Goal: Task Accomplishment & Management: Manage account settings

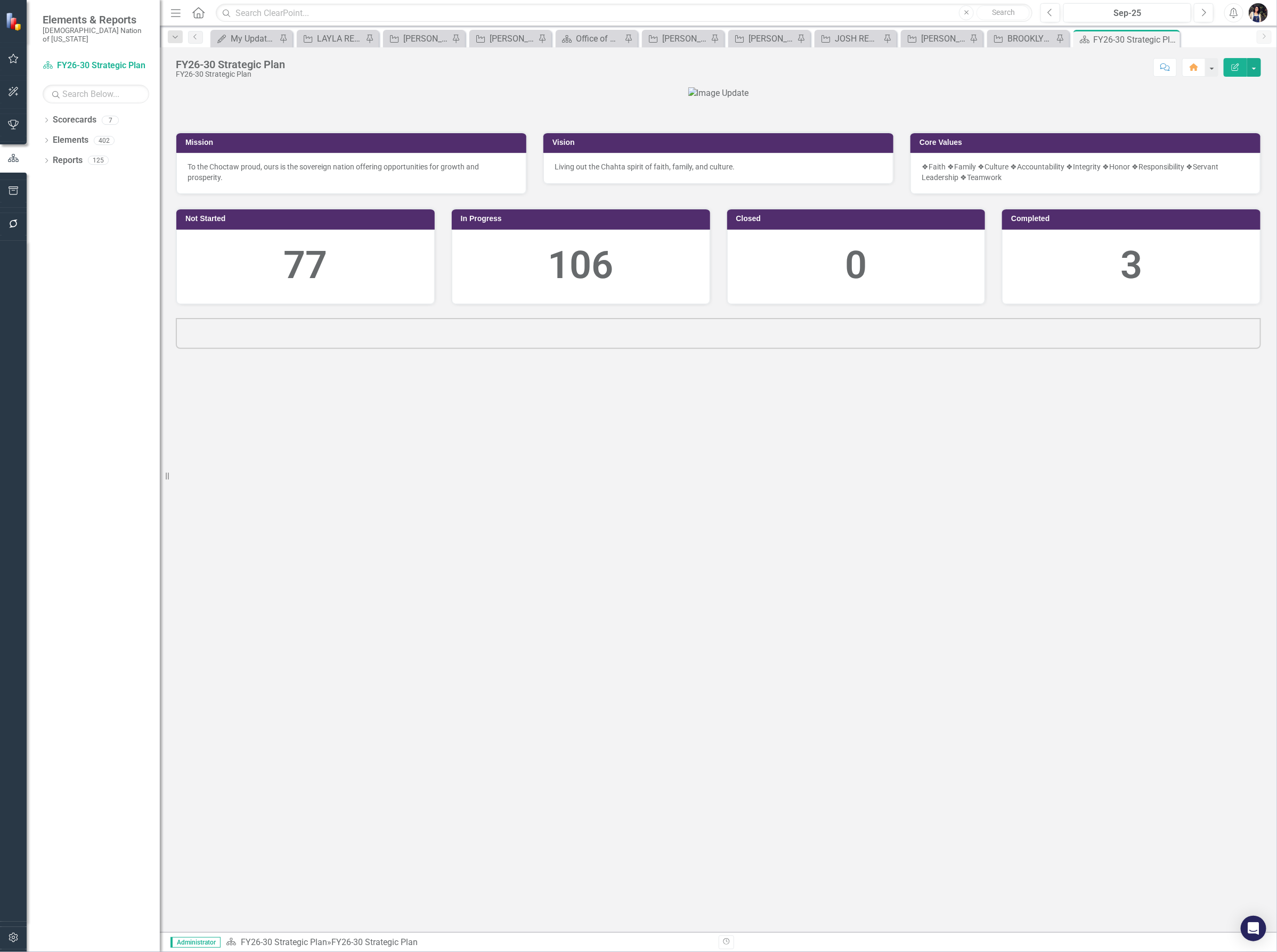
click at [172, 15] on icon "Menu" at bounding box center [176, 12] width 14 height 11
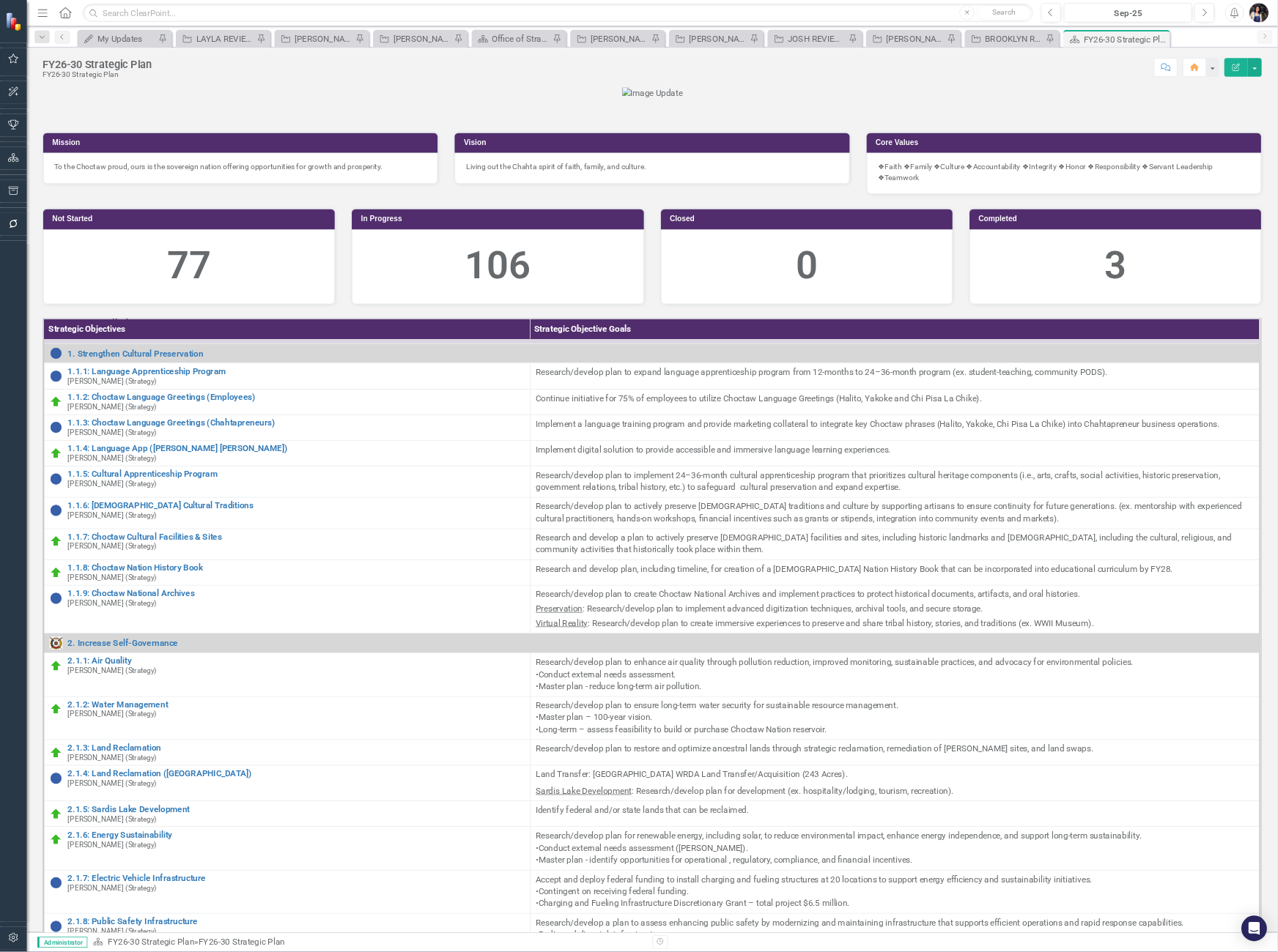
scroll to position [92, 0]
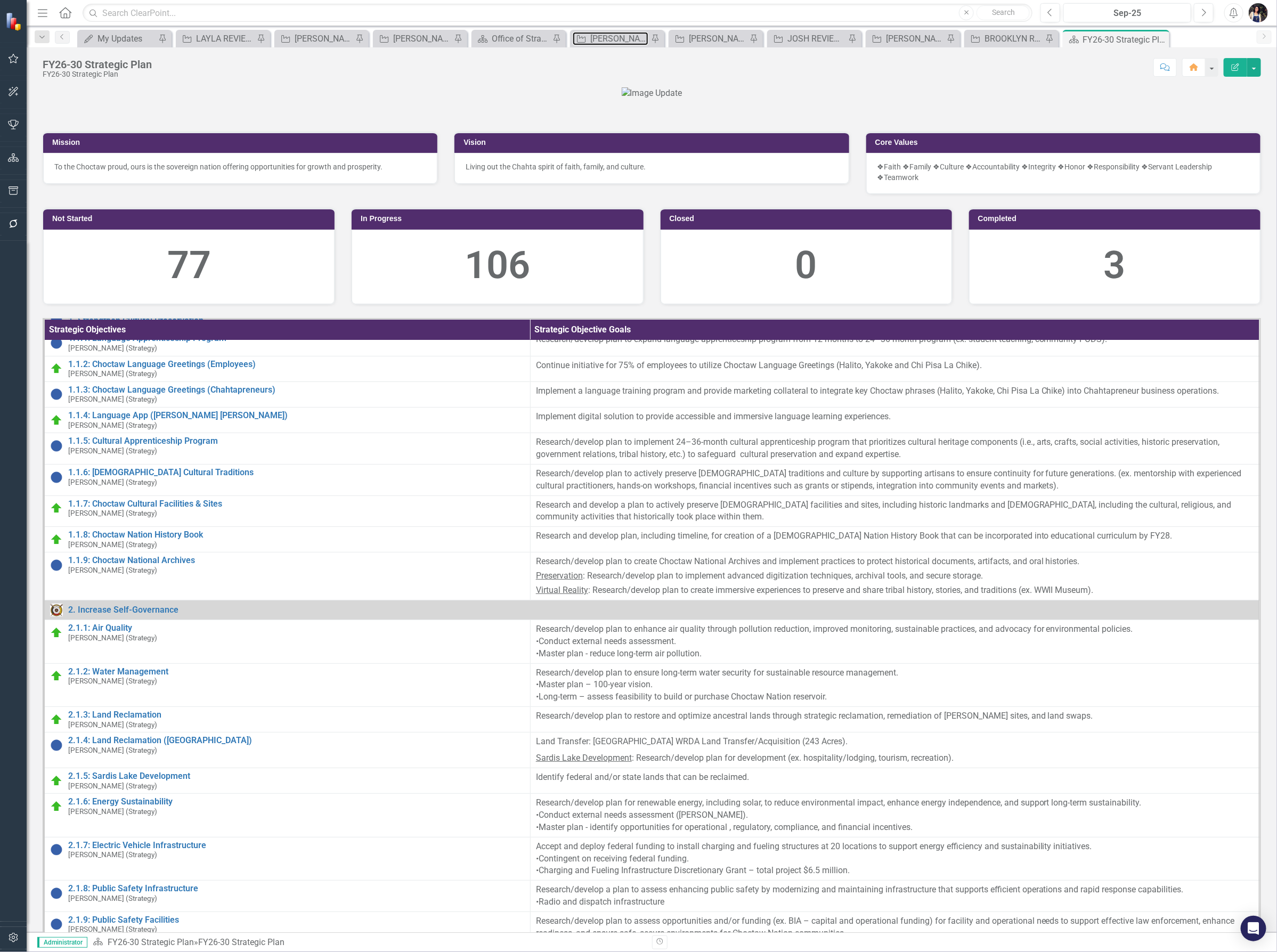
click at [620, 37] on div "[PERSON_NAME] REVIEW" at bounding box center [619, 38] width 58 height 13
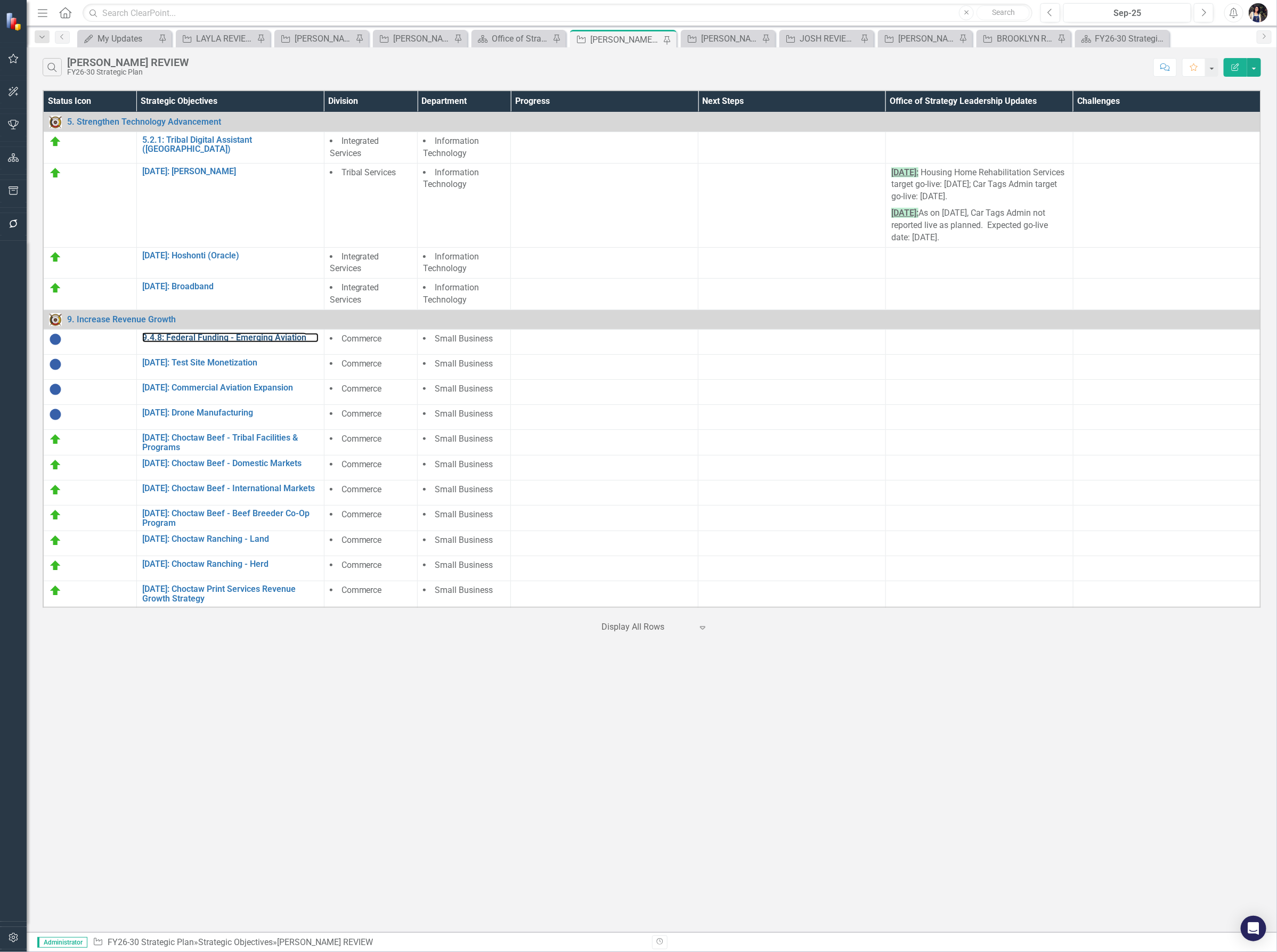
click at [250, 337] on link "9.4.8: Federal Funding - Emerging Aviation" at bounding box center [230, 337] width 176 height 9
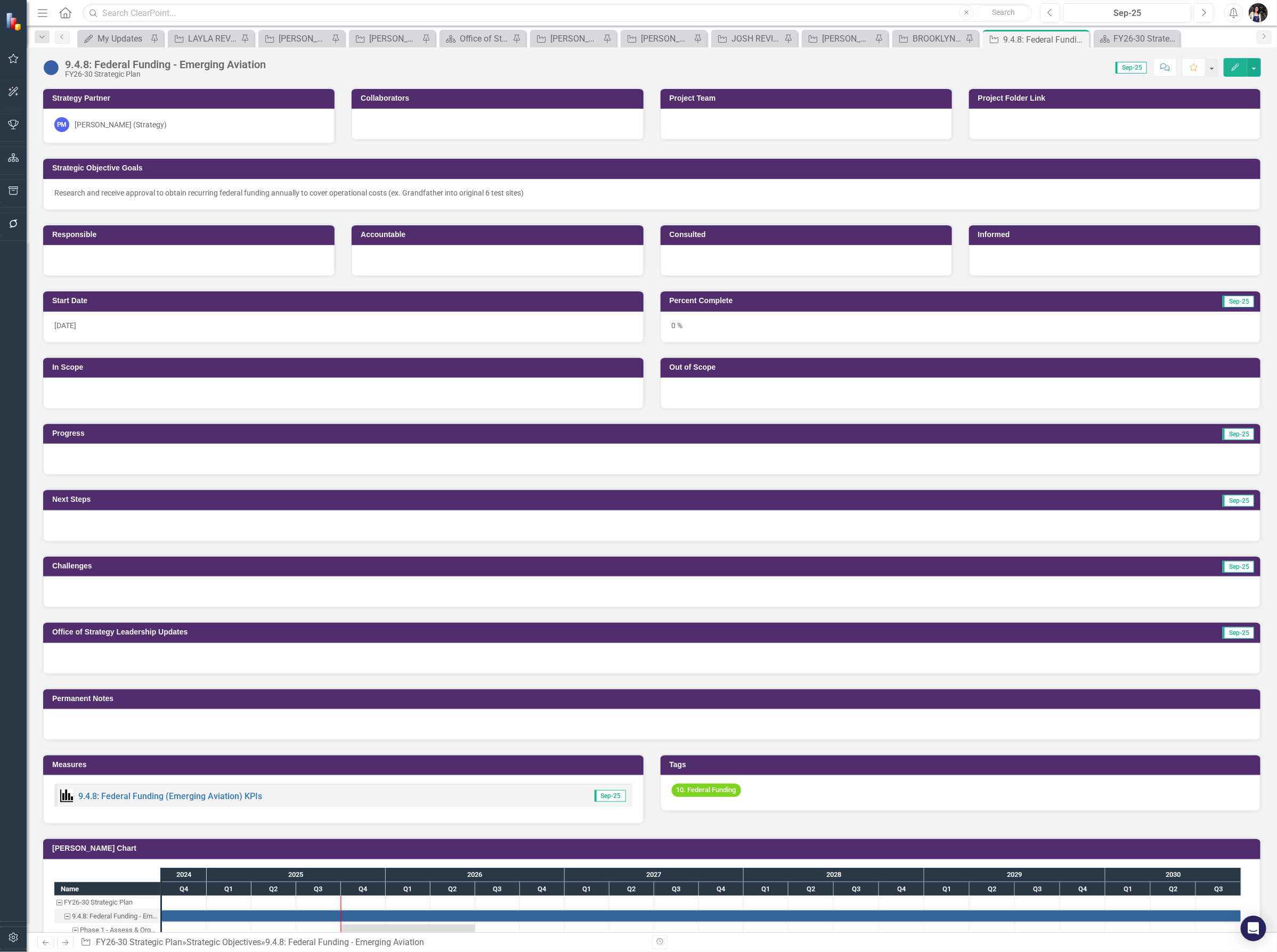
click at [203, 64] on div "9.4.8: Federal Funding - Emerging Aviation" at bounding box center [165, 64] width 201 height 12
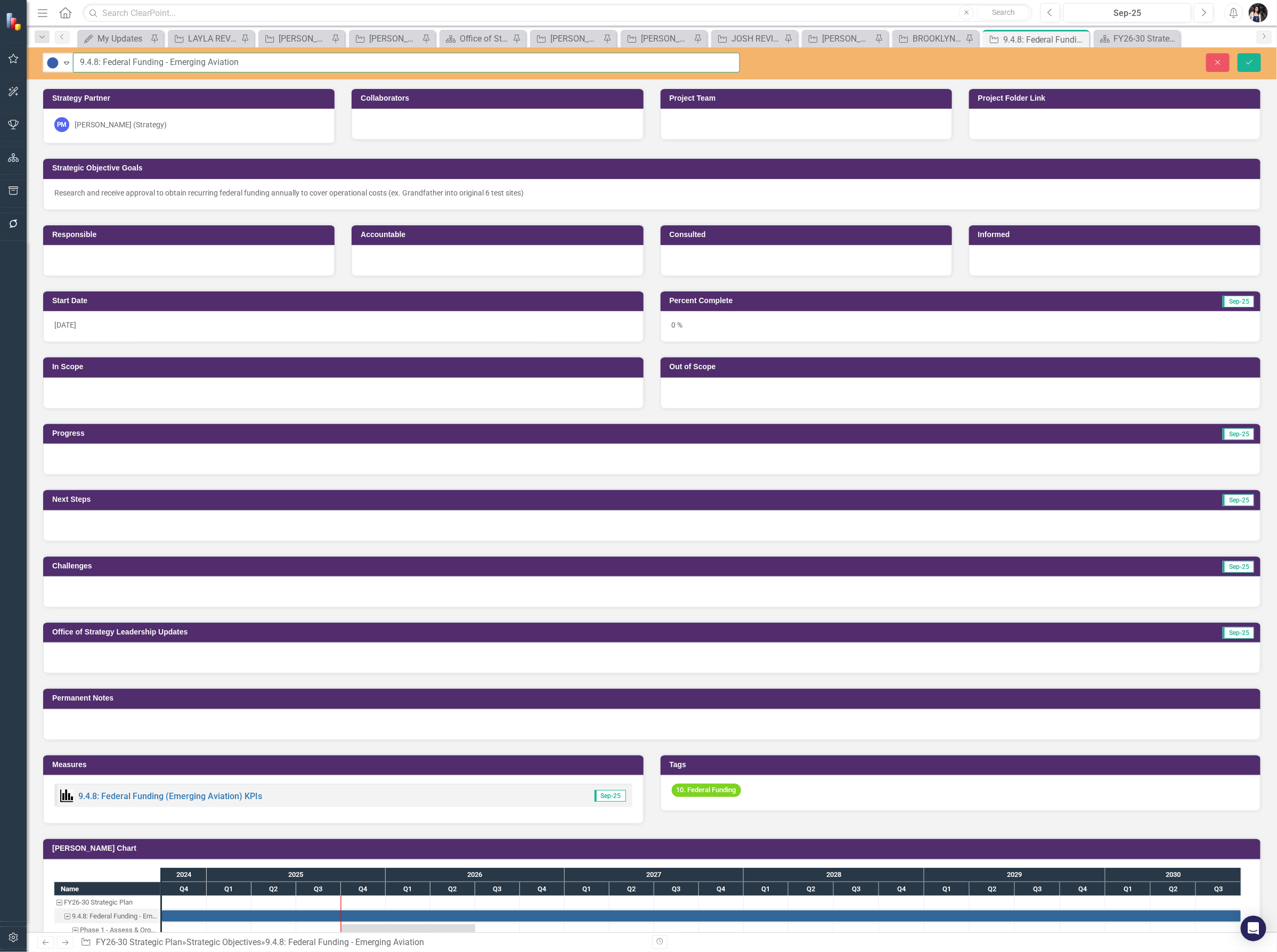
click at [263, 61] on input "9.4.8: Federal Funding - Emerging Aviation" at bounding box center [406, 62] width 667 height 20
click at [1213, 60] on icon "Close" at bounding box center [1217, 62] width 9 height 7
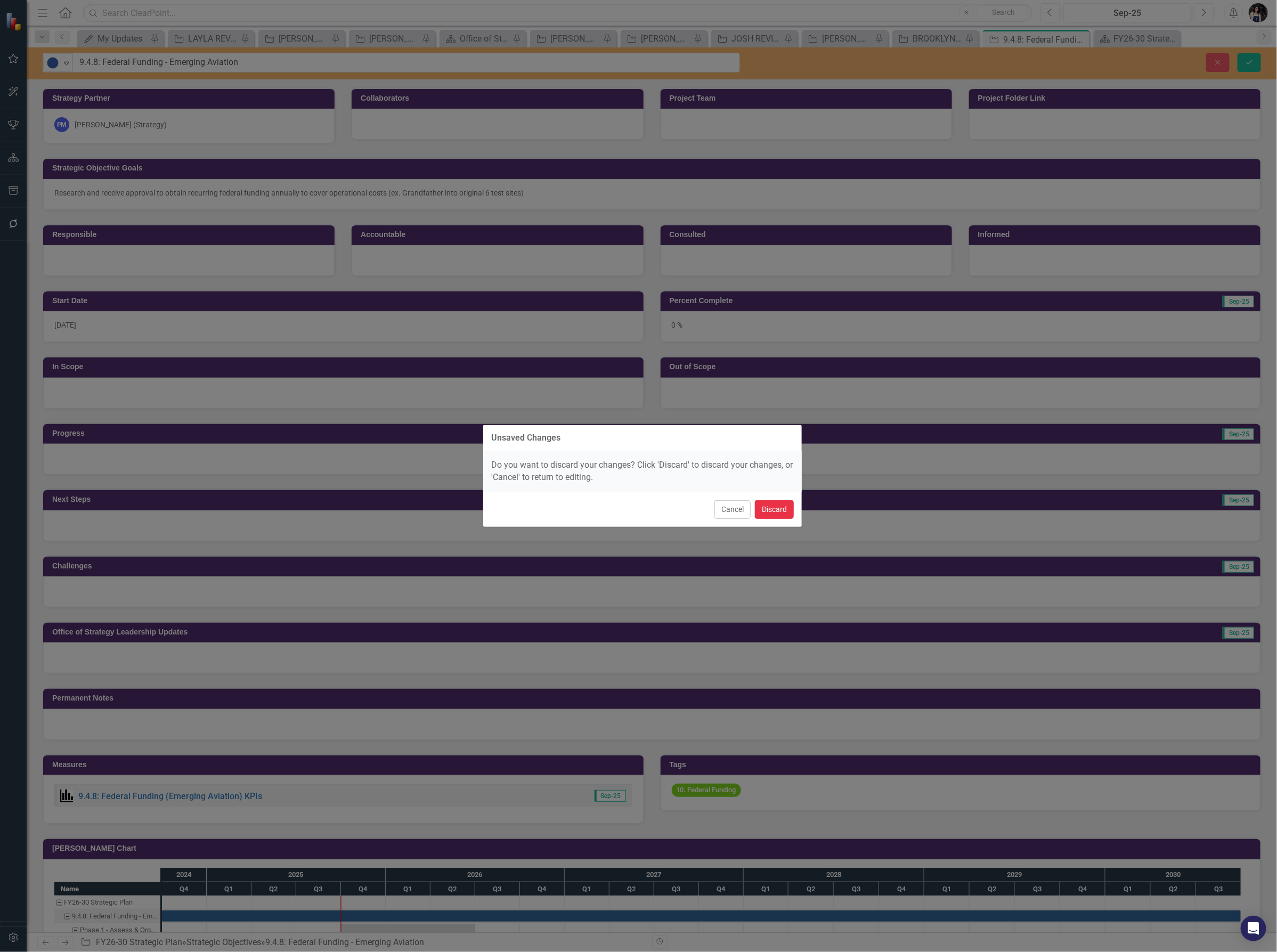
click at [769, 510] on button "Discard" at bounding box center [774, 509] width 39 height 19
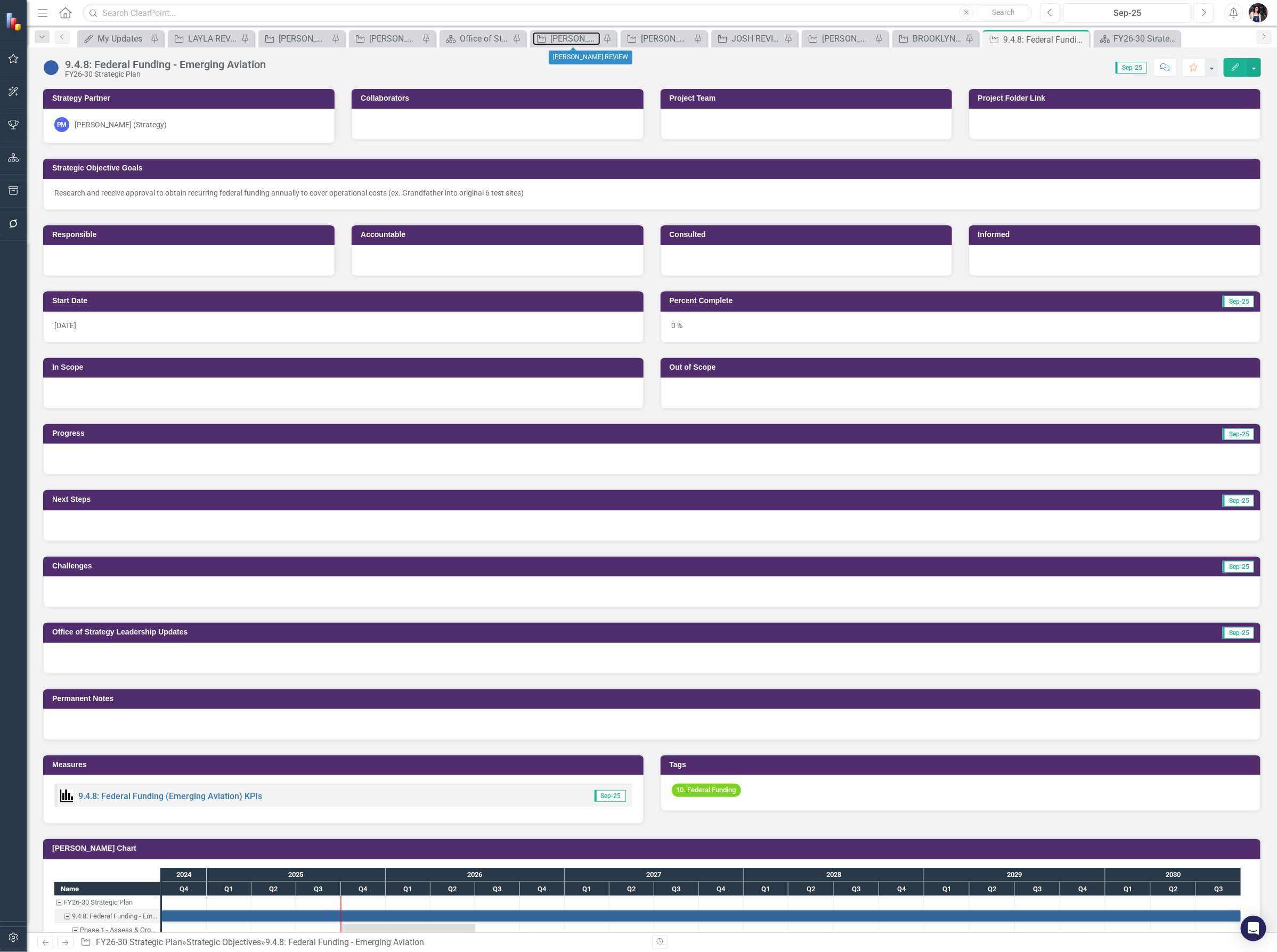
click at [555, 37] on div "[PERSON_NAME] REVIEW" at bounding box center [575, 38] width 50 height 13
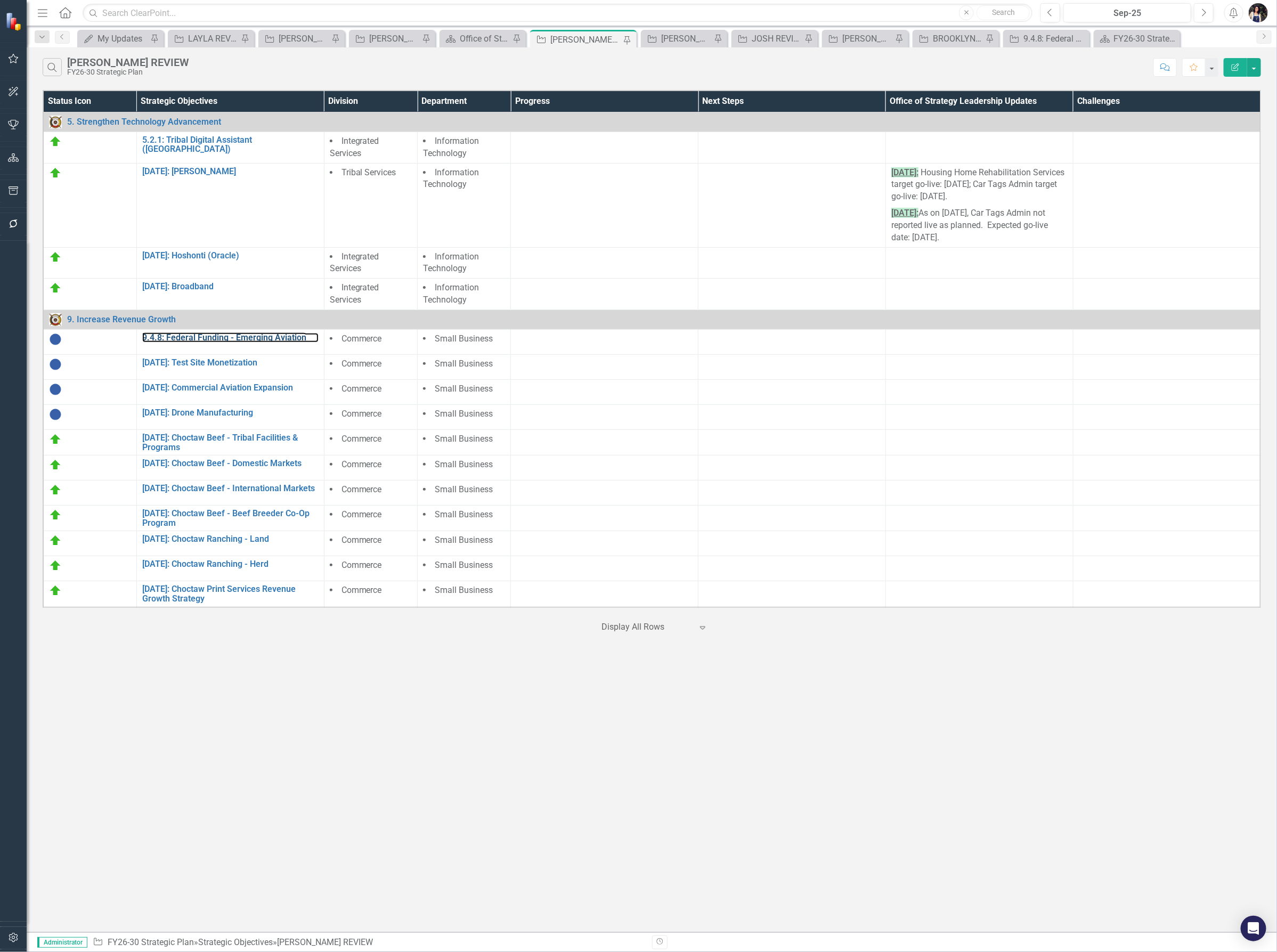
click at [283, 336] on link "9.4.8: Federal Funding - Emerging Aviation" at bounding box center [230, 337] width 176 height 9
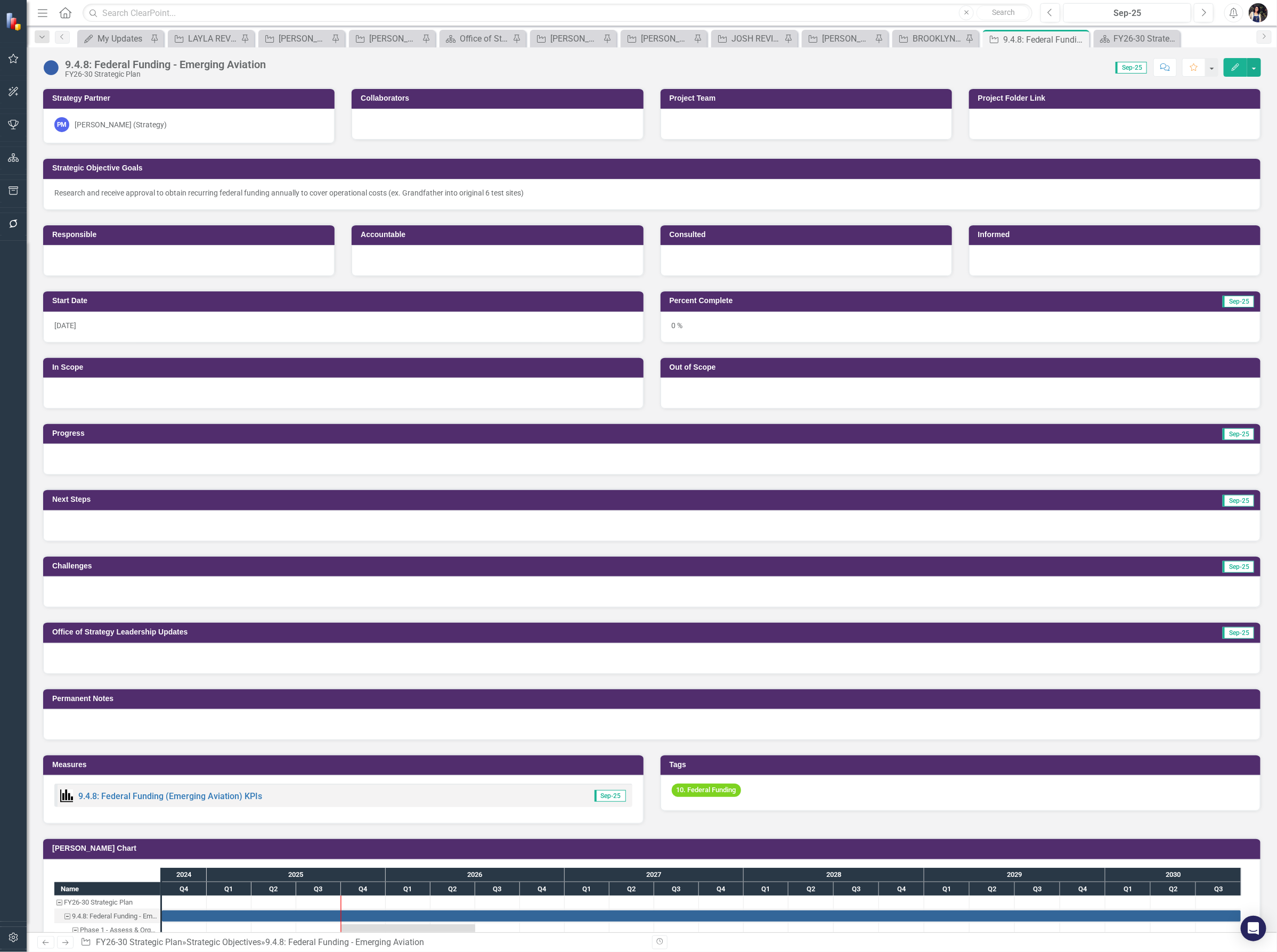
click at [213, 67] on div "9.4.8: Federal Funding - Emerging Aviation" at bounding box center [165, 64] width 201 height 12
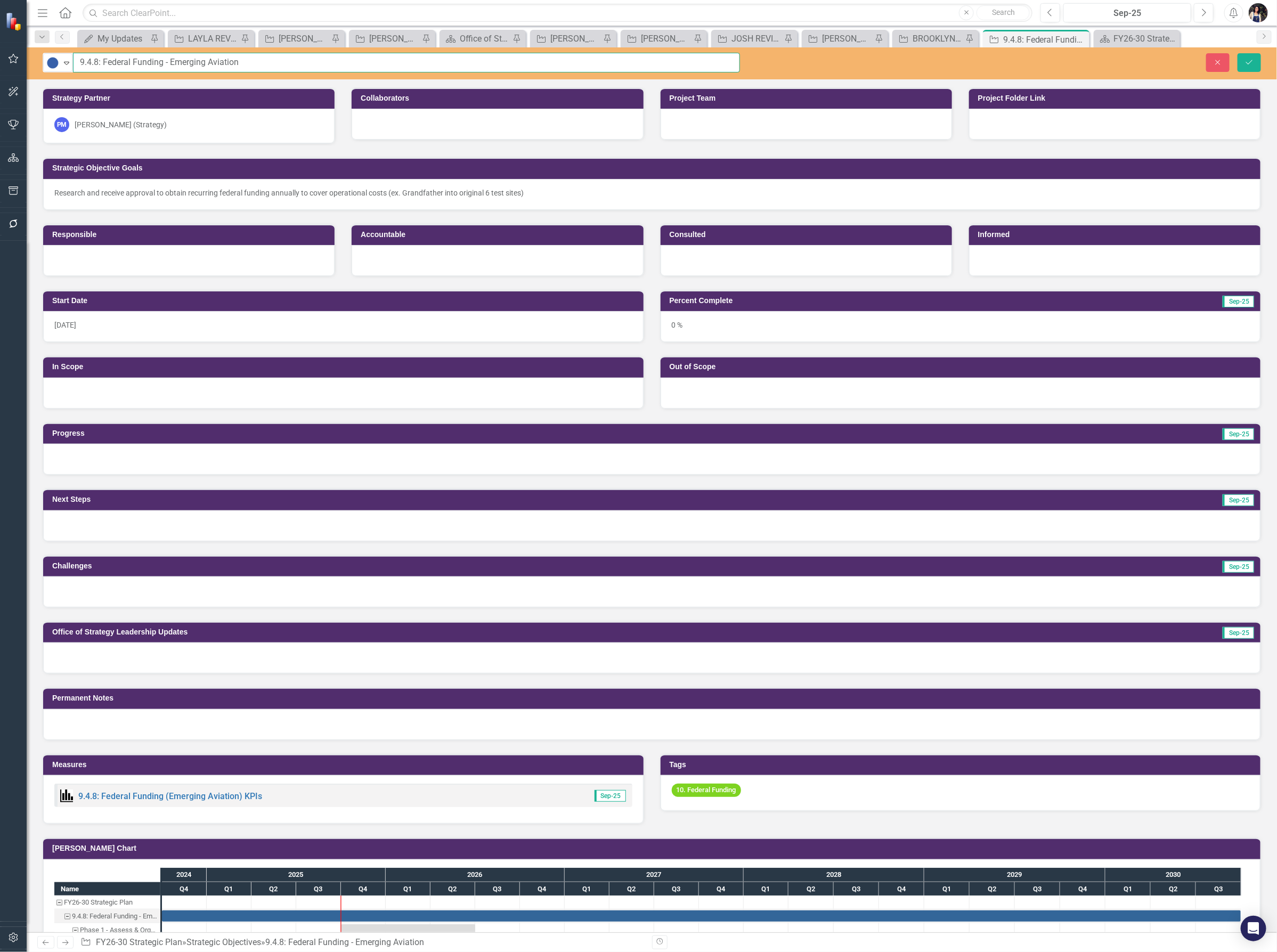
click at [272, 65] on input "9.4.8: Federal Funding - Emerging Aviation" at bounding box center [406, 62] width 667 height 20
click at [167, 67] on input "9.4." at bounding box center [406, 62] width 667 height 20
paste input "Advanced Technology Initiatives - Grant Funding"
click at [92, 63] on input "9.4.Advanced Technology Initiatives - Grant Funding" at bounding box center [406, 62] width 667 height 20
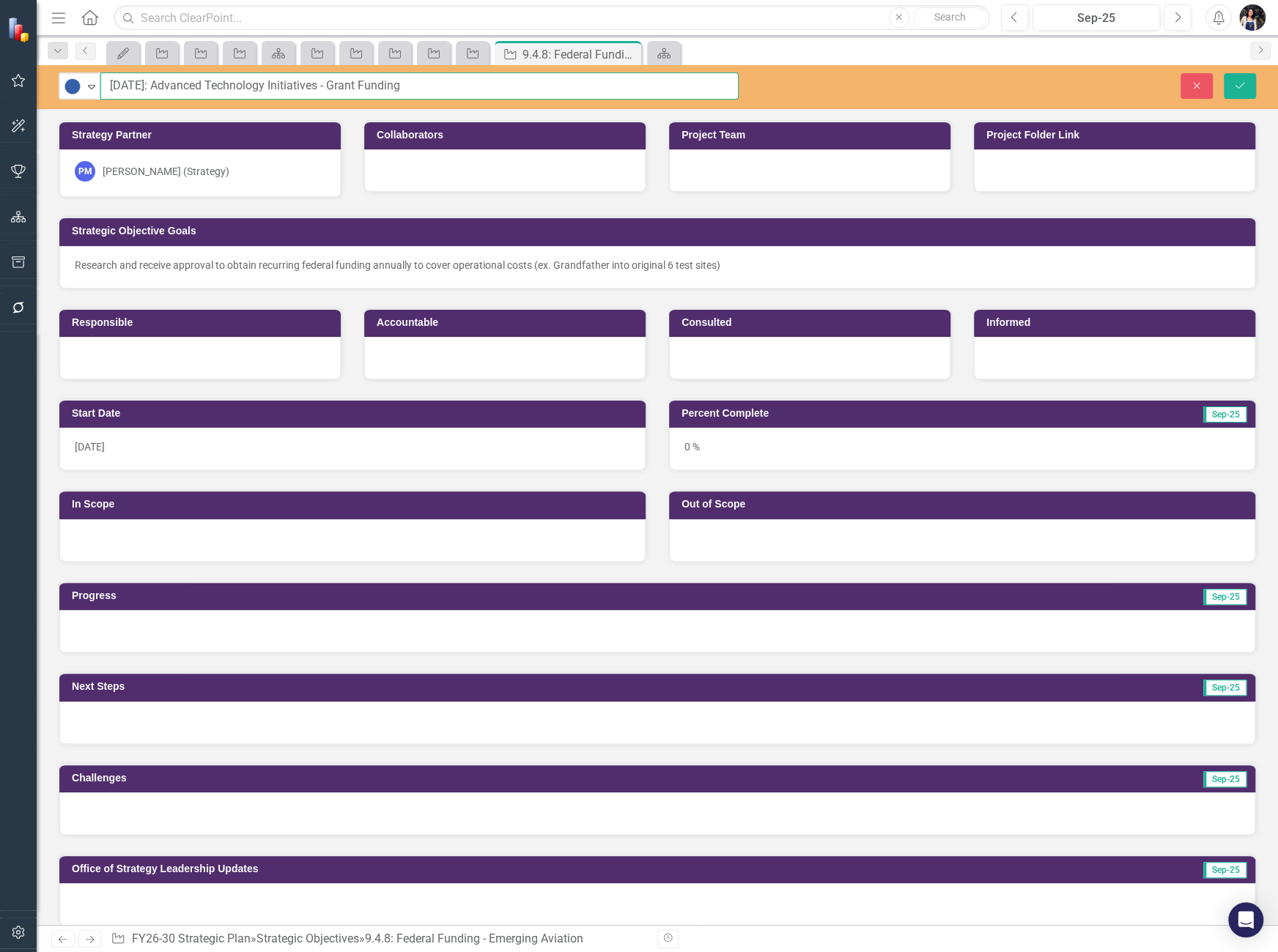
type input "[DATE]: Advanced Technology Initiatives - Grant Funding"
click at [343, 271] on p "Research and receive approval to obtain recurring federal funding annually to c…" at bounding box center [657, 264] width 1165 height 15
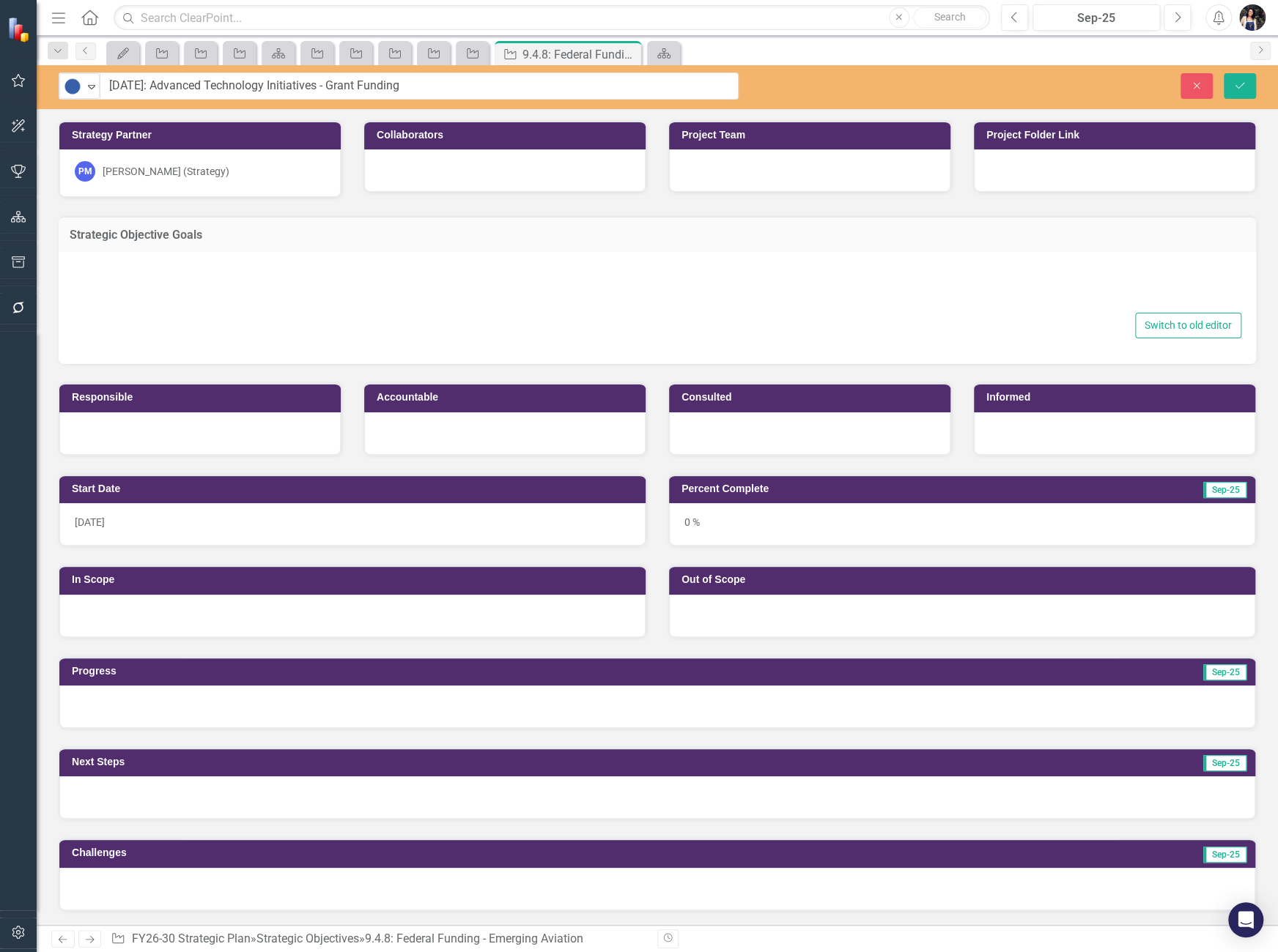
type textarea "<p>Research and receive approval to obtain recurring federal funding annually t…"
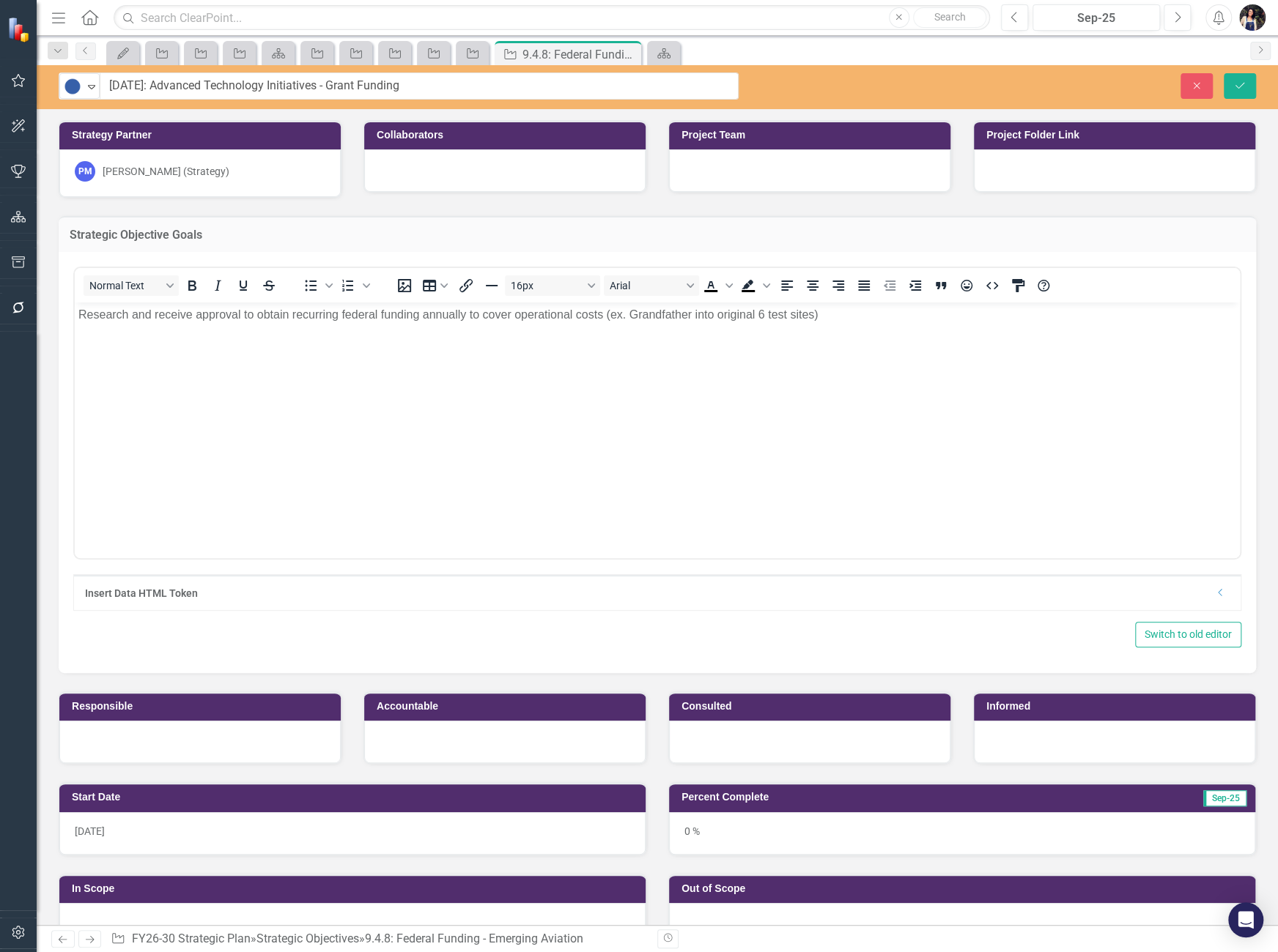
click at [477, 161] on div at bounding box center [505, 170] width 282 height 42
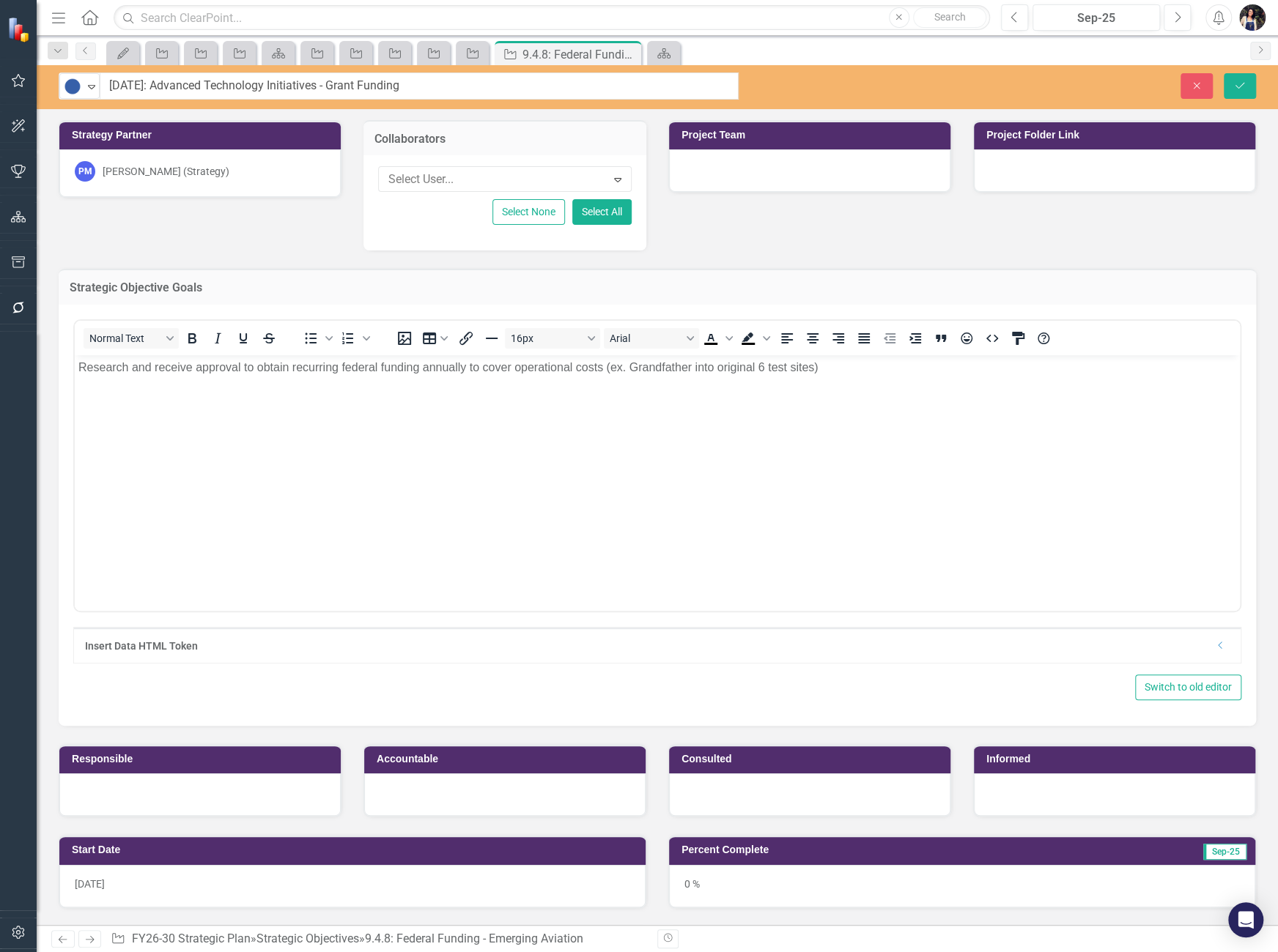
click at [463, 183] on div at bounding box center [494, 179] width 223 height 20
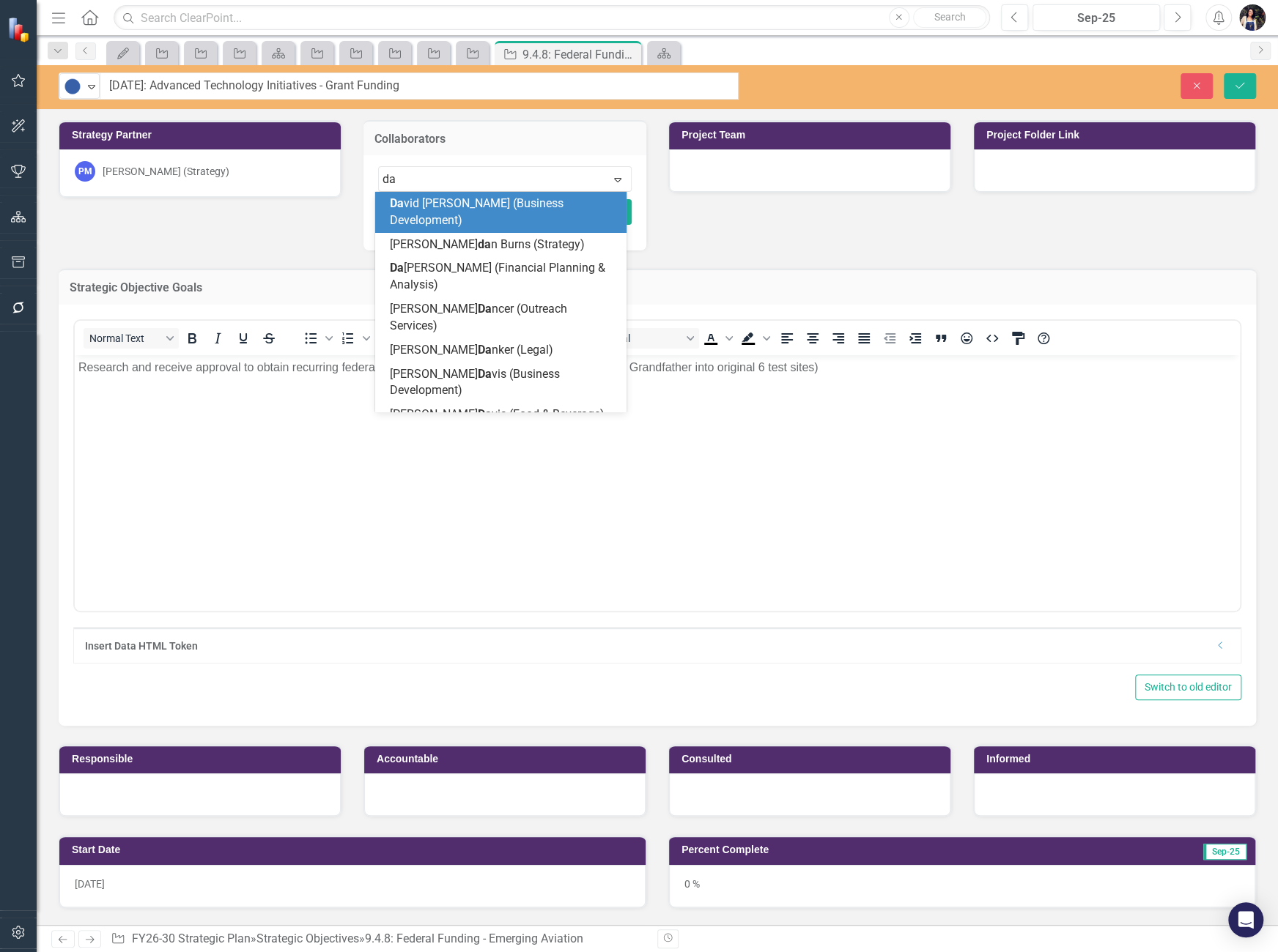
type input "dav"
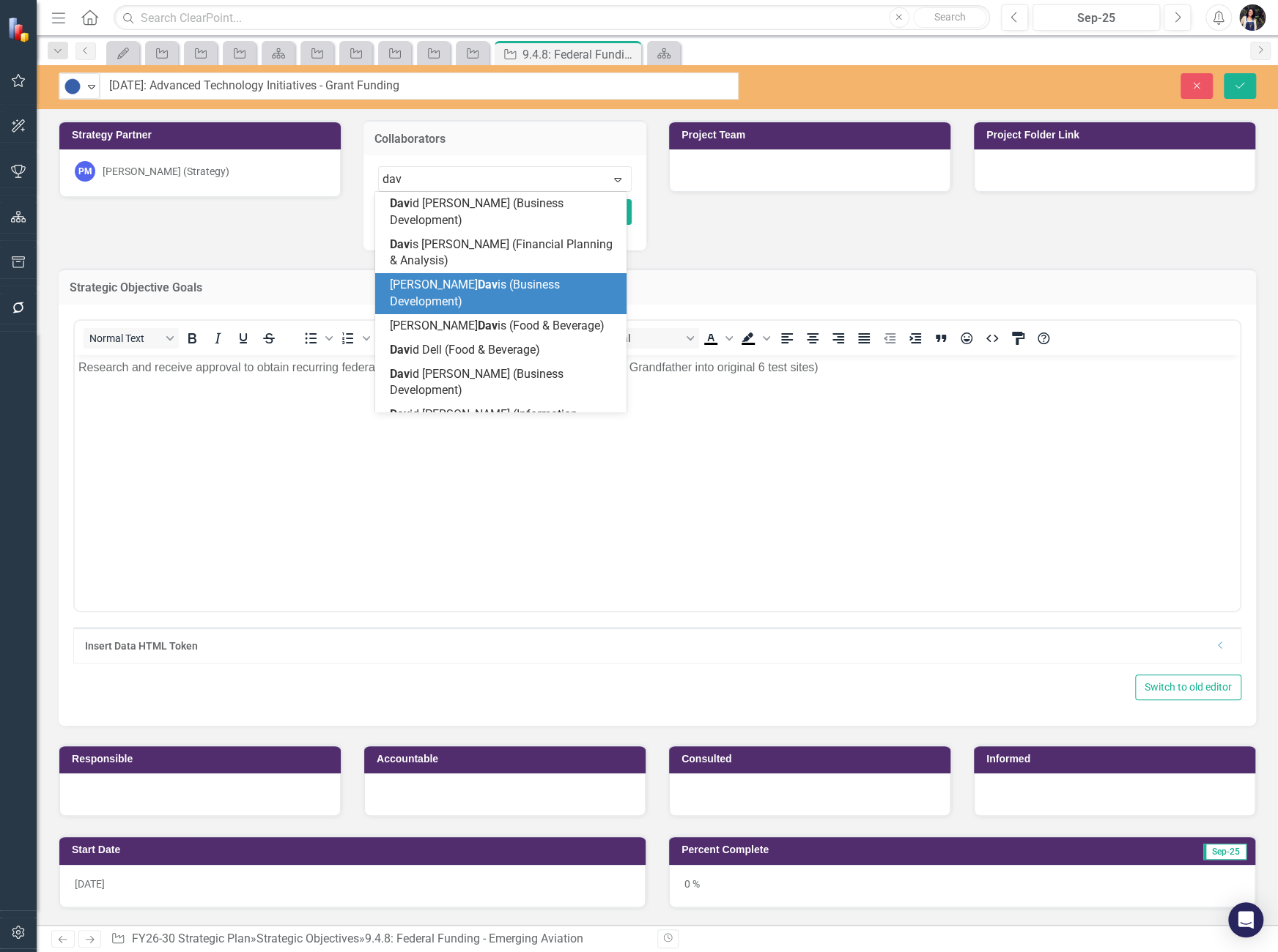
scroll to position [54, 0]
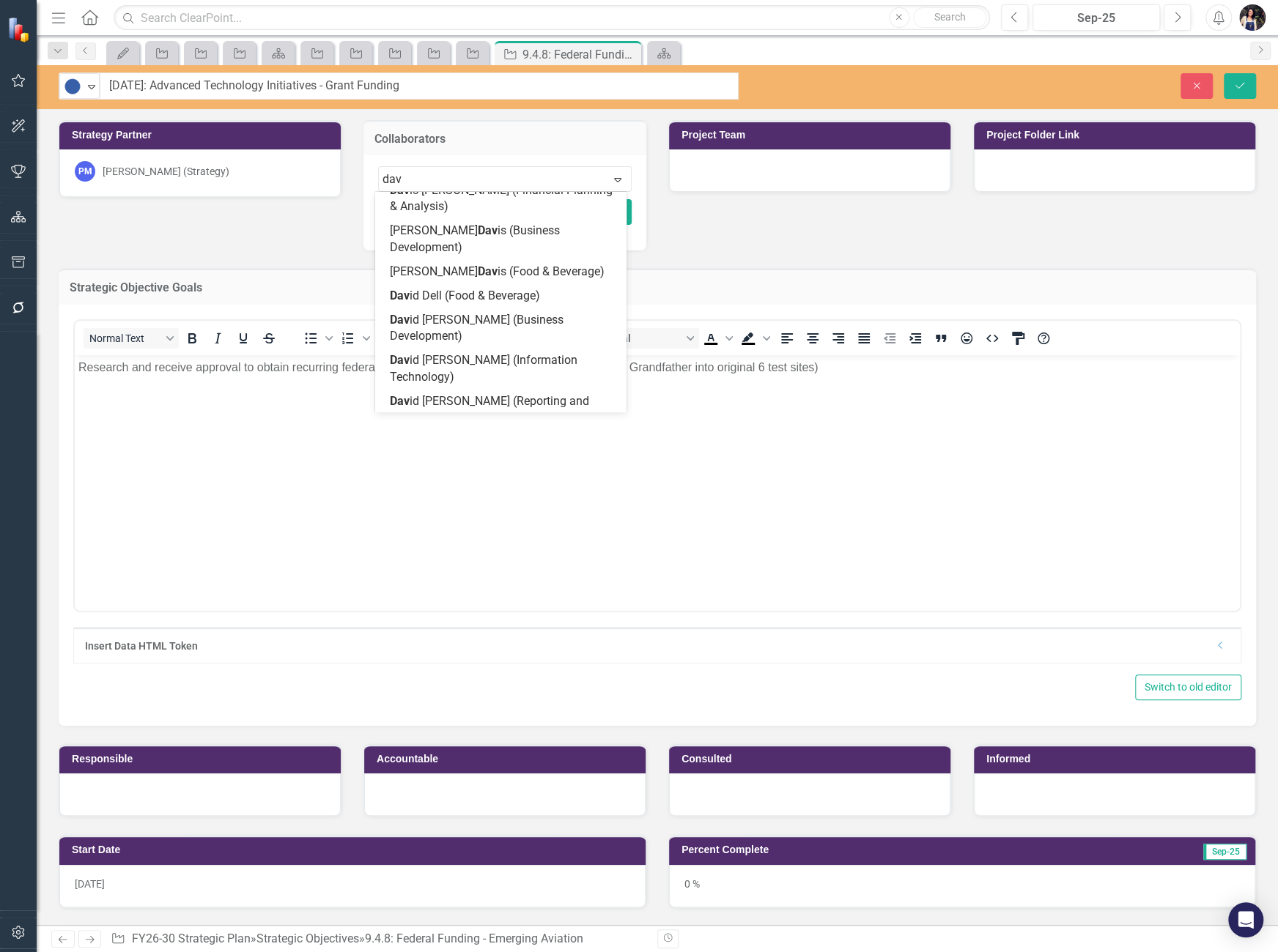
click at [480, 435] on span "Dav id Spaugh (Strategy)" at bounding box center [477, 442] width 174 height 14
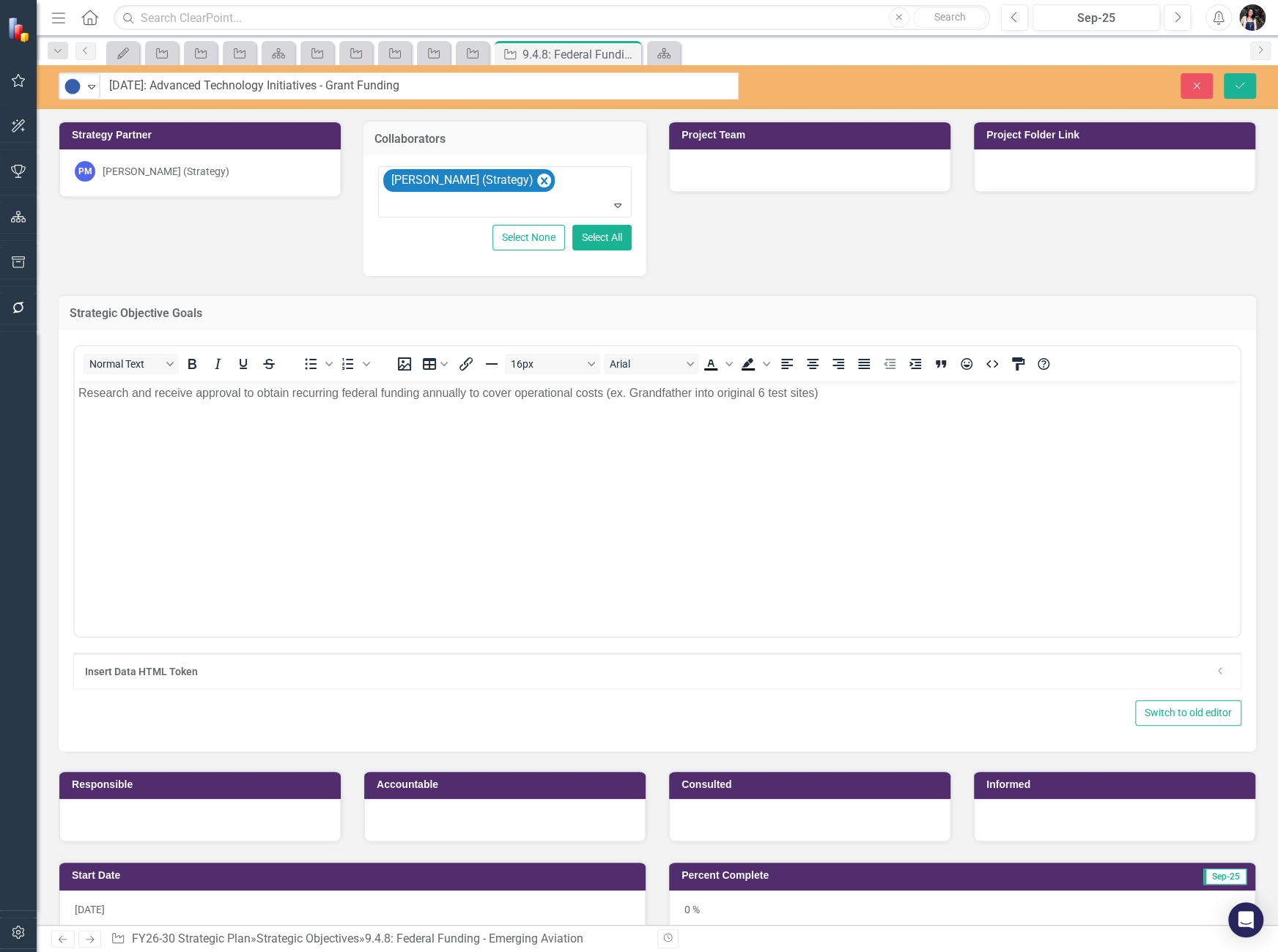
click at [272, 507] on body "Research and receive approval to obtain recurring federal funding annually to c…" at bounding box center [657, 490] width 1165 height 220
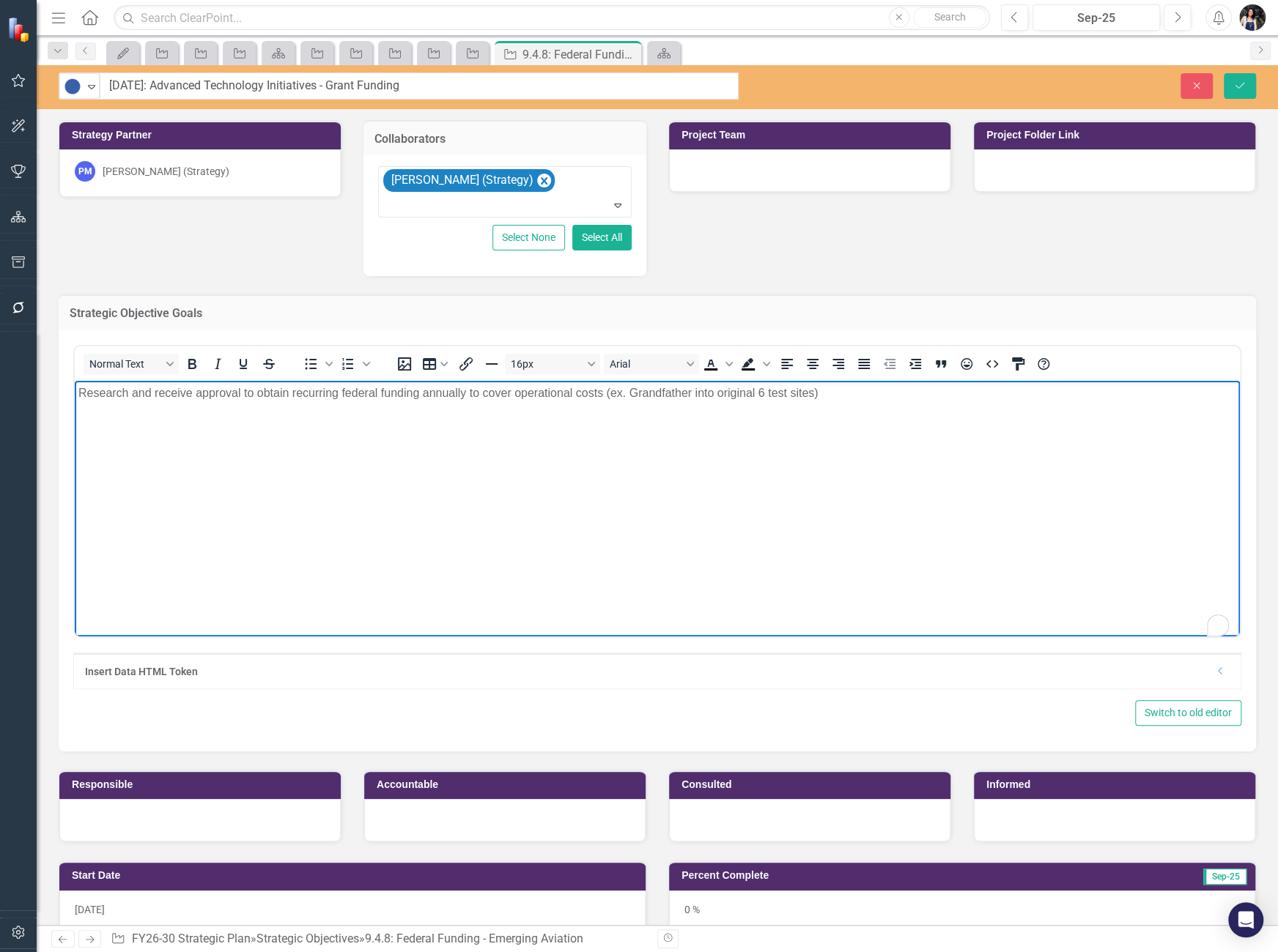
click at [948, 465] on body "Research and receive approval to obtain recurring federal funding annually to c…" at bounding box center [657, 490] width 1165 height 220
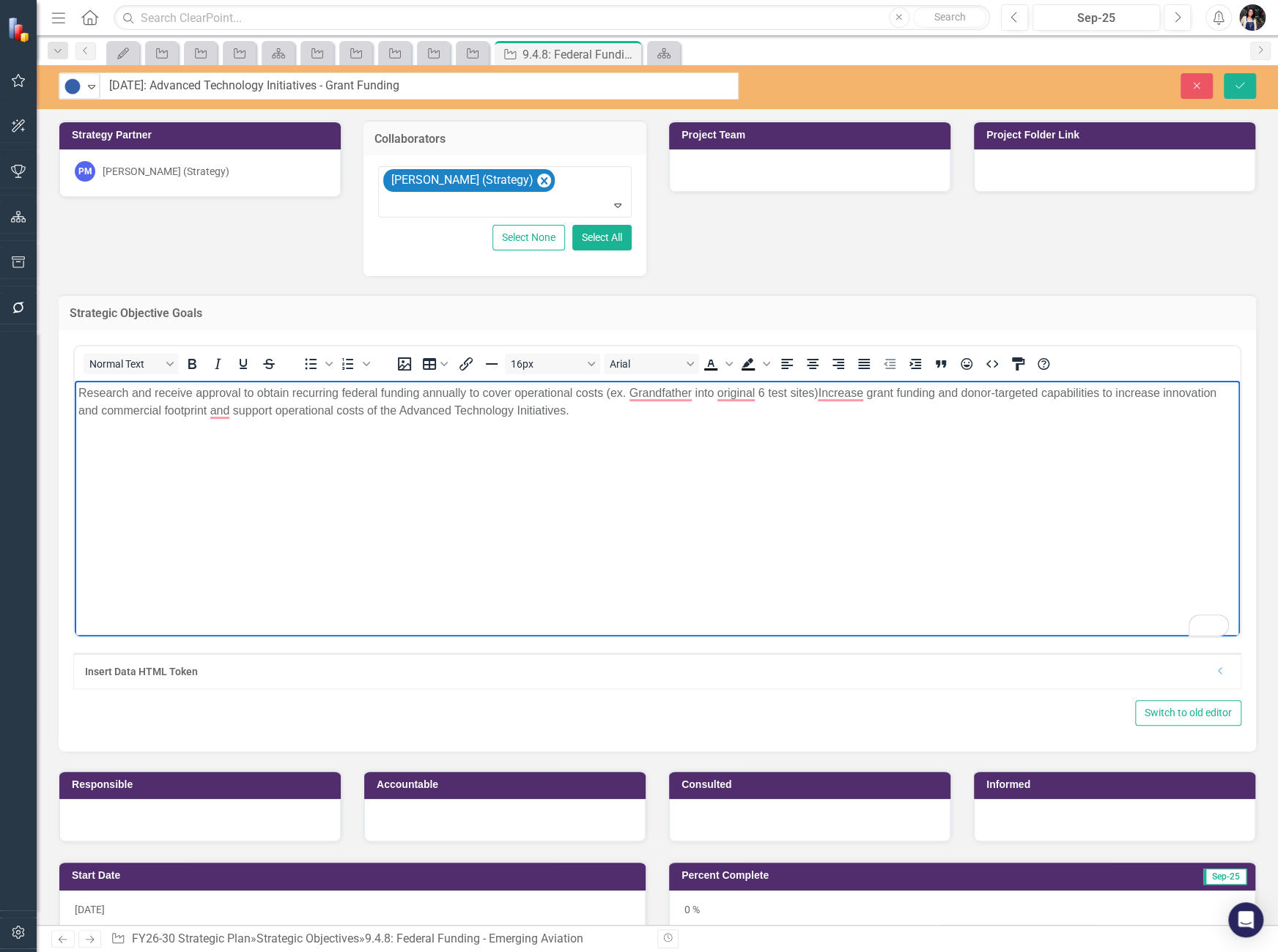
click at [825, 393] on span "Increase grant funding and donor-targeted capabilities to increase innovation a…" at bounding box center [647, 401] width 1138 height 30
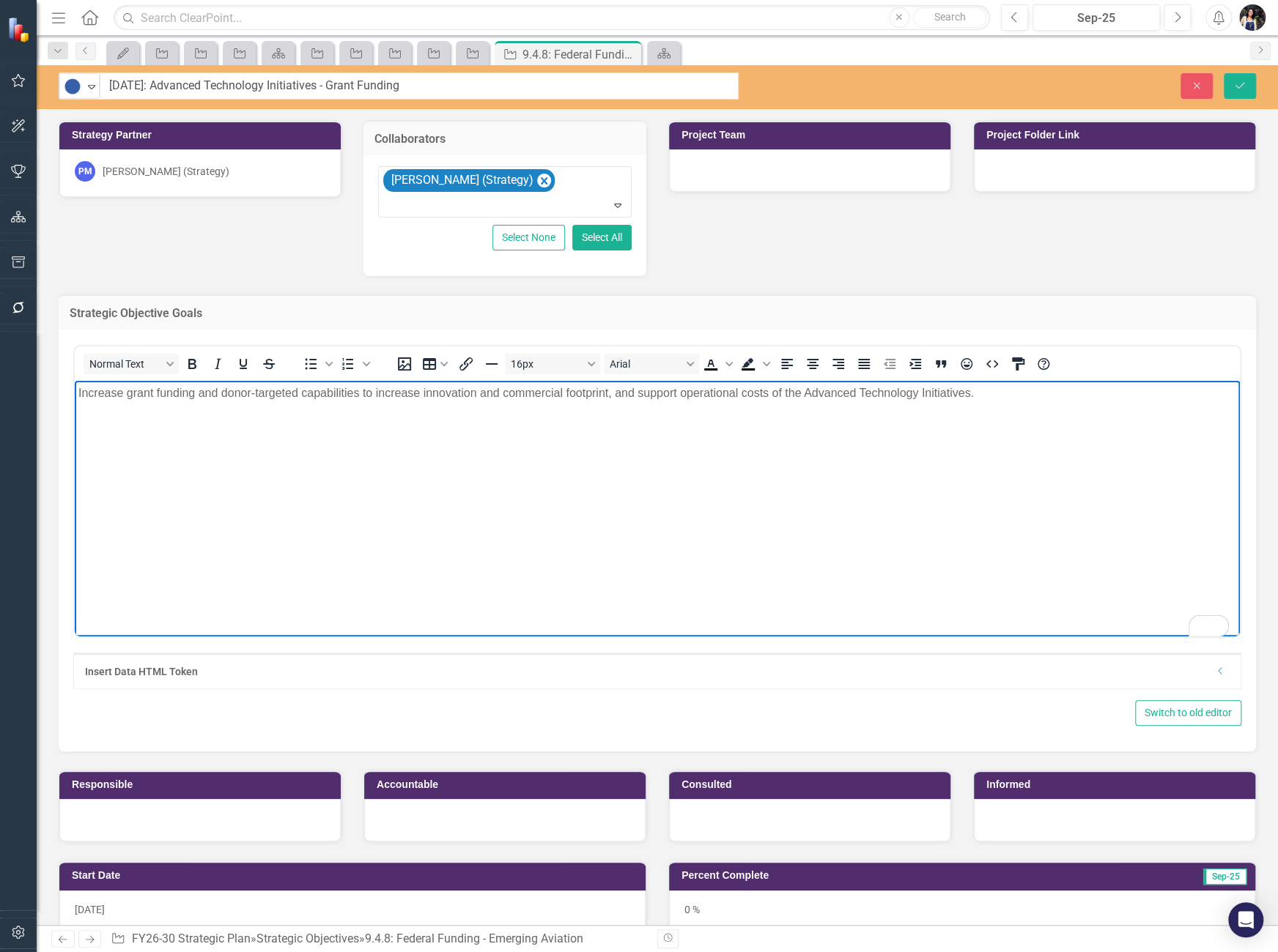
drag, startPoint x: 610, startPoint y: 397, endPoint x: 623, endPoint y: 455, distance: 59.4
click at [610, 398] on span "Increase grant funding and donor-targeted capabilities to increase innovation a…" at bounding box center [526, 392] width 896 height 13
click at [1238, 90] on icon "Save" at bounding box center [1239, 86] width 13 height 10
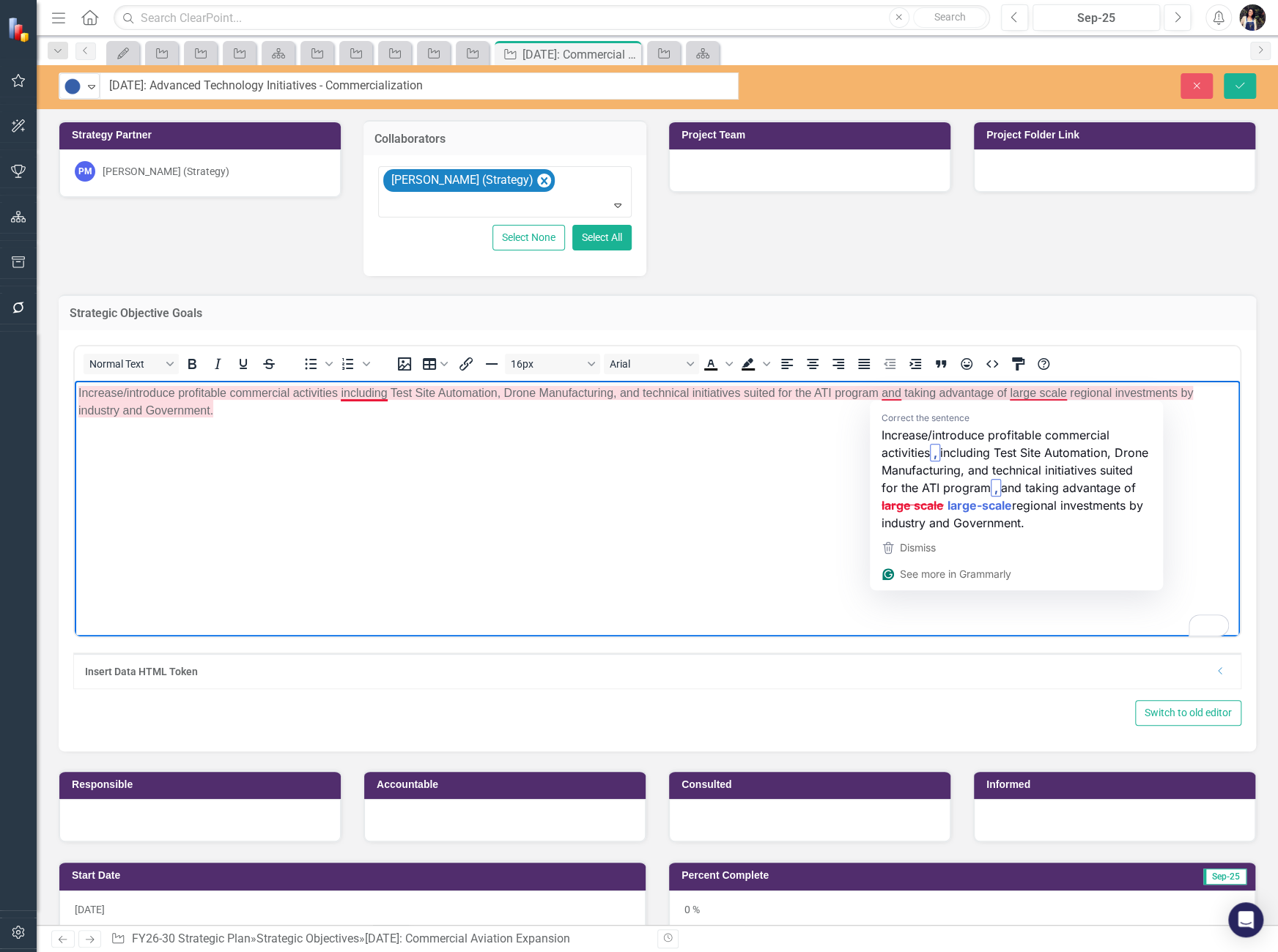
click at [892, 397] on span "Increase/introduce profitable commercial activities including Test Site Automat…" at bounding box center [636, 401] width 1115 height 30
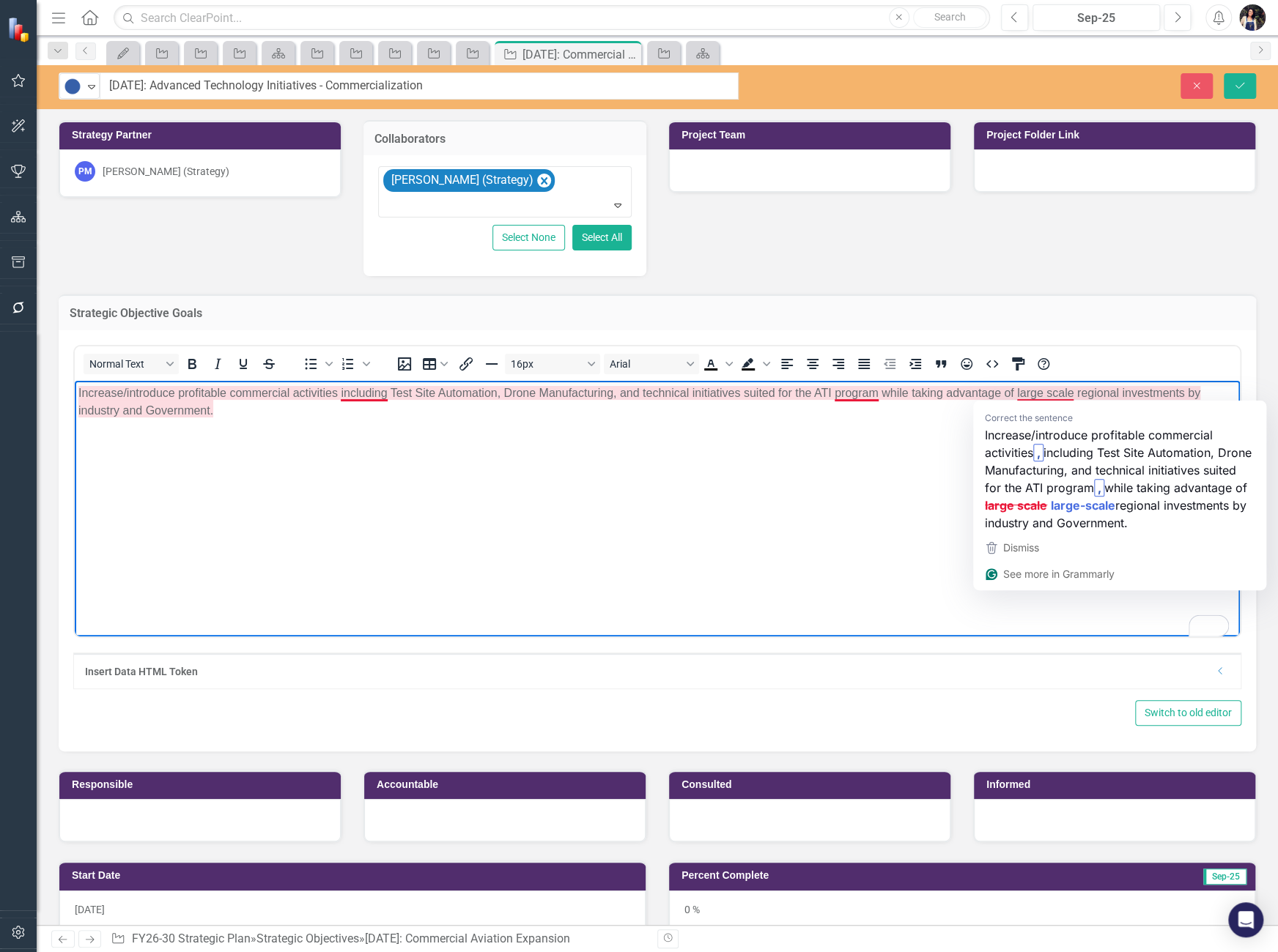
click at [1061, 393] on span "Increase/introduce profitable commercial activities including Test Site Automat…" at bounding box center [639, 401] width 1123 height 30
click at [1047, 396] on span "Increase/introduce profitable commercial activities including Test Site Automat…" at bounding box center [639, 401] width 1123 height 30
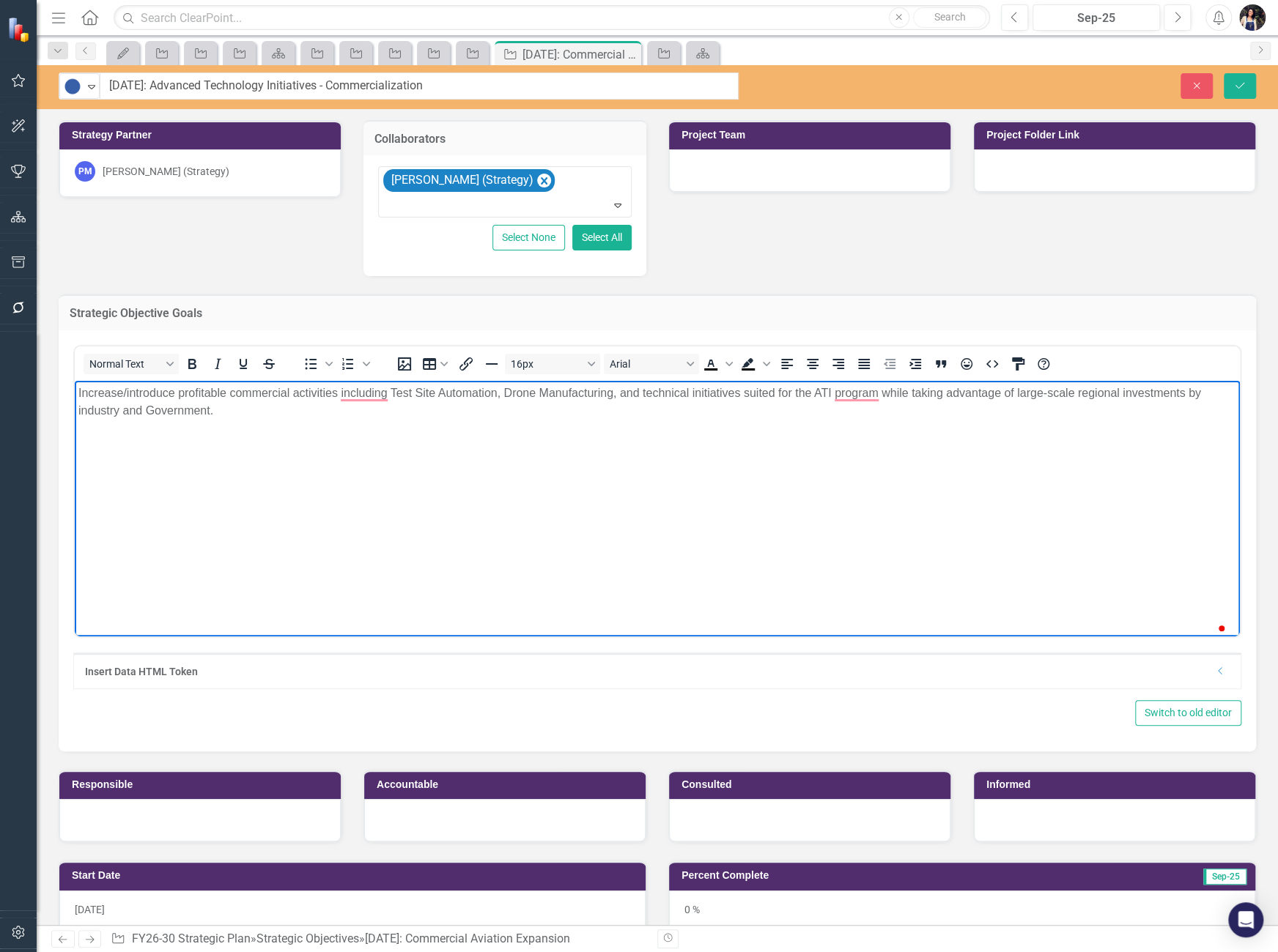
click at [1057, 437] on body "Increase/introduce profitable commercial activities including Test Site Automat…" at bounding box center [657, 490] width 1165 height 220
drag, startPoint x: 1075, startPoint y: 394, endPoint x: 1128, endPoint y: 452, distance: 78.6
click at [1075, 398] on span "Increase/introduce profitable commercial activities including Test Site Automat…" at bounding box center [639, 401] width 1123 height 30
drag, startPoint x: 155, startPoint y: 415, endPoint x: 175, endPoint y: 433, distance: 26.9
click at [162, 421] on body "Increase/introduce profitable commercial activities including Test Site Automat…" at bounding box center [657, 490] width 1165 height 220
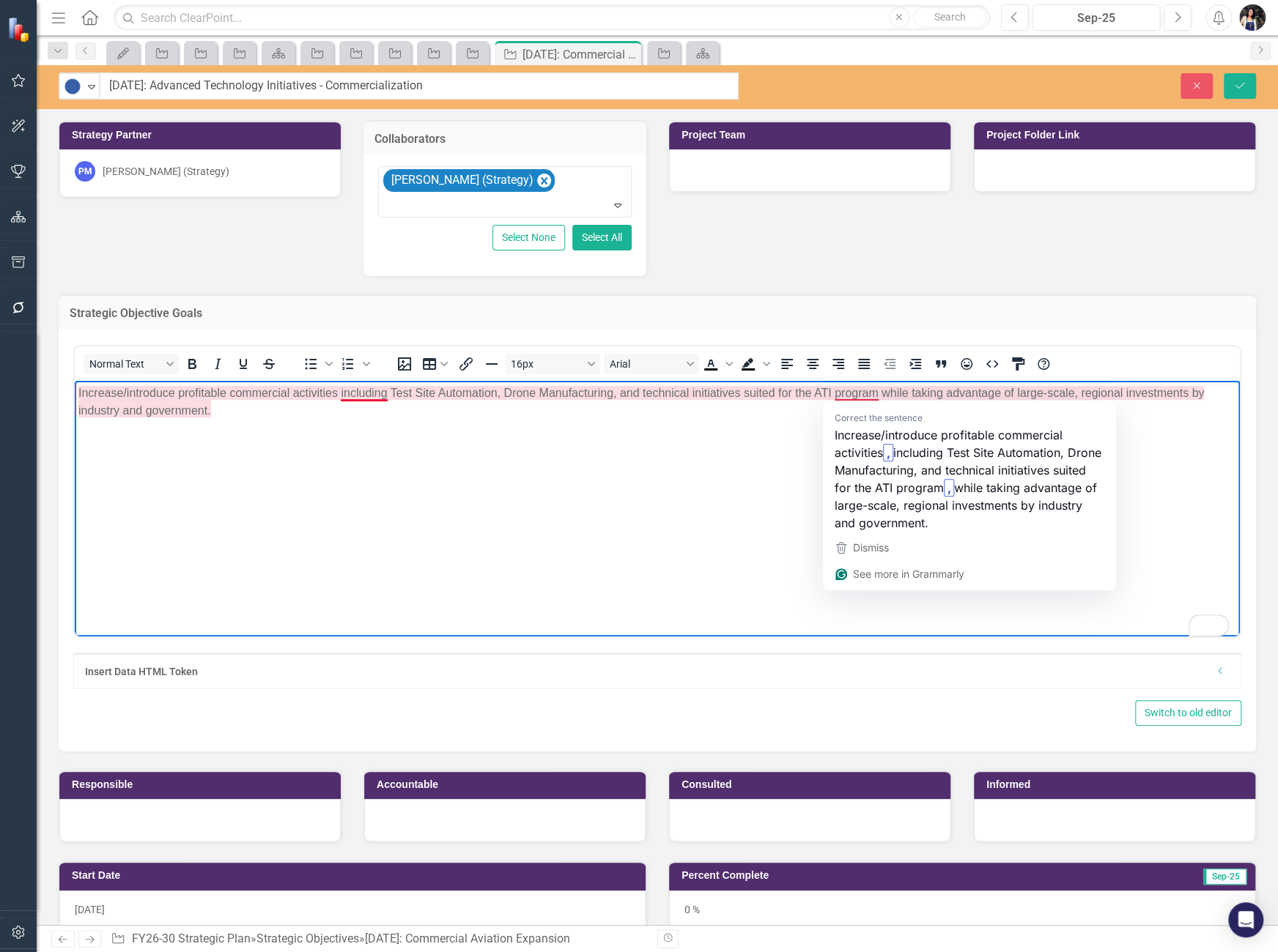
click at [842, 396] on span "Increase/introduce profitable commercial activities including Test Site Automat…" at bounding box center [641, 401] width 1126 height 30
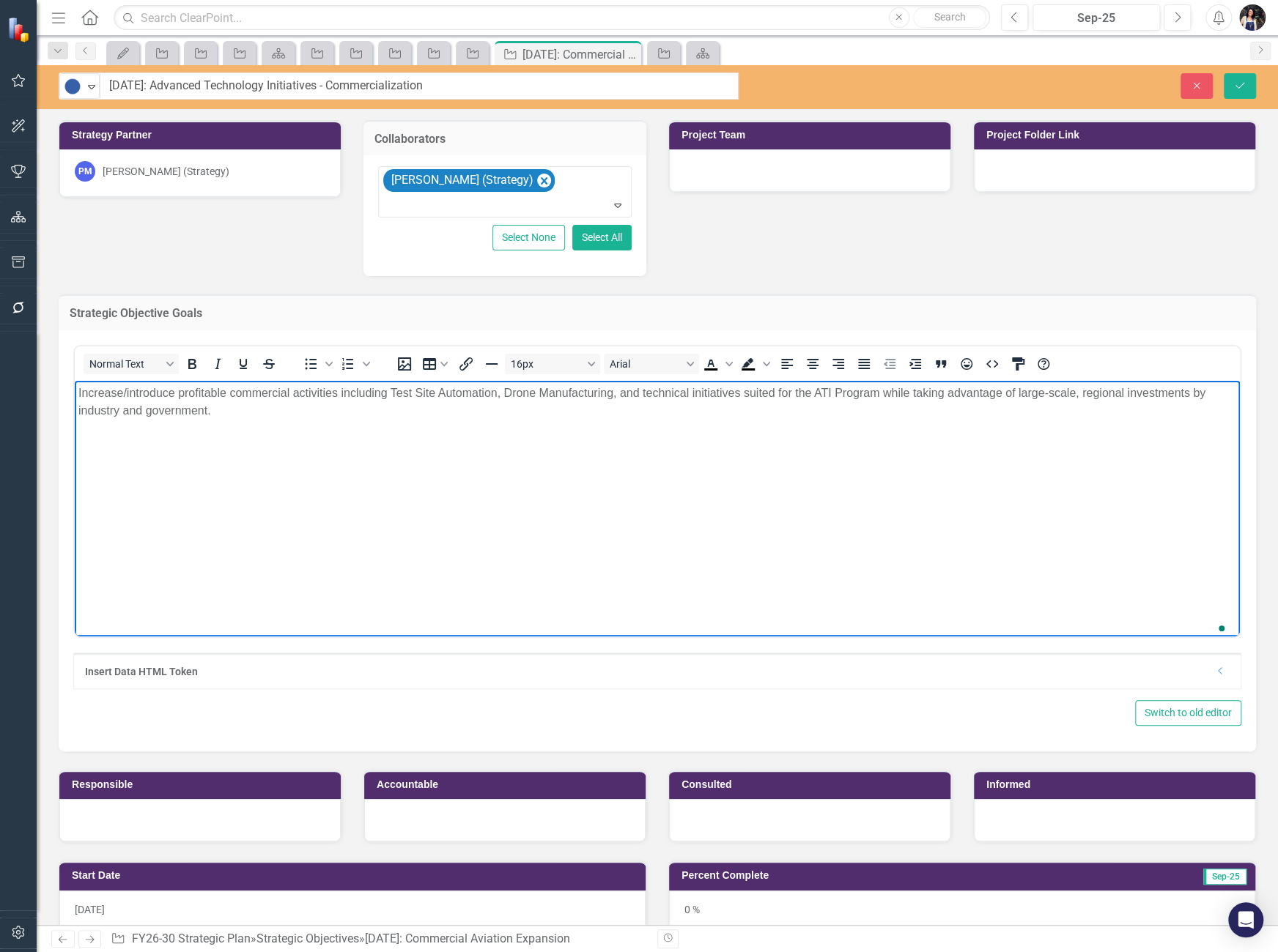
click at [867, 436] on body "Increase/introduce profitable commercial activities including Test Site Automat…" at bounding box center [657, 490] width 1165 height 220
click at [545, 393] on span "Increase/introduce profitable commercial activities including Test Site Automat…" at bounding box center [642, 401] width 1128 height 30
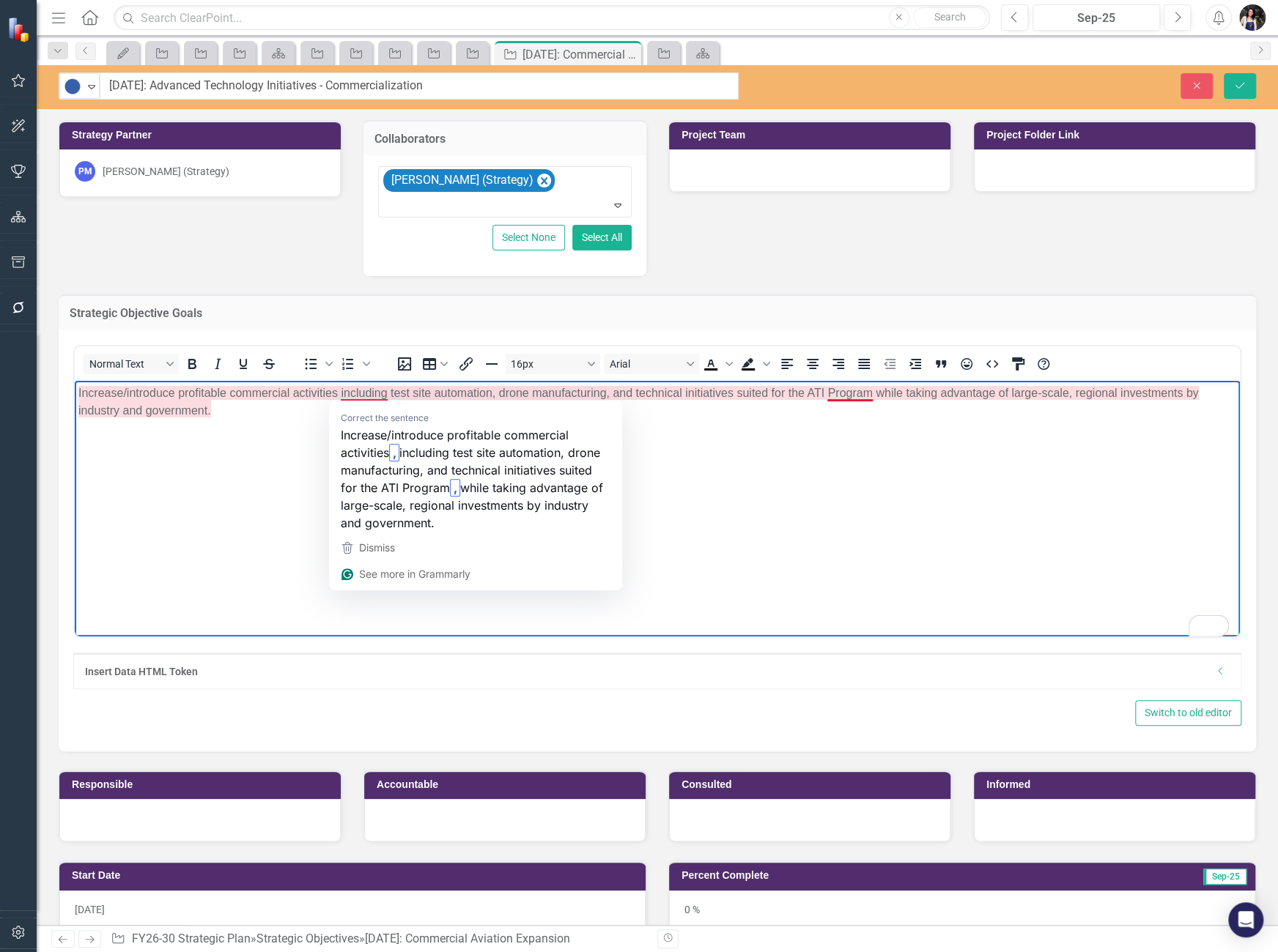
click at [382, 394] on span "Increase/introduce profitable commercial activities including test site automat…" at bounding box center [638, 401] width 1121 height 30
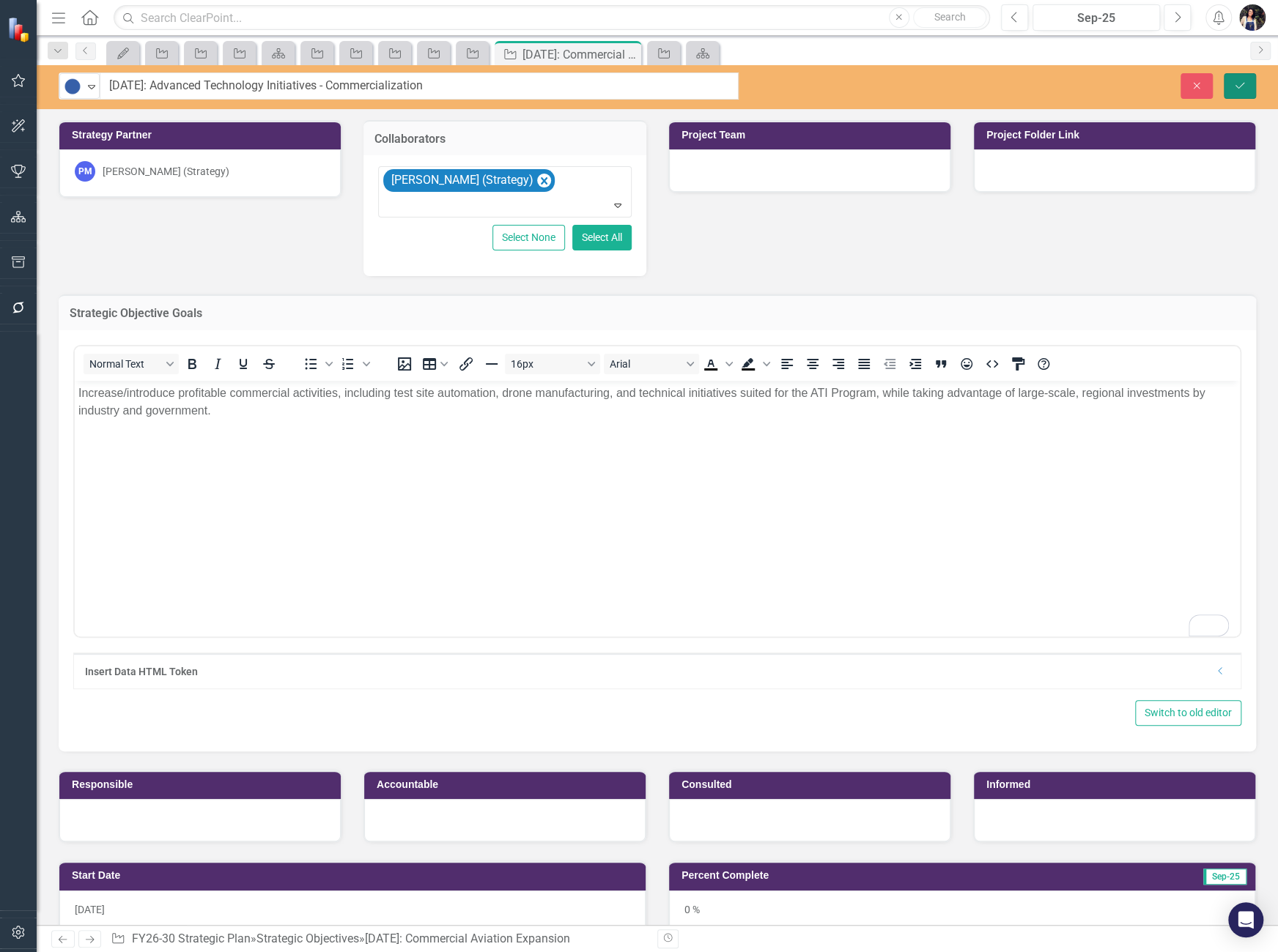
click at [1248, 86] on button "Save" at bounding box center [1240, 86] width 33 height 26
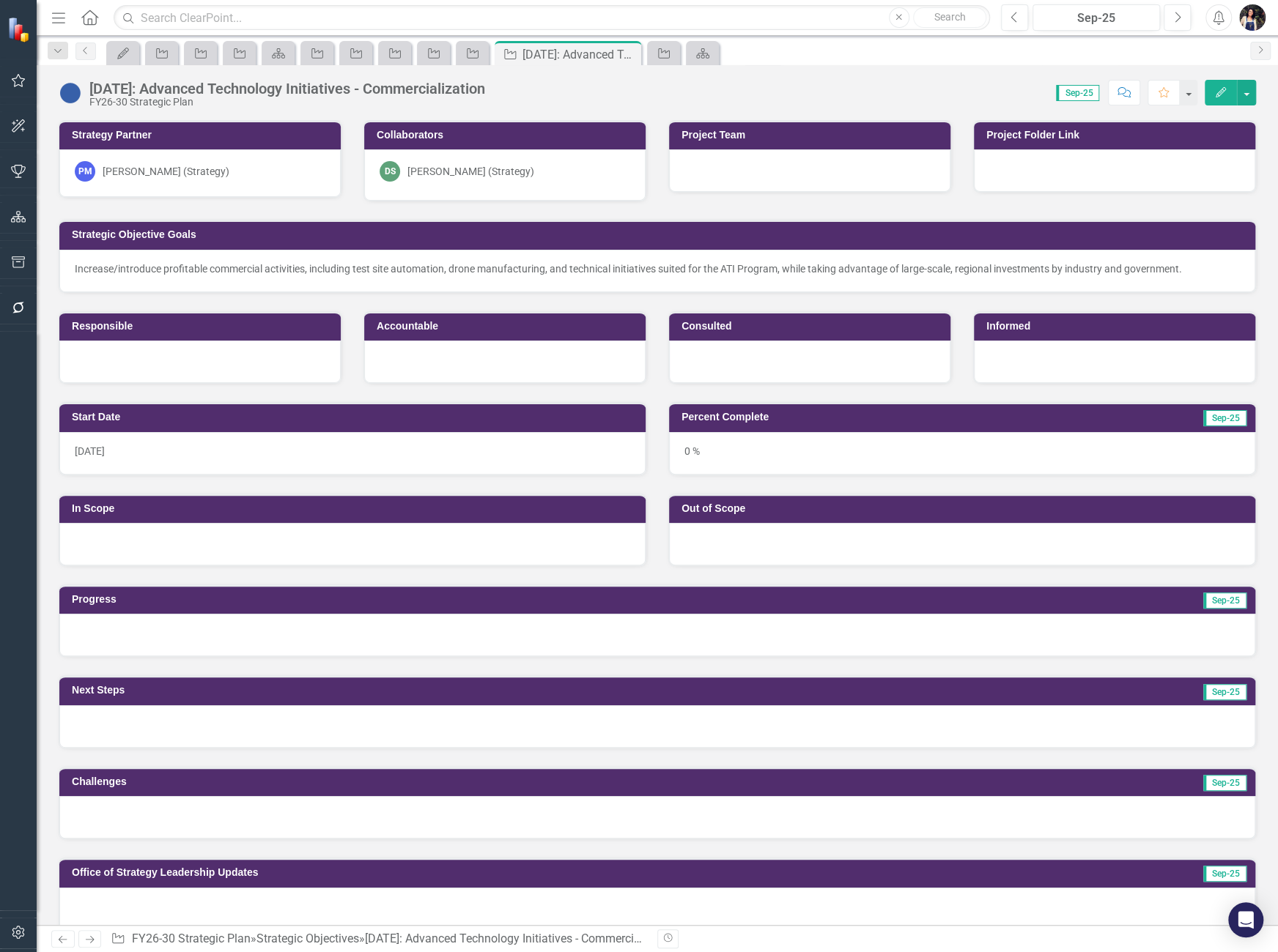
click at [336, 88] on div "9.4.46: Advanced Technology Initiatives - Commercialization" at bounding box center [287, 88] width 396 height 16
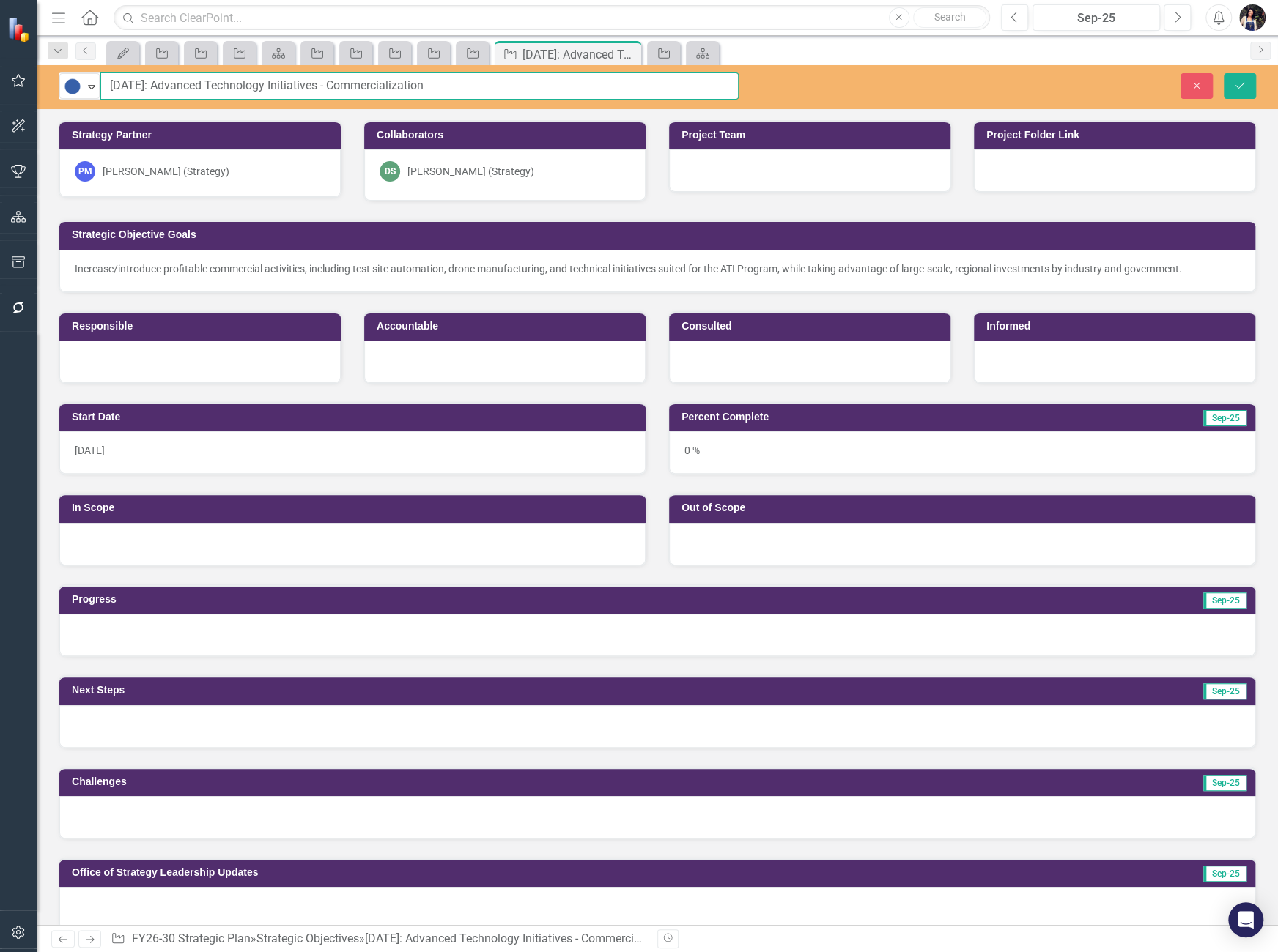
click at [436, 82] on input "9.4.46: Advanced Technology Initiatives - Commercialization" at bounding box center [419, 86] width 638 height 27
click at [1193, 88] on icon "Close" at bounding box center [1196, 86] width 13 height 10
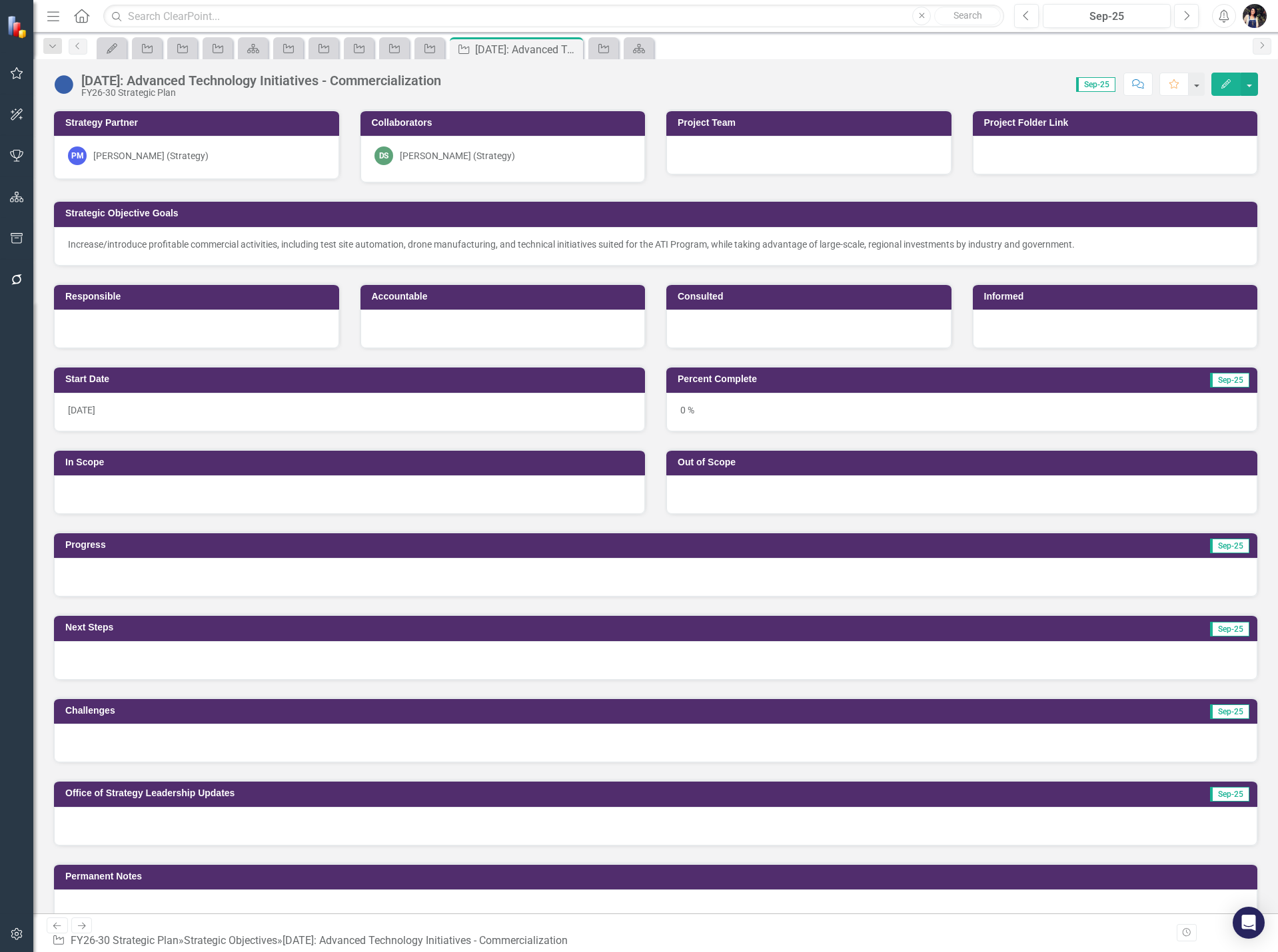
click at [55, 16] on icon "Menu" at bounding box center [53, 16] width 17 height 14
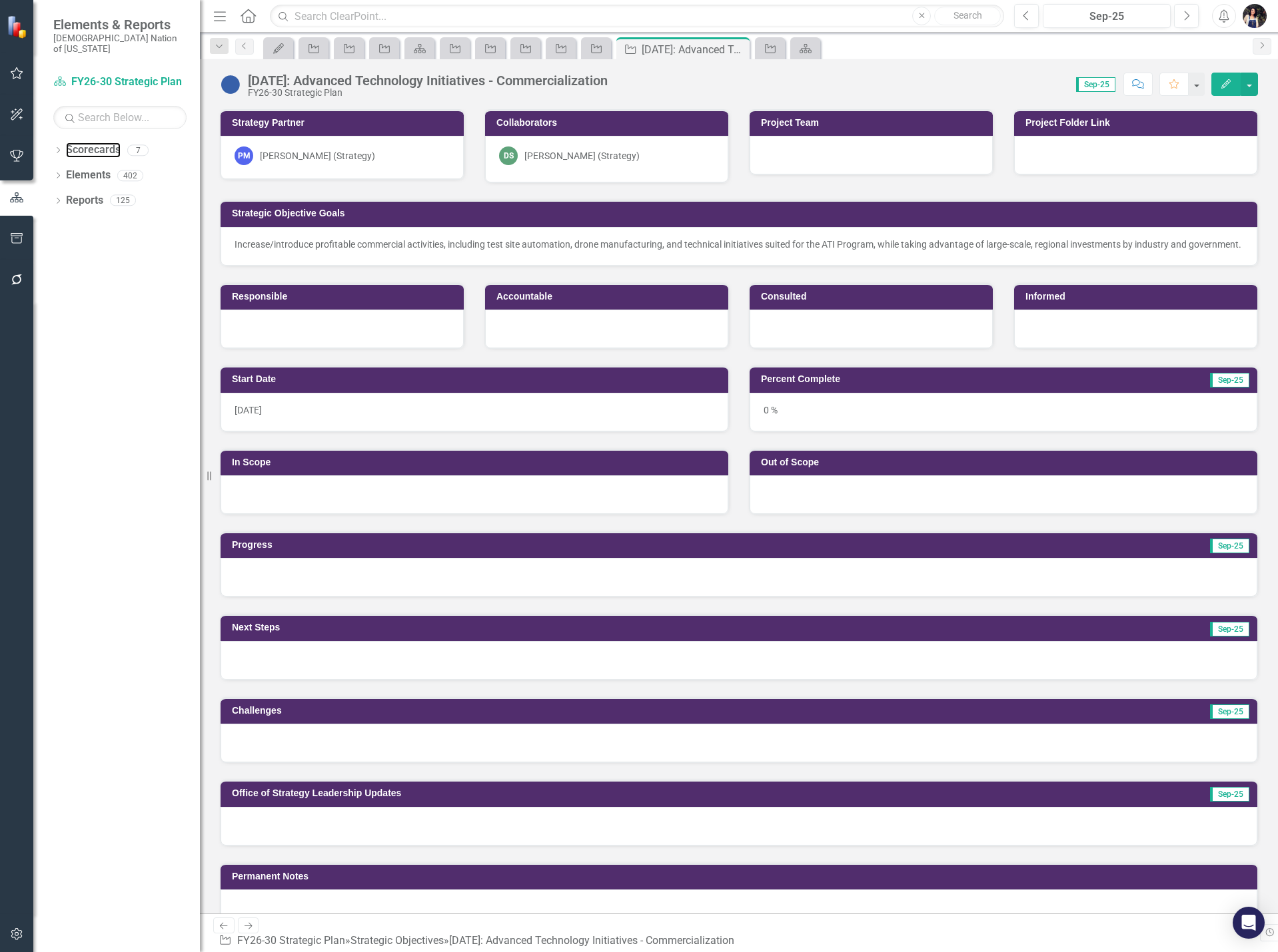
click at [93, 143] on link "Scorecards" at bounding box center [93, 151] width 55 height 16
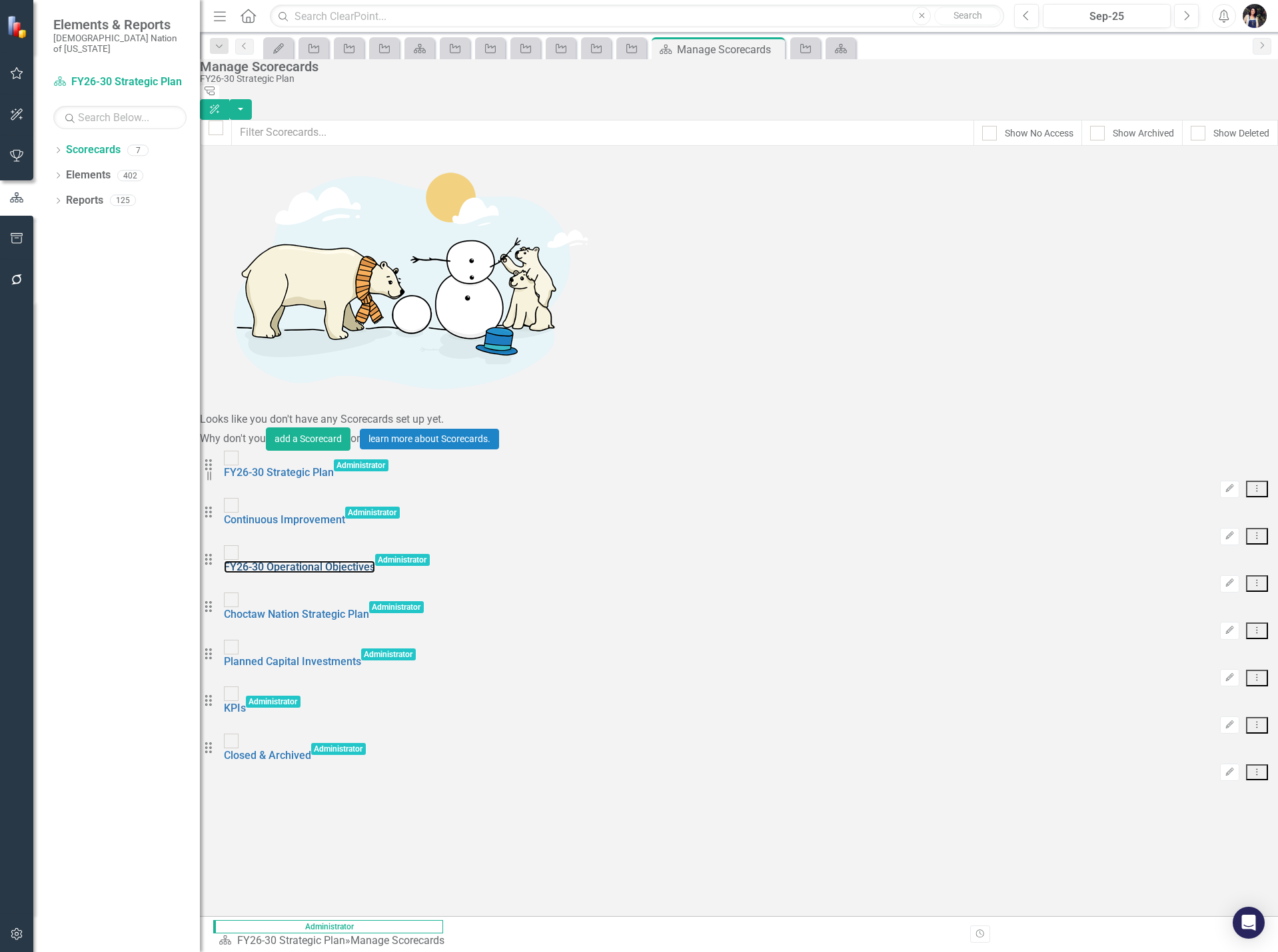
click at [340, 561] on link "FY26-30 Operational Objectives" at bounding box center [300, 567] width 151 height 12
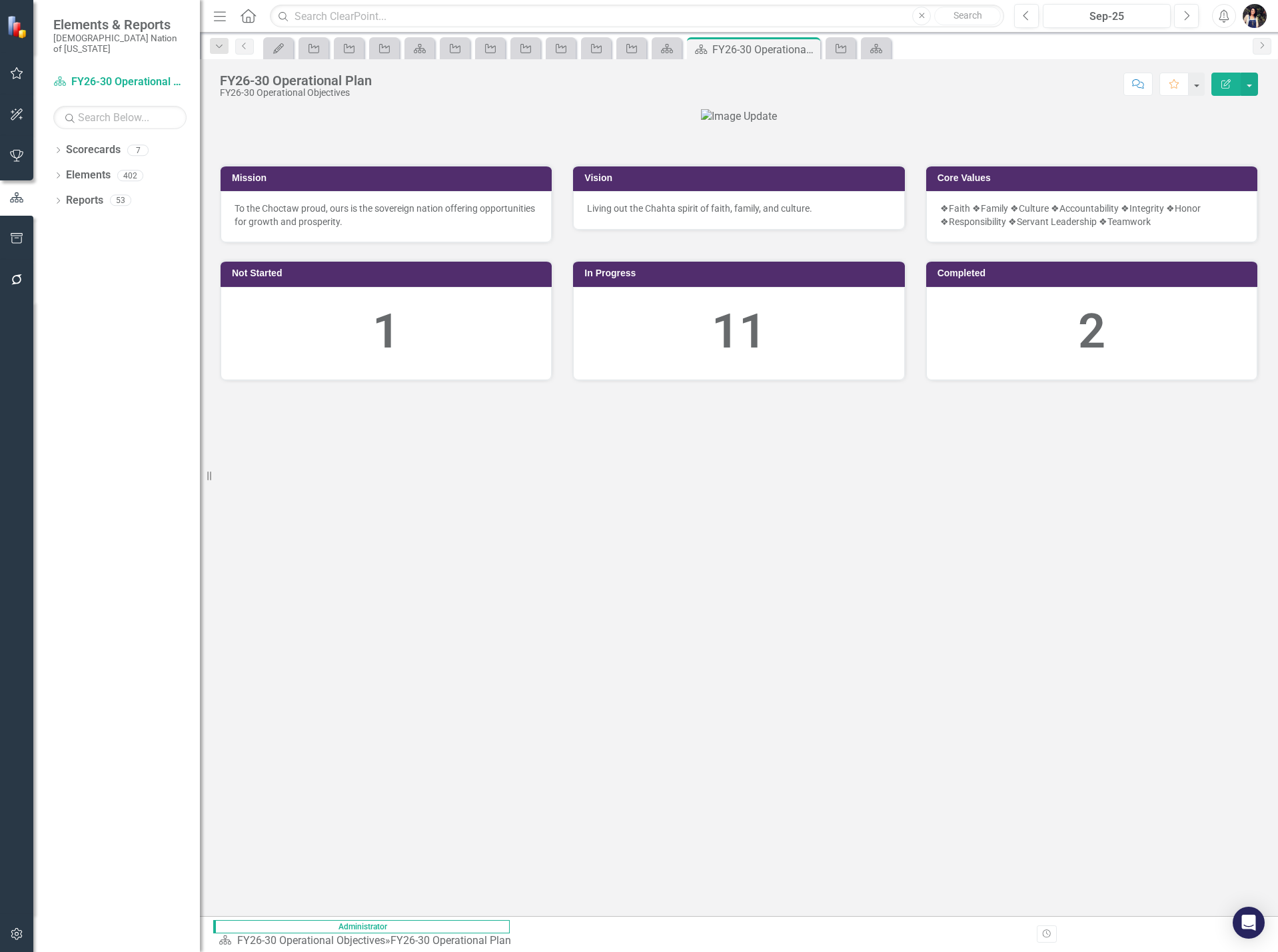
click at [0, 0] on icon "Close" at bounding box center [0, 0] width 0 height 0
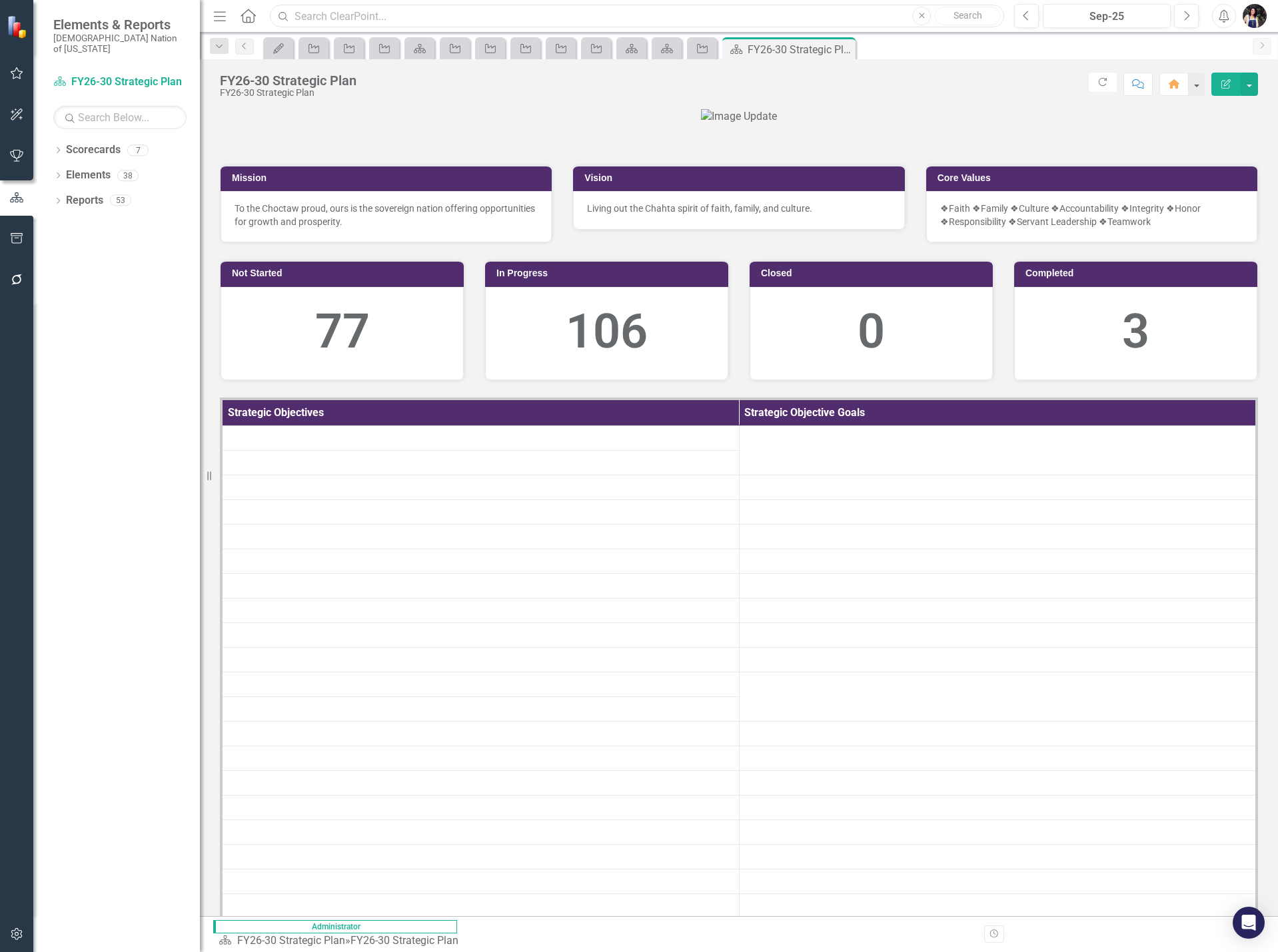
click at [448, 21] on input "text" at bounding box center [637, 16] width 734 height 23
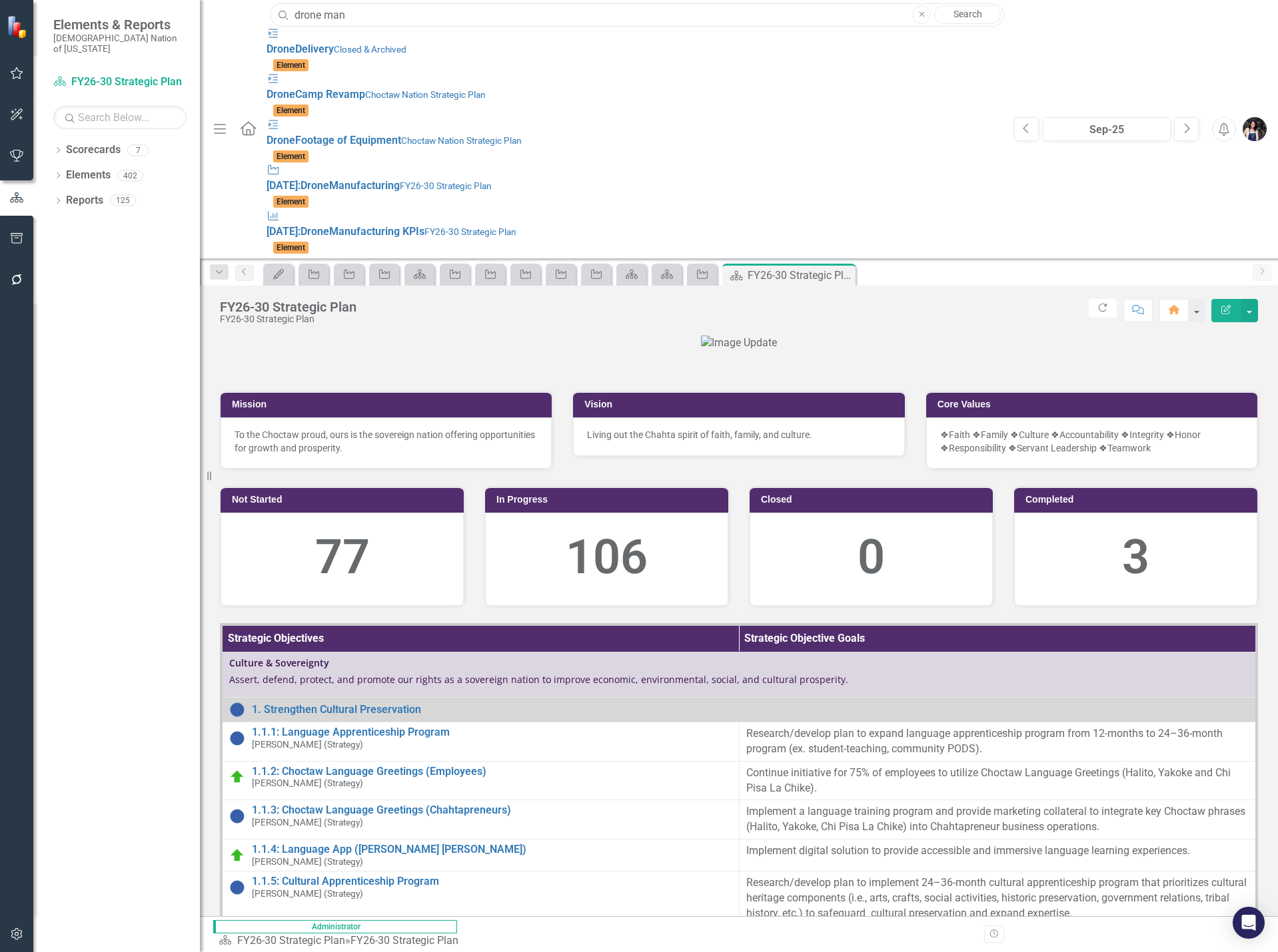
type input "drone manu"
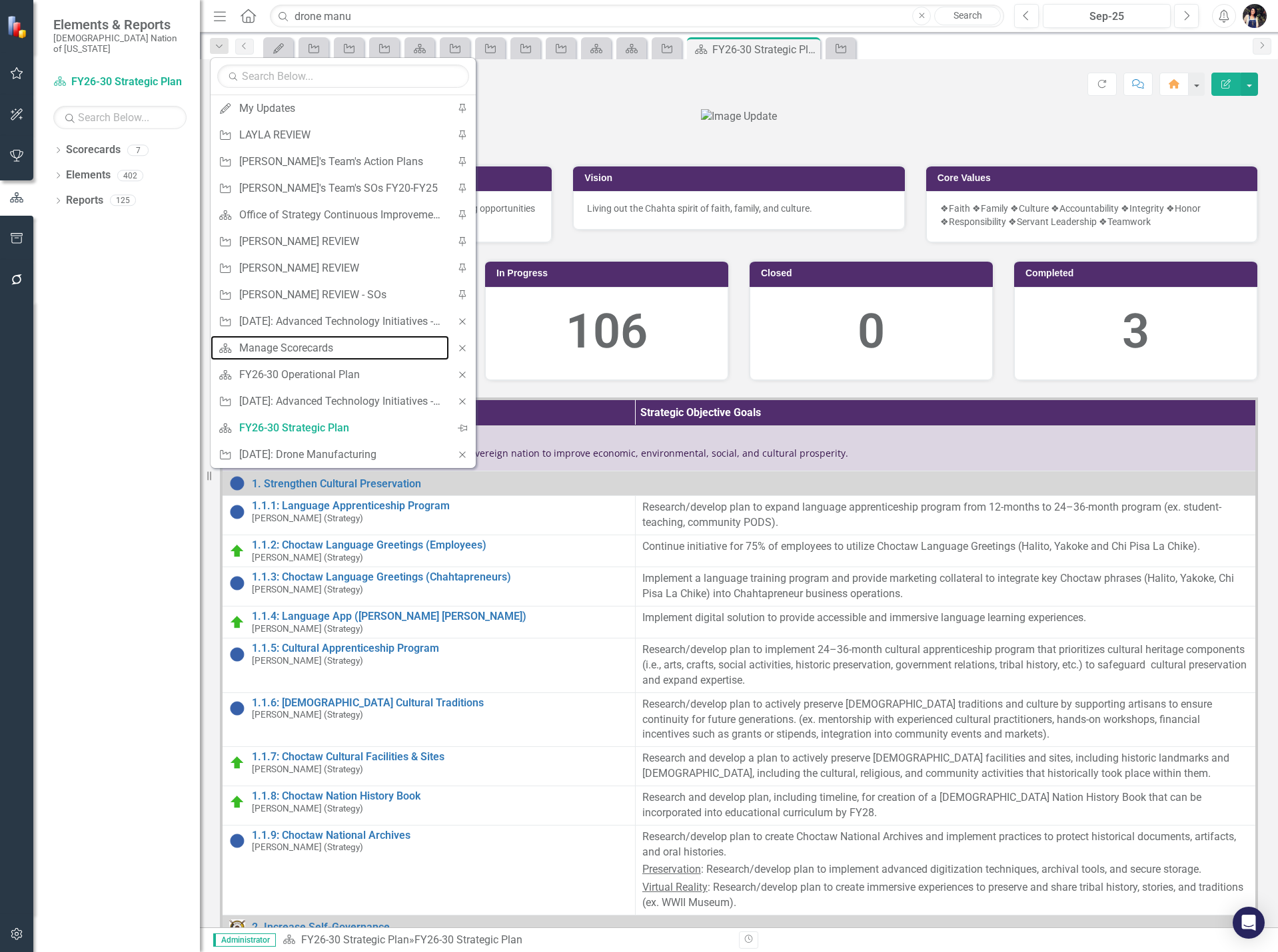
click at [334, 345] on div "Manage Scorecards" at bounding box center [340, 347] width 203 height 16
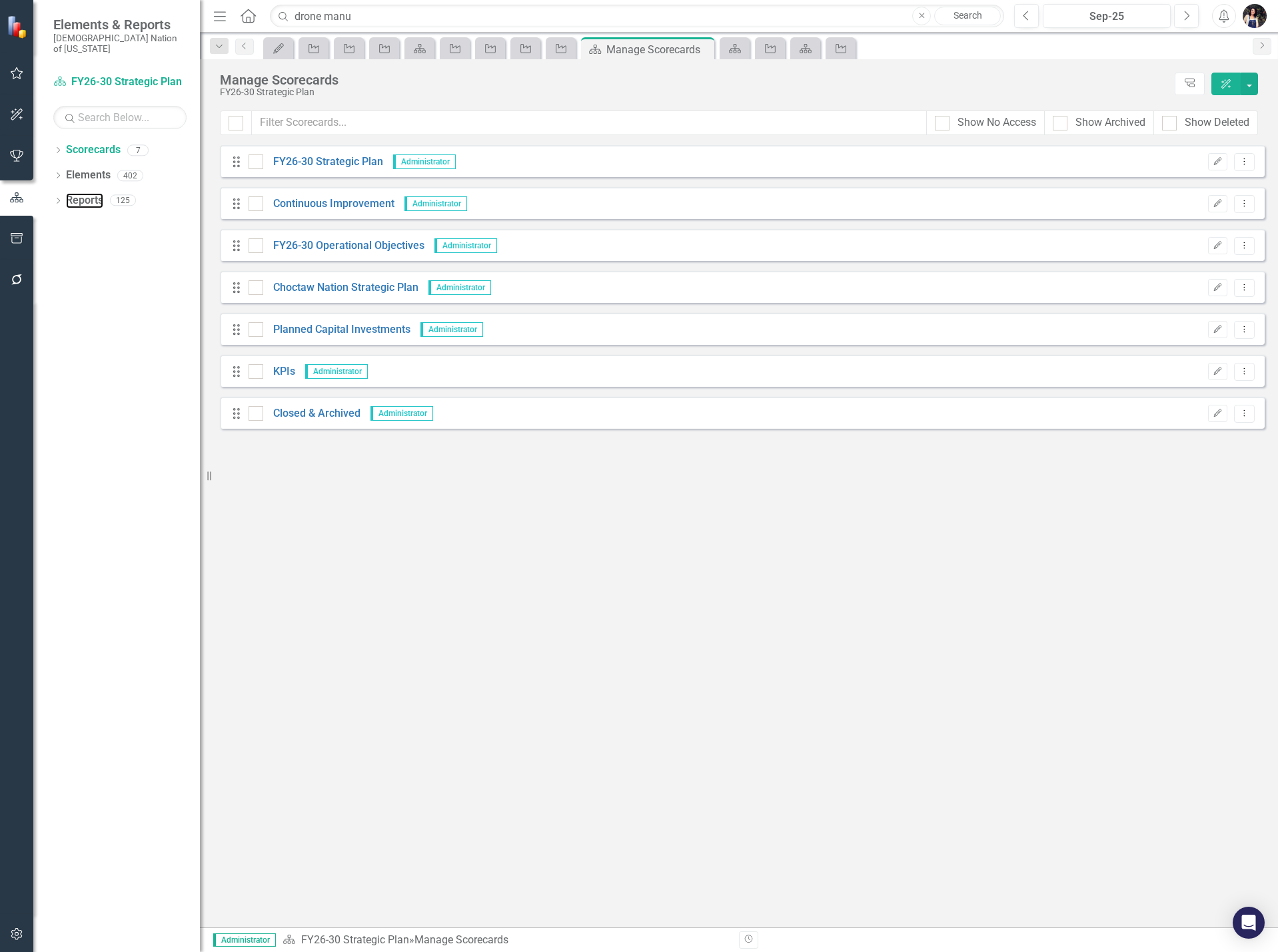
click at [80, 193] on link "Reports" at bounding box center [84, 201] width 37 height 16
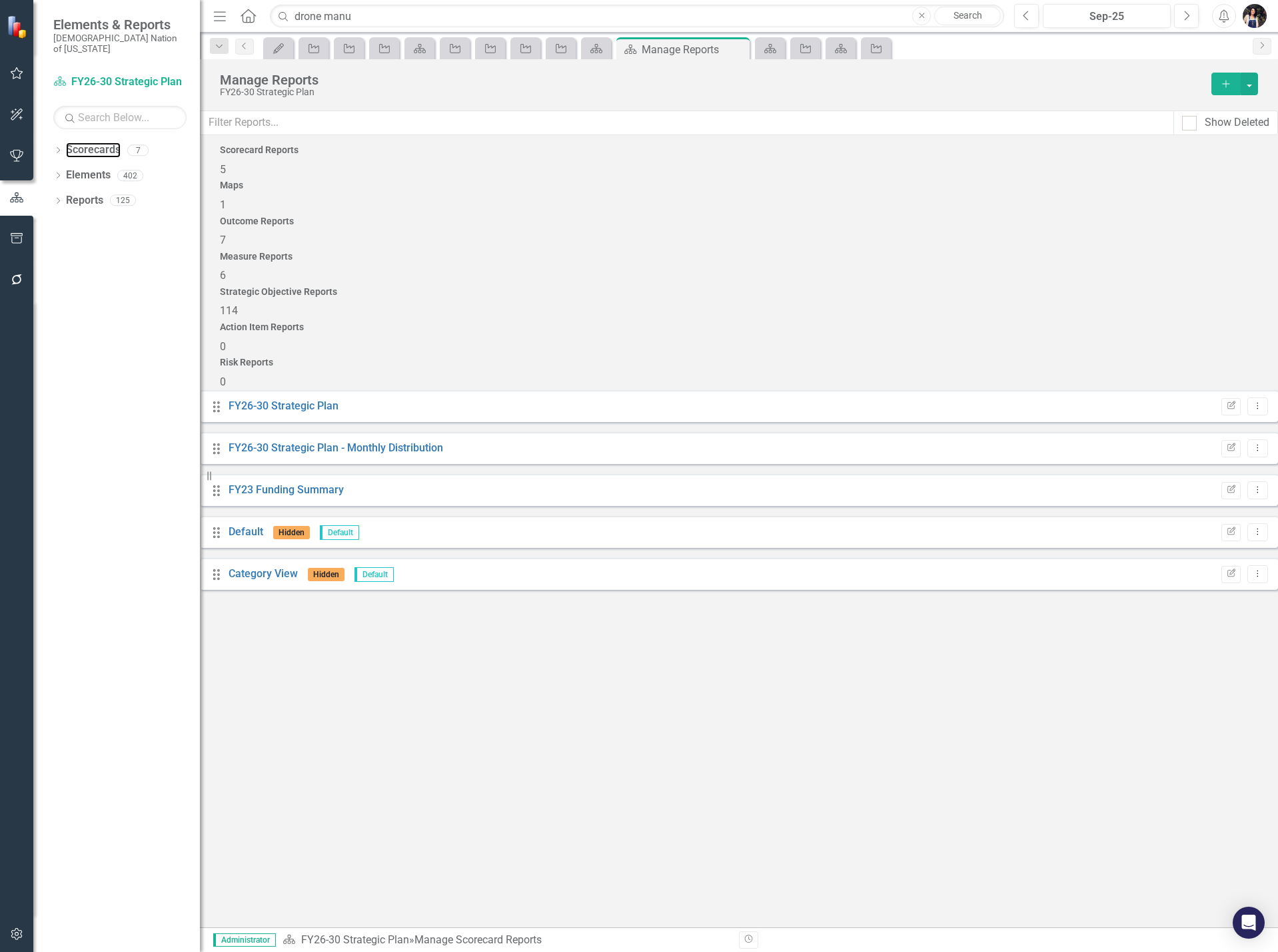
click at [97, 143] on link "Scorecards" at bounding box center [93, 151] width 55 height 16
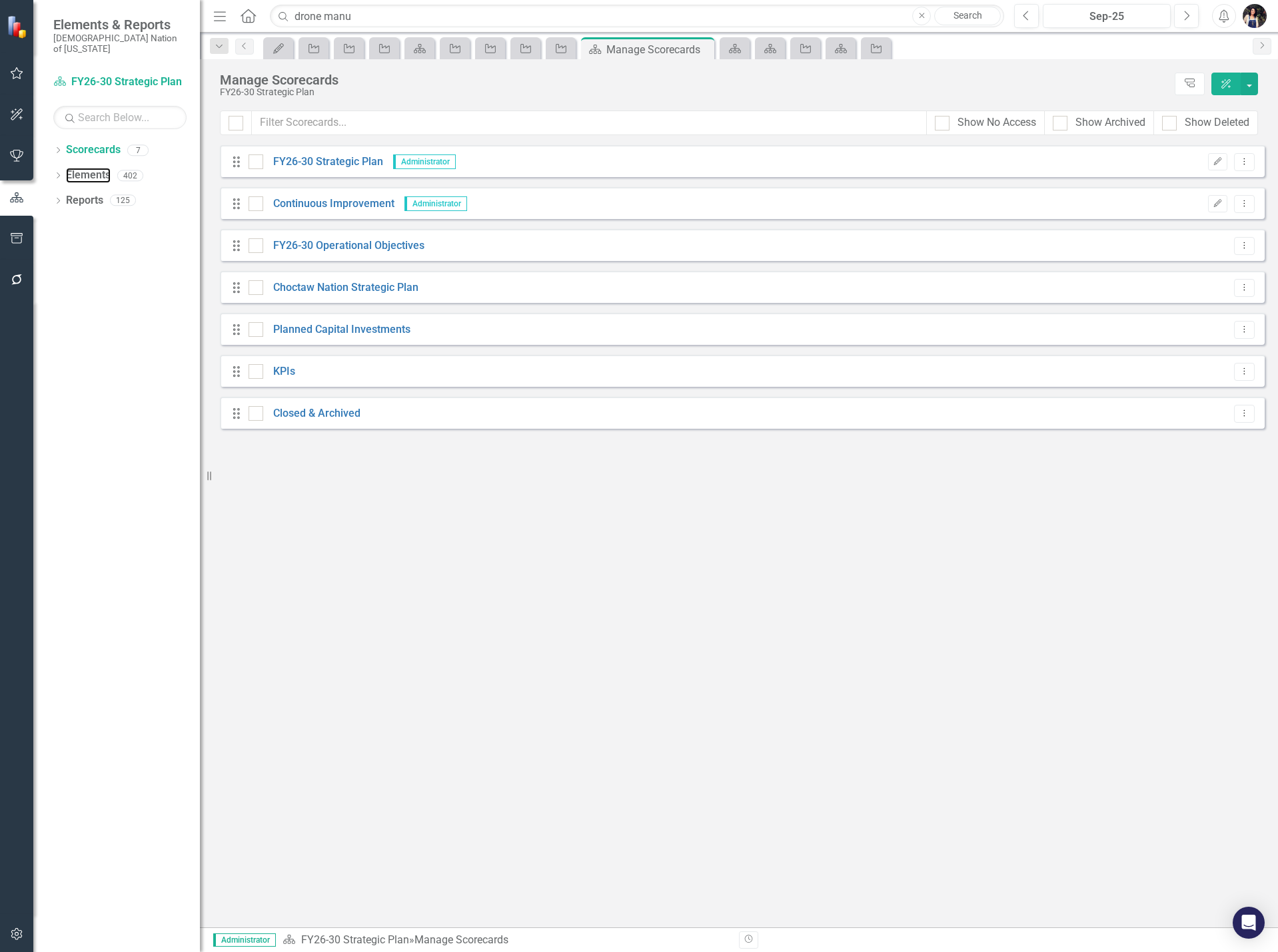
click at [89, 168] on link "Elements" at bounding box center [87, 176] width 44 height 16
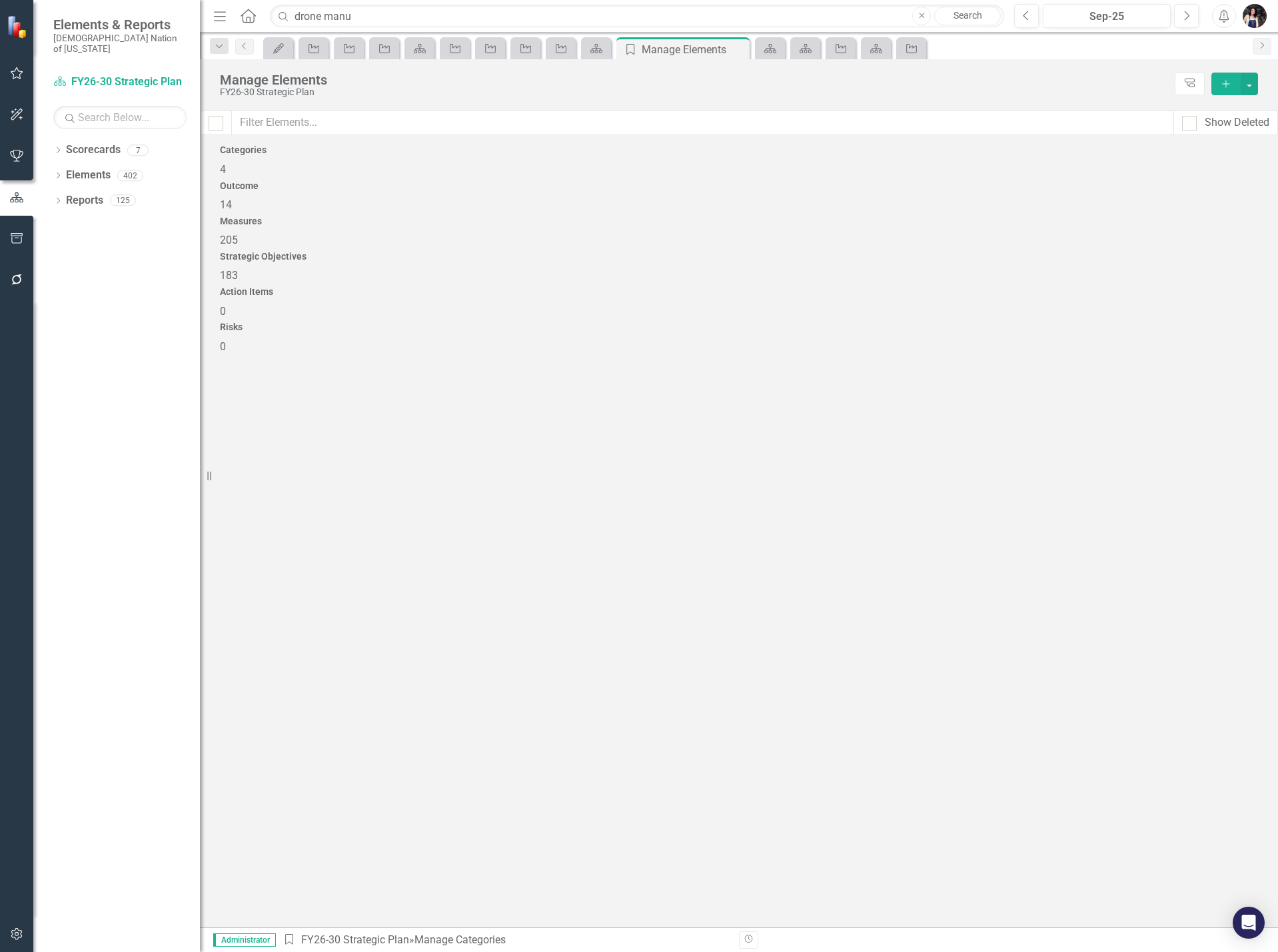
click at [238, 269] on span "183" at bounding box center [229, 275] width 18 height 12
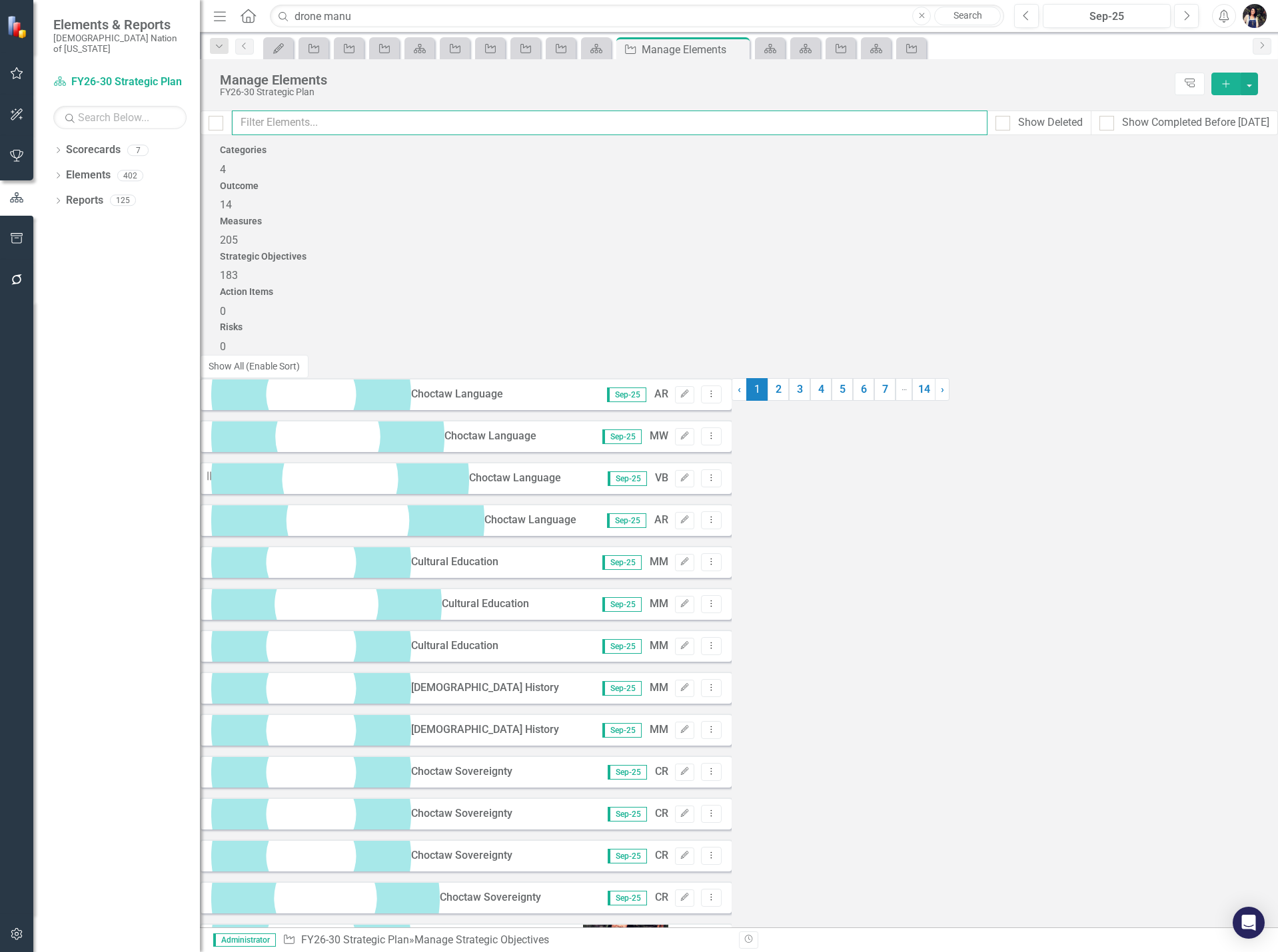
drag, startPoint x: 710, startPoint y: 123, endPoint x: 703, endPoint y: 129, distance: 9.2
click at [703, 128] on input "text" at bounding box center [610, 123] width 756 height 25
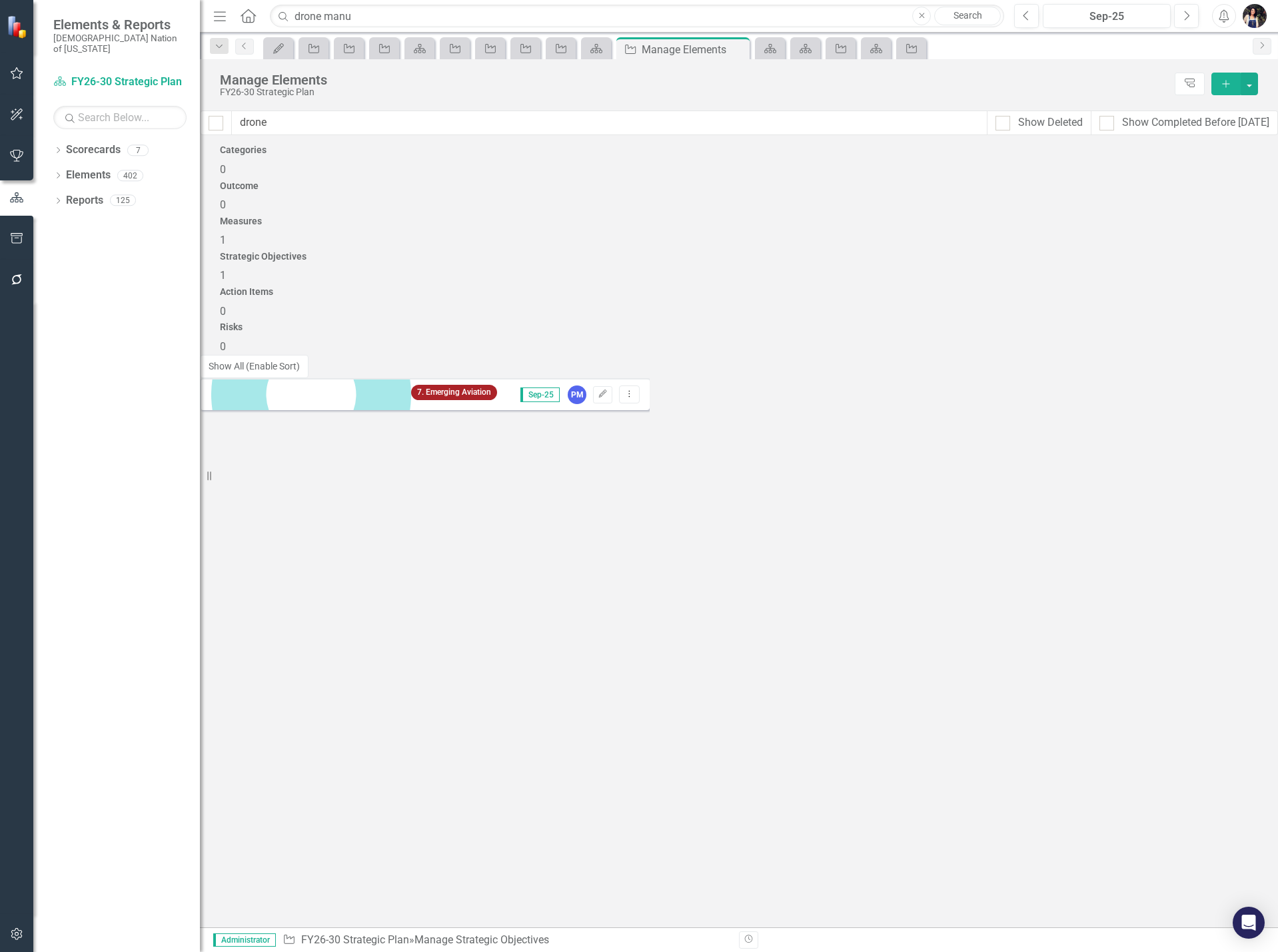
click at [635, 389] on icon "Dropdown Menu" at bounding box center [629, 393] width 12 height 9
click at [1173, 353] on link "Trash Delete Strategic Objective" at bounding box center [1163, 353] width 167 height 25
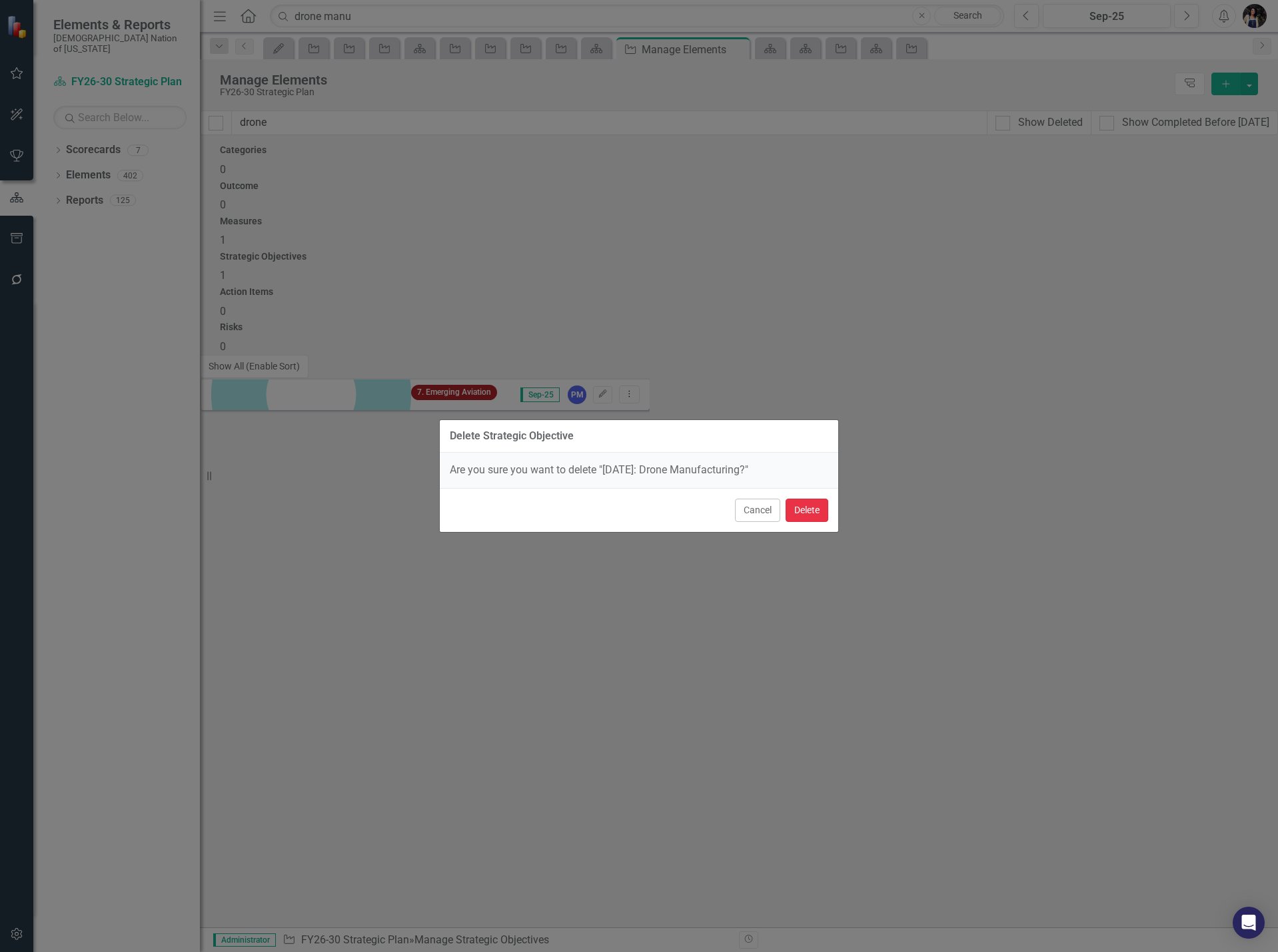
click at [804, 511] on button "Delete" at bounding box center [806, 510] width 43 height 23
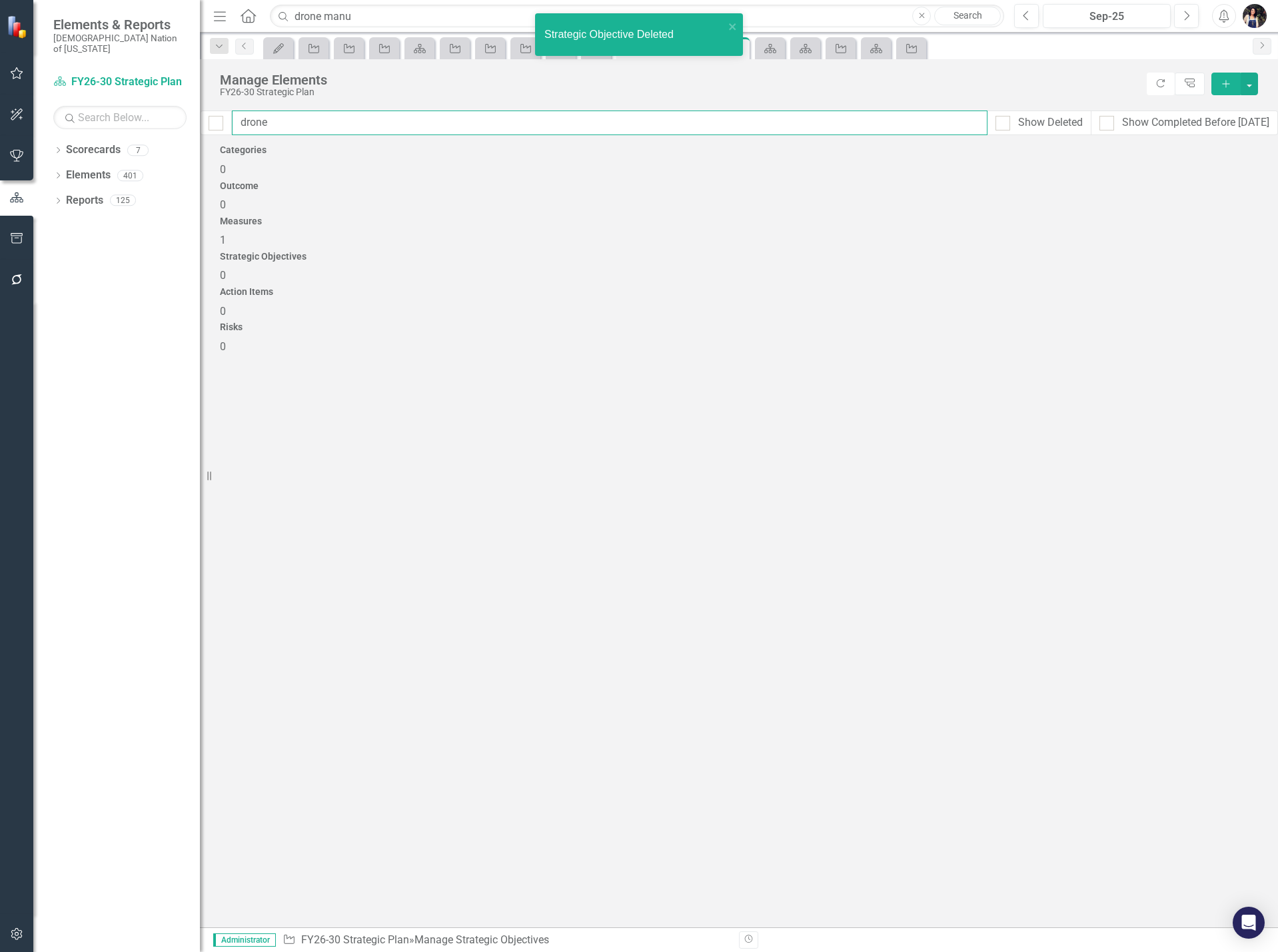
click at [399, 123] on input "drone" at bounding box center [610, 123] width 756 height 25
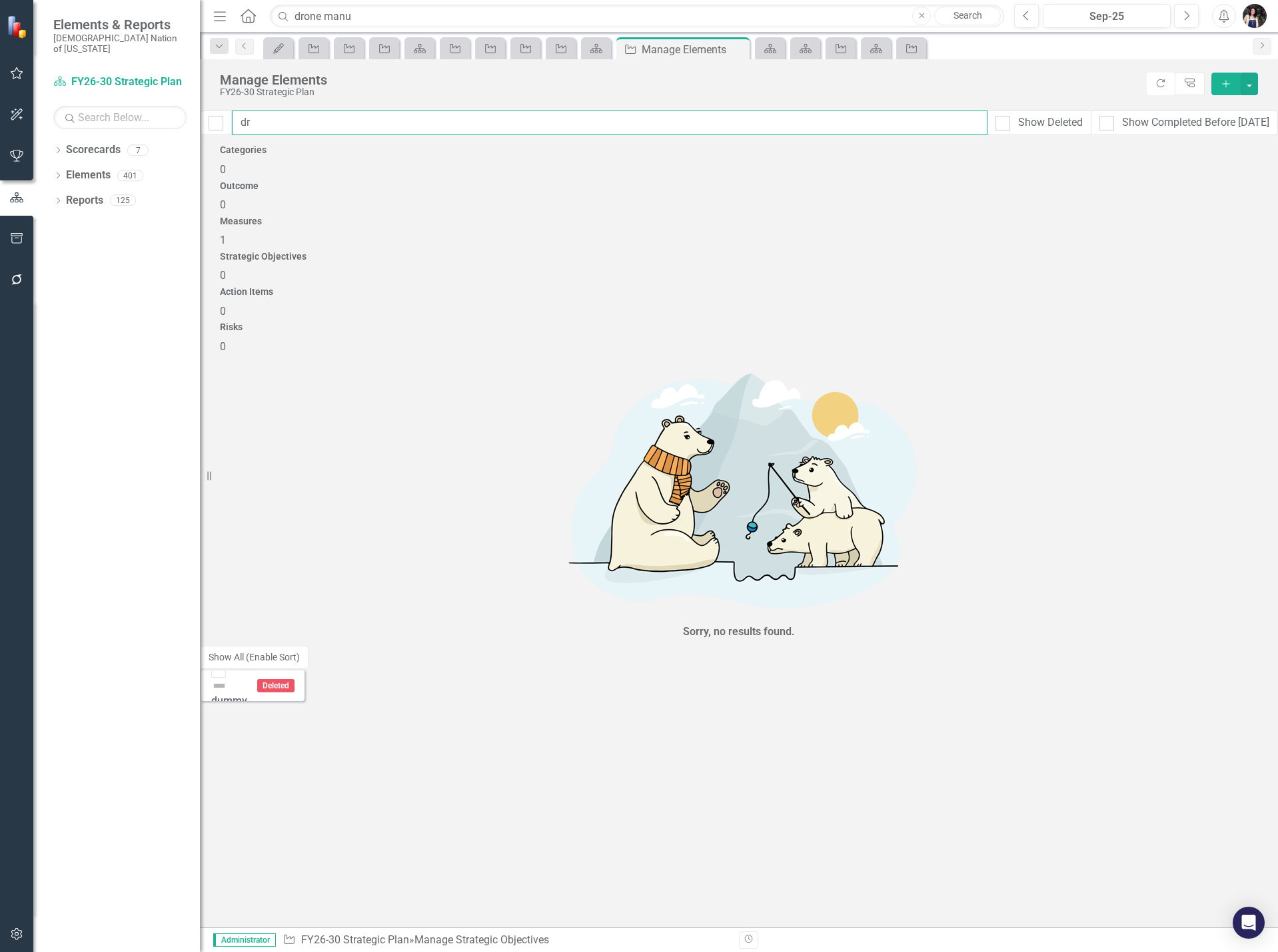
type input "d"
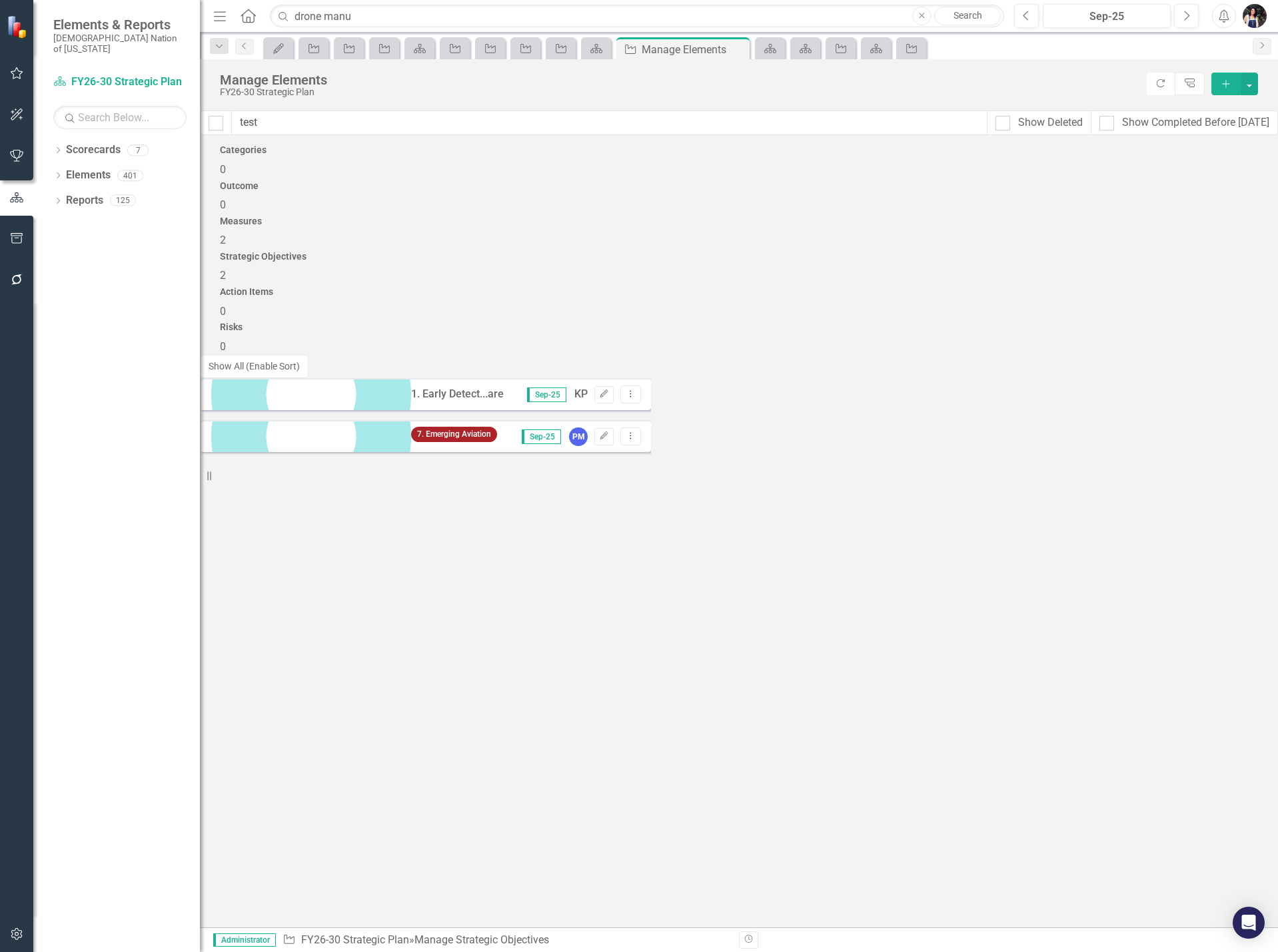
click at [636, 432] on icon "Dropdown Menu" at bounding box center [631, 435] width 12 height 9
click at [1188, 397] on link "Trash Delete Strategic Objective" at bounding box center [1163, 396] width 167 height 25
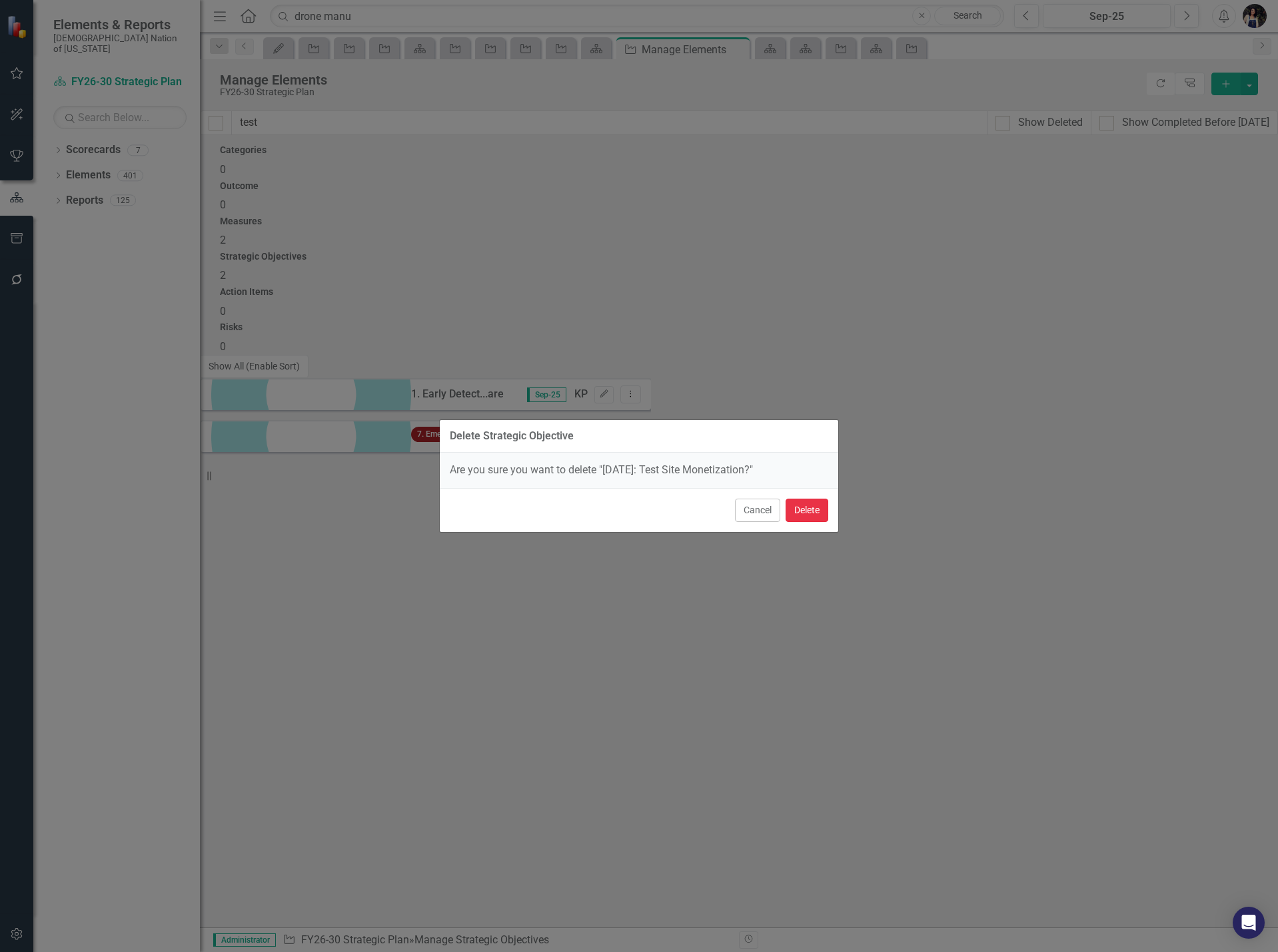
click at [805, 510] on button "Delete" at bounding box center [806, 510] width 43 height 23
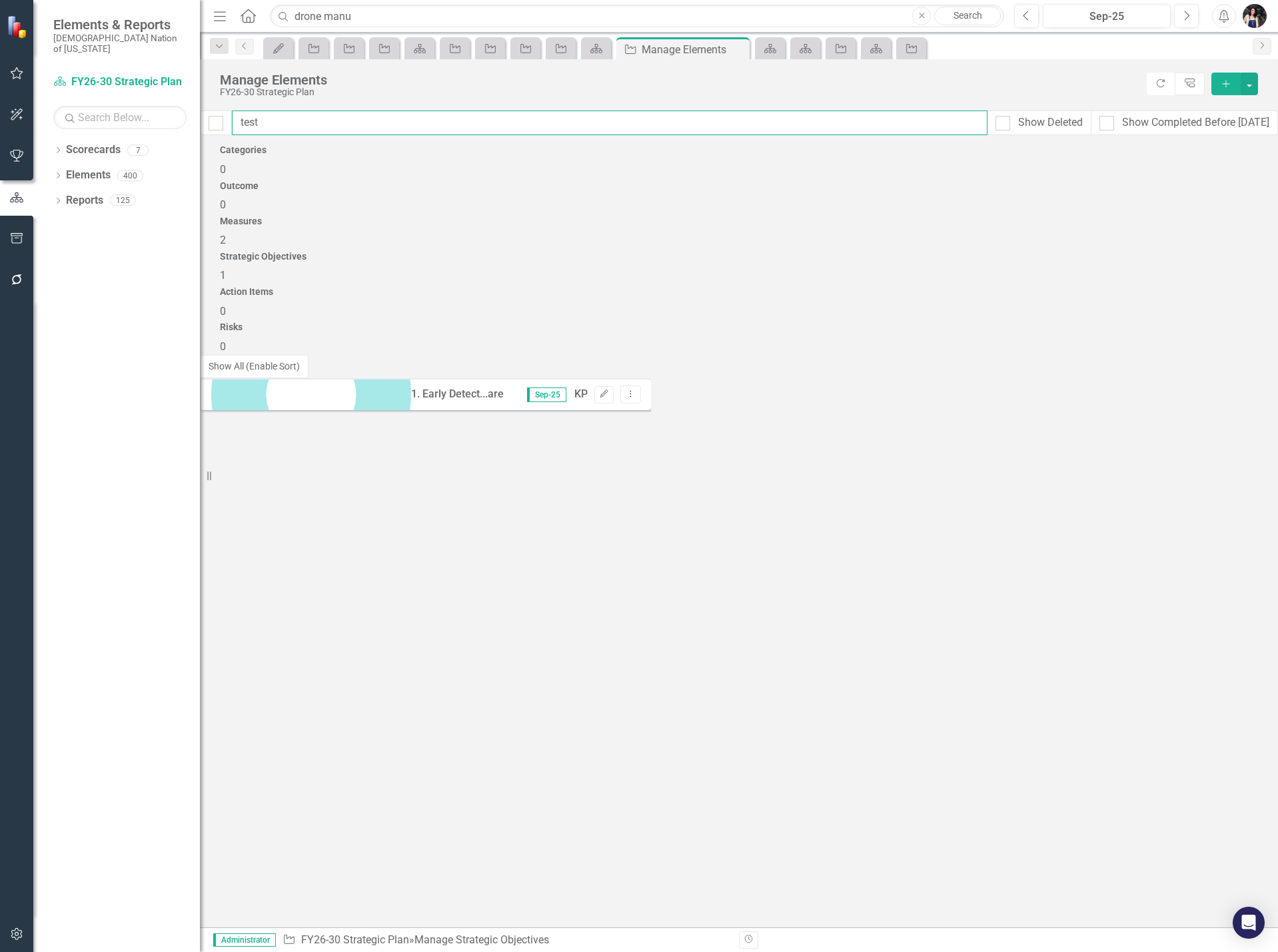
click at [385, 125] on input "test" at bounding box center [610, 123] width 756 height 25
type input "f"
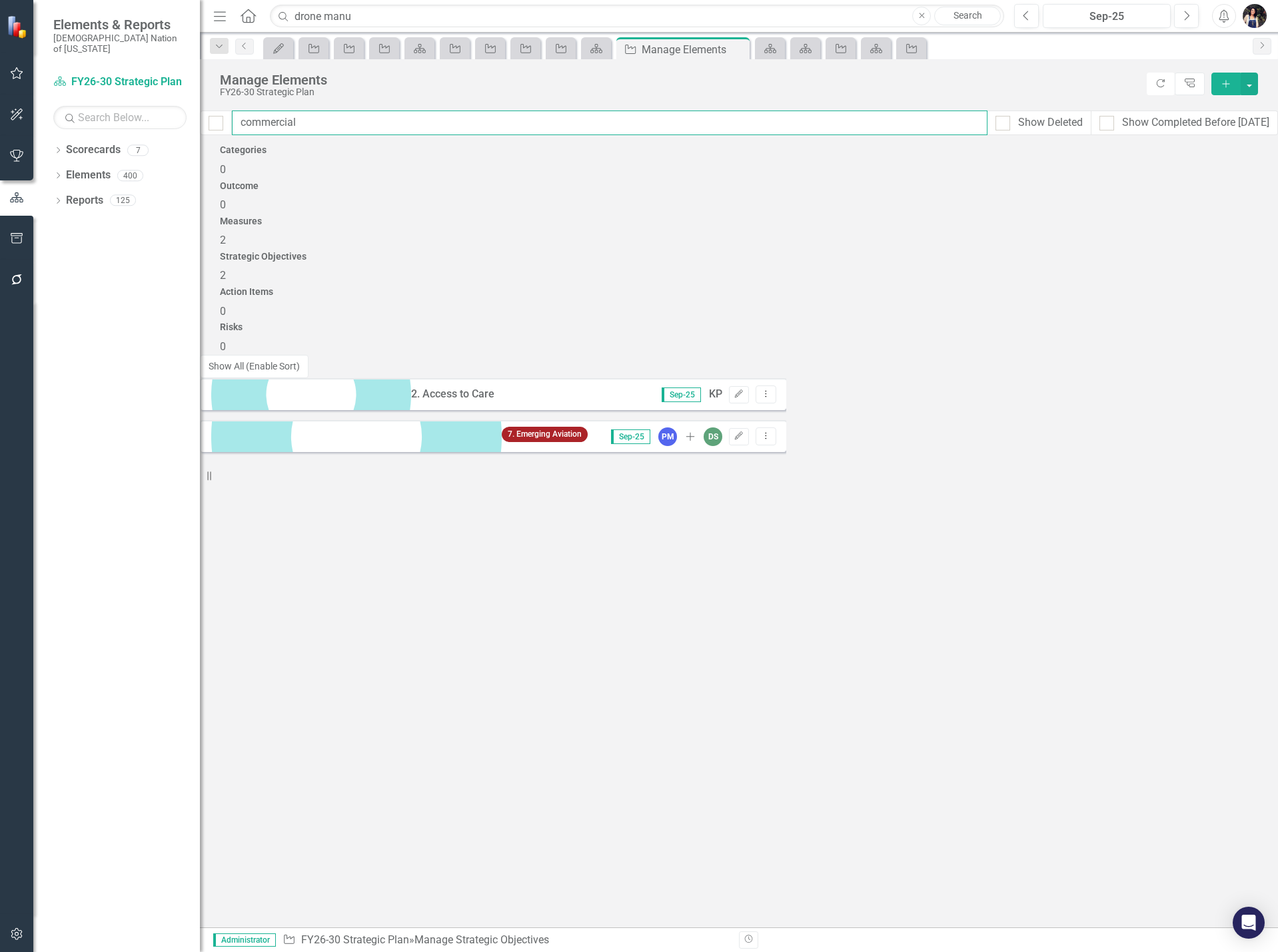
type input "commercial"
click at [221, 53] on div "Dropdown" at bounding box center [219, 46] width 19 height 16
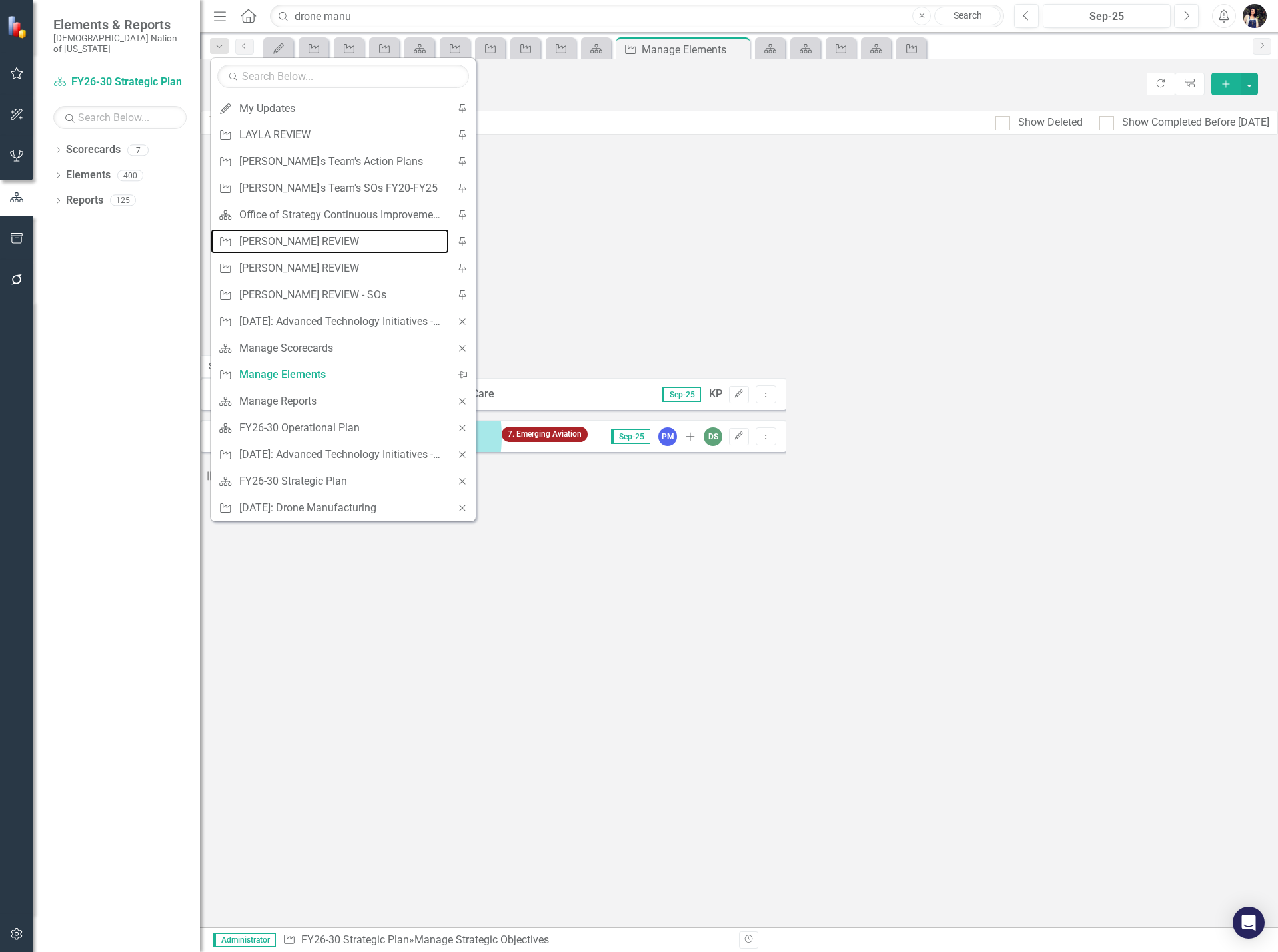
click at [302, 246] on div "[PERSON_NAME] REVIEW" at bounding box center [340, 241] width 203 height 16
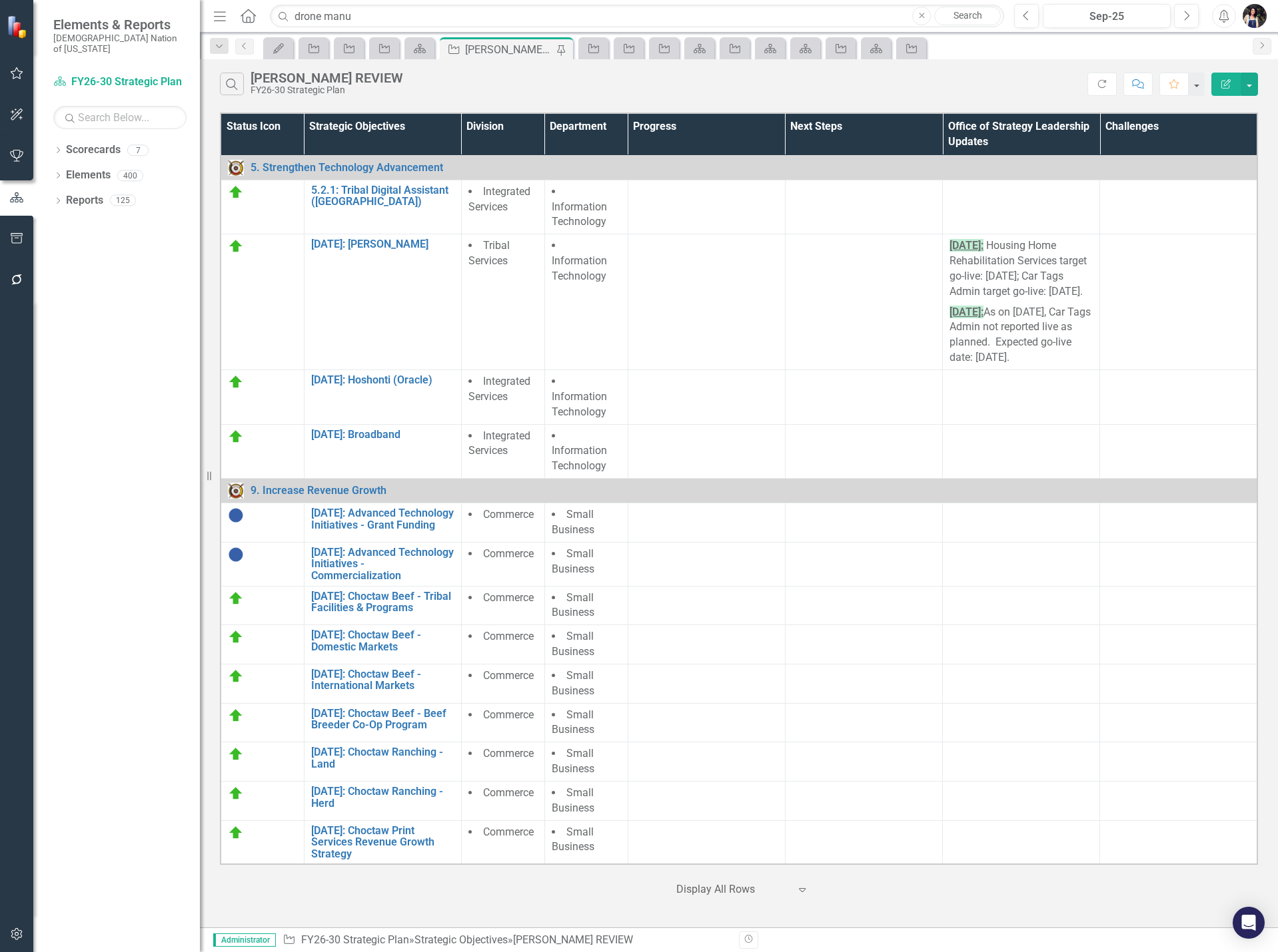
click at [225, 15] on icon "Menu" at bounding box center [220, 16] width 17 height 14
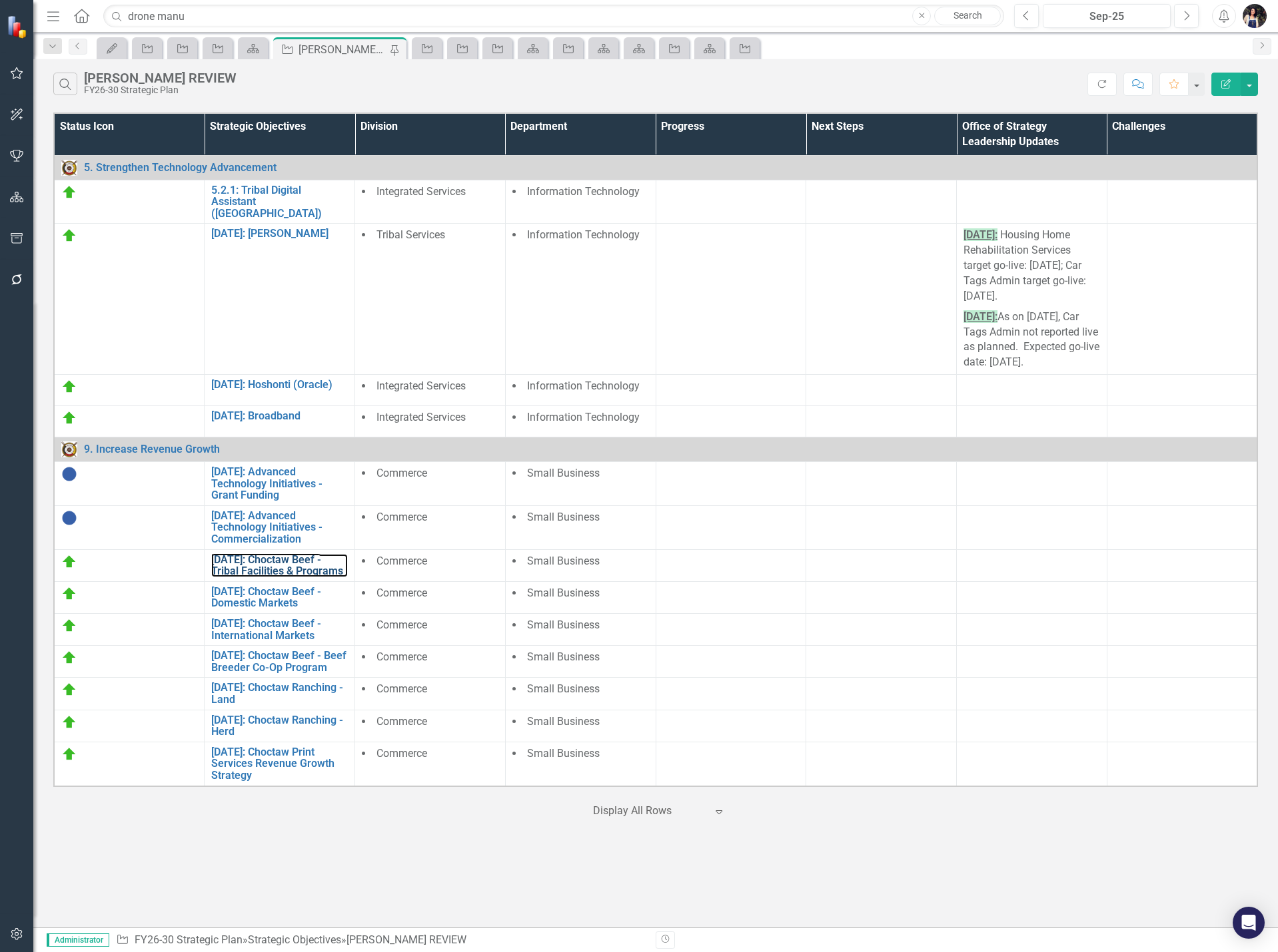
click at [230, 554] on link "[DATE]: Choctaw Beef - Tribal Facilities & Programs" at bounding box center [279, 566] width 137 height 23
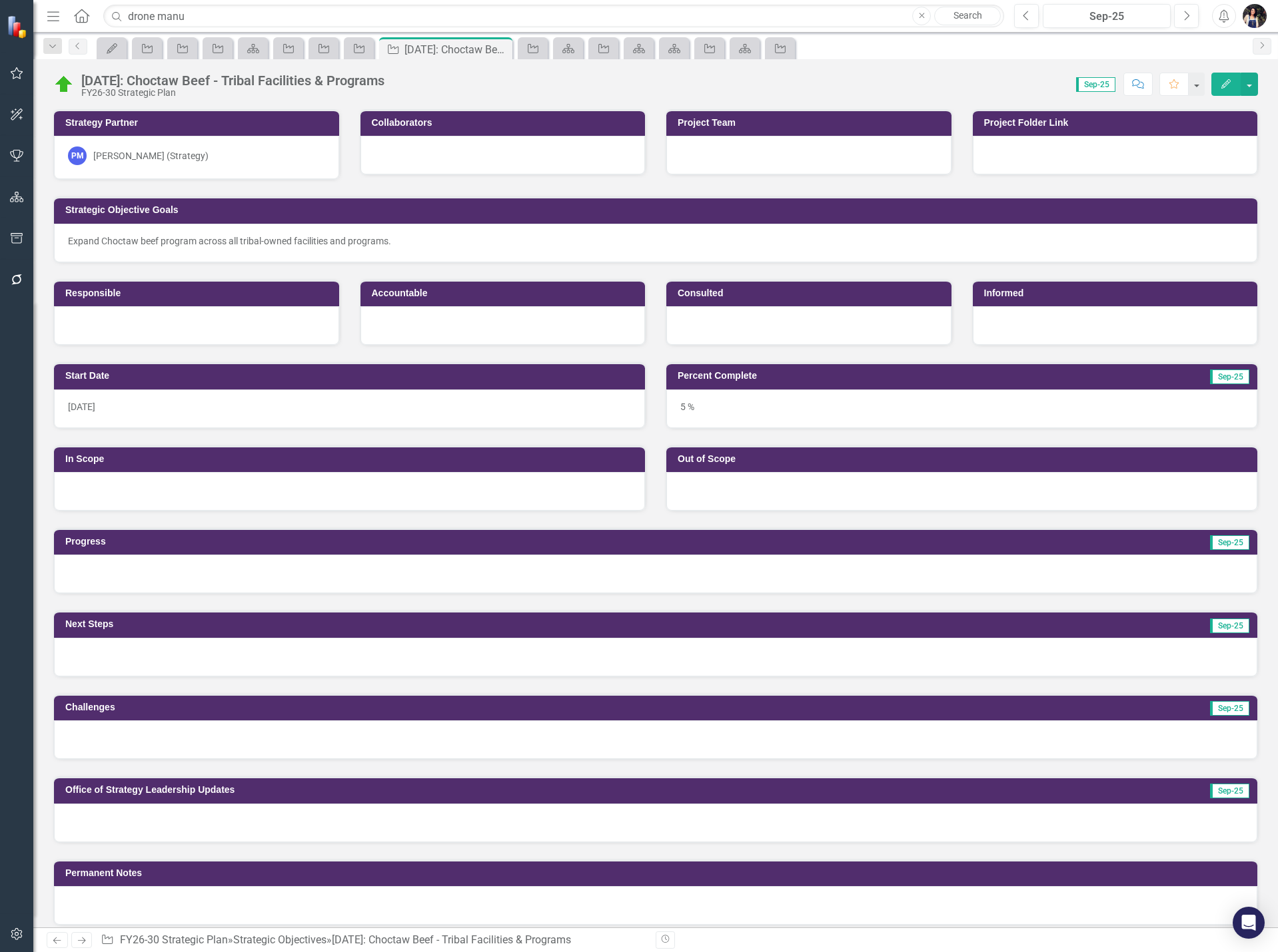
click at [244, 81] on div "[DATE]: Choctaw Beef - Tribal Facilities & Programs" at bounding box center [233, 80] width 303 height 15
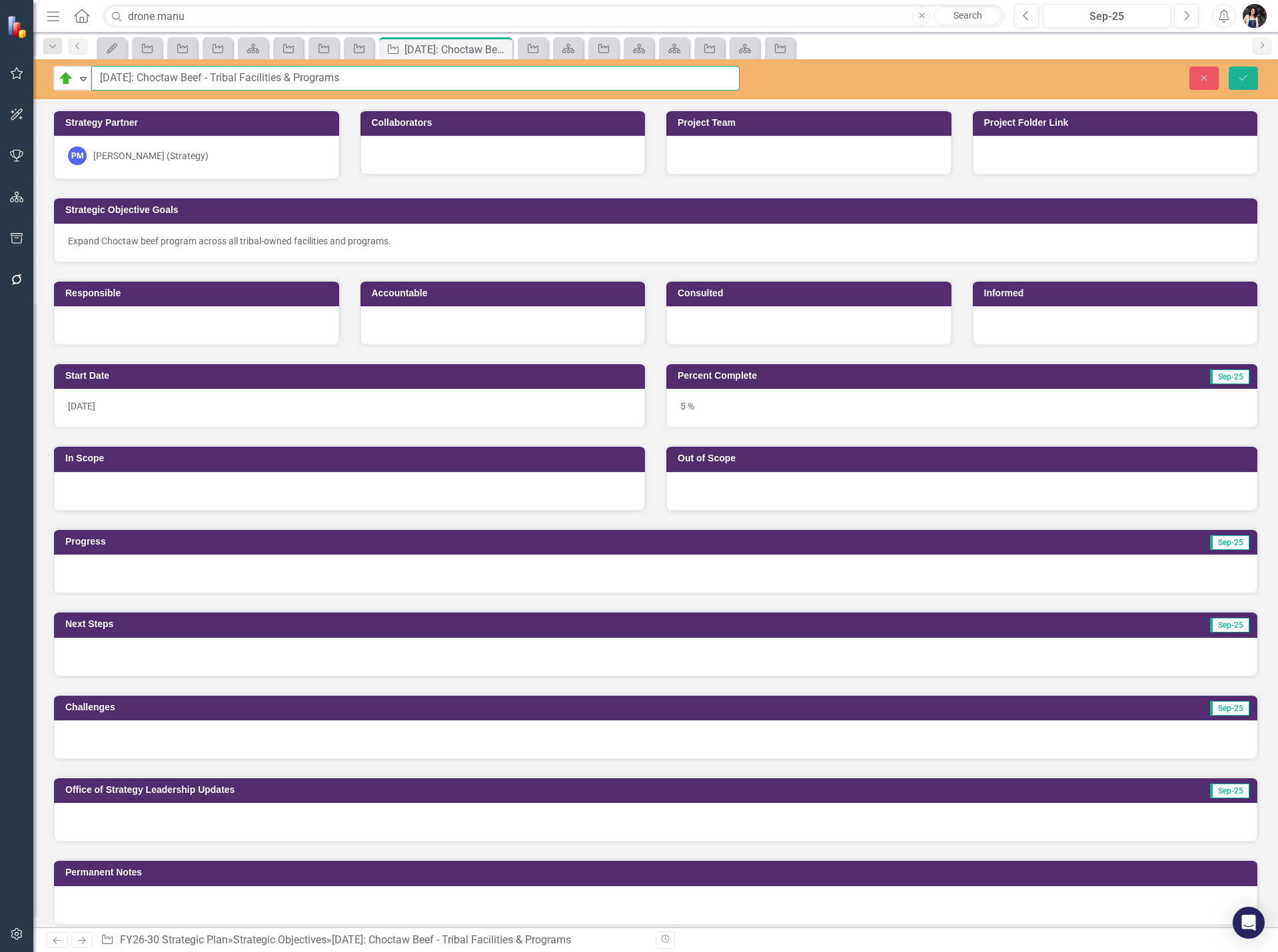
click at [208, 76] on input "9.4.48: Choctaw Beef - Tribal Facilities & Programs" at bounding box center [415, 78] width 648 height 25
click at [361, 81] on input "9.4.48: Choctaw Beef Go to Market - Tribal Facilities & Programs" at bounding box center [415, 78] width 648 height 25
drag, startPoint x: 350, startPoint y: 76, endPoint x: 387, endPoint y: 126, distance: 62.2
click at [350, 77] on input "9.4.48: Choctaw Beef Go to Market - Tribal Facilities & Programs" at bounding box center [415, 78] width 648 height 25
drag, startPoint x: 424, startPoint y: 75, endPoint x: 134, endPoint y: 85, distance: 290.2
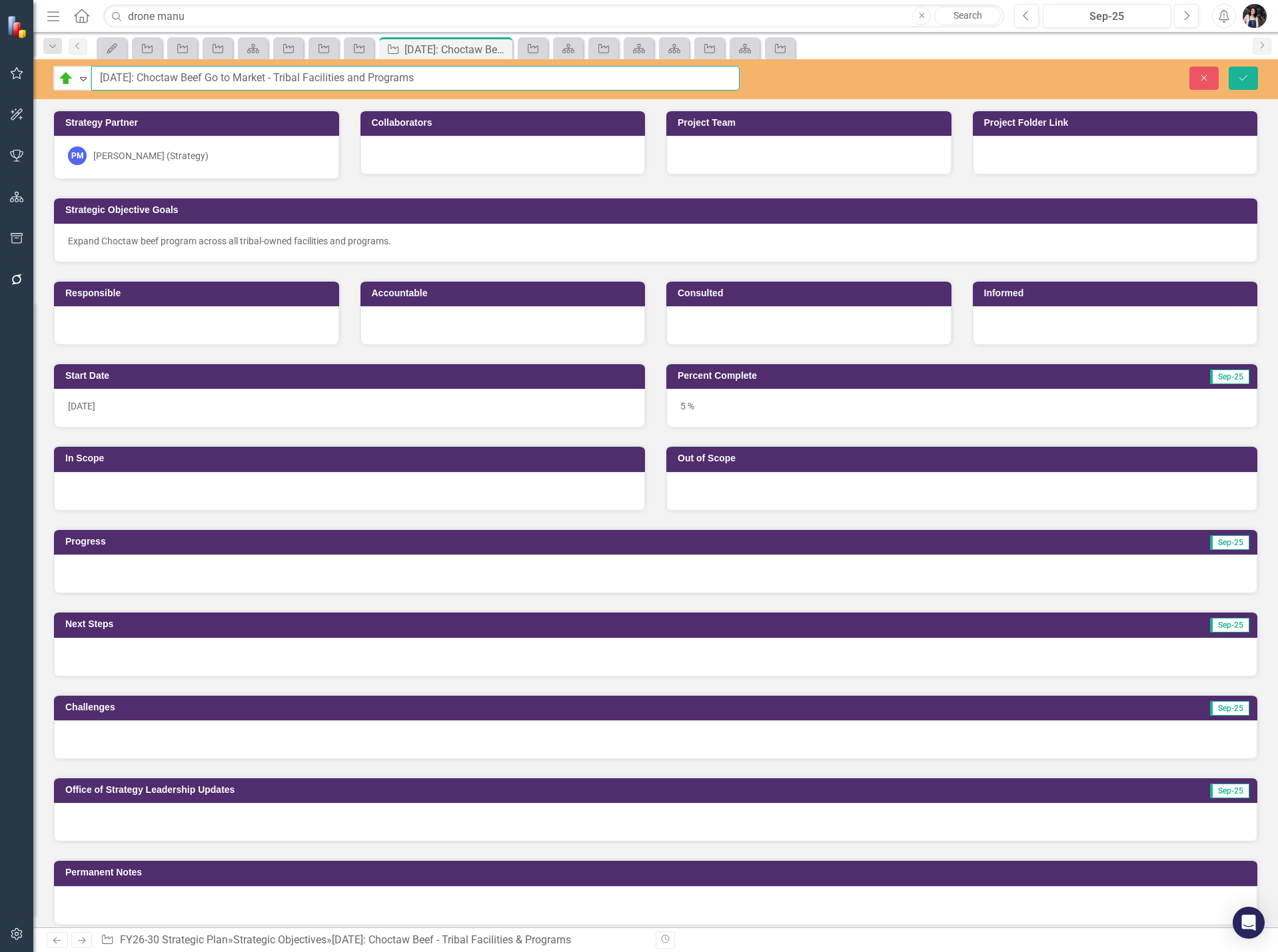
click at [134, 85] on input "[DATE]: Choctaw Beef Go to Market - Tribal Facilities and Programs" at bounding box center [415, 78] width 648 height 25
type input "[DATE]: Choctaw Beef Go to Market - Tribal Facilities and Programs"
click at [400, 161] on div at bounding box center [503, 155] width 285 height 38
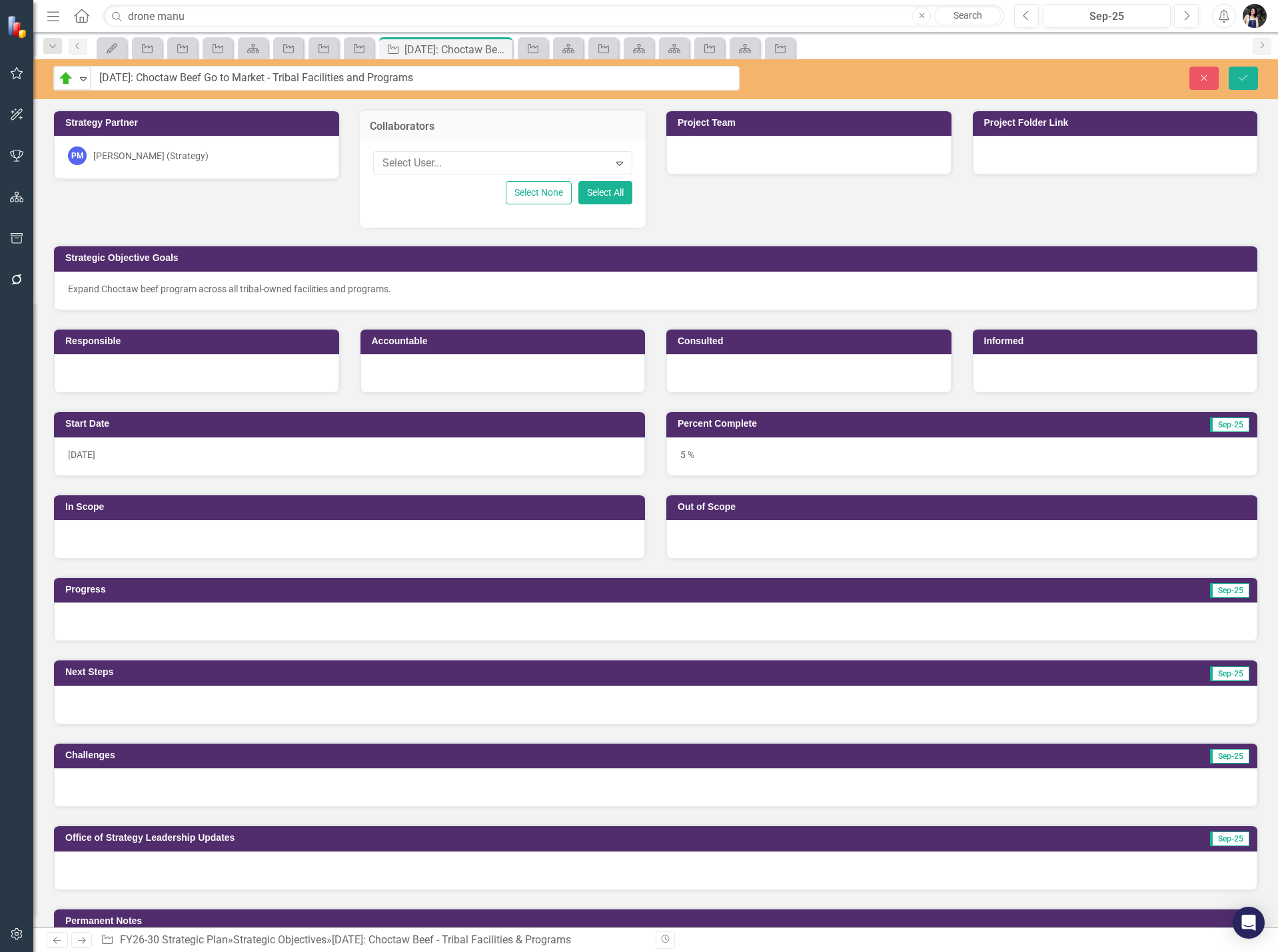
click at [404, 165] on div at bounding box center [493, 163] width 232 height 18
type input "dav"
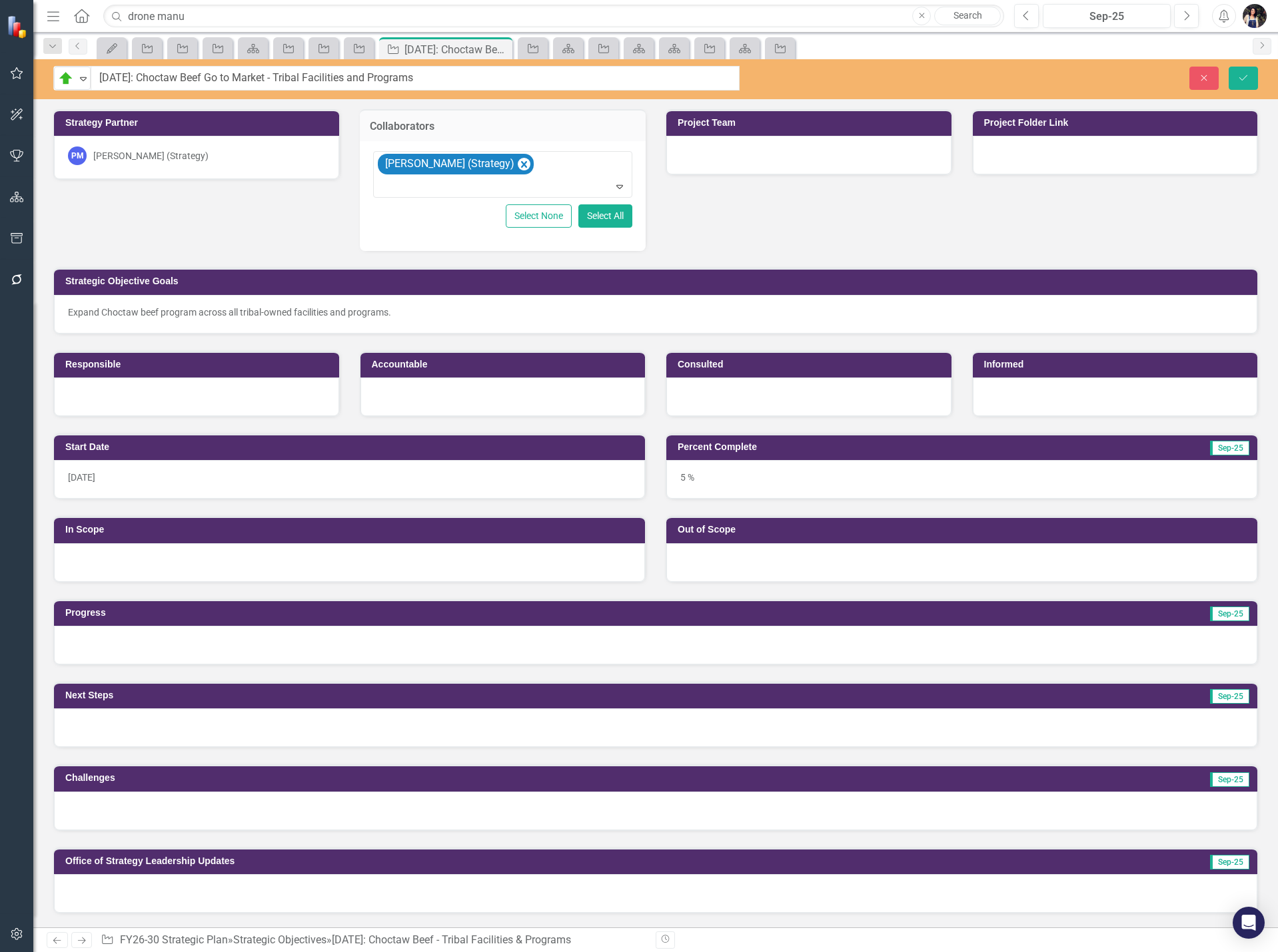
click at [441, 314] on div "Expand Choctaw beef program across all tribal-owned facilities and programs." at bounding box center [655, 312] width 1175 height 13
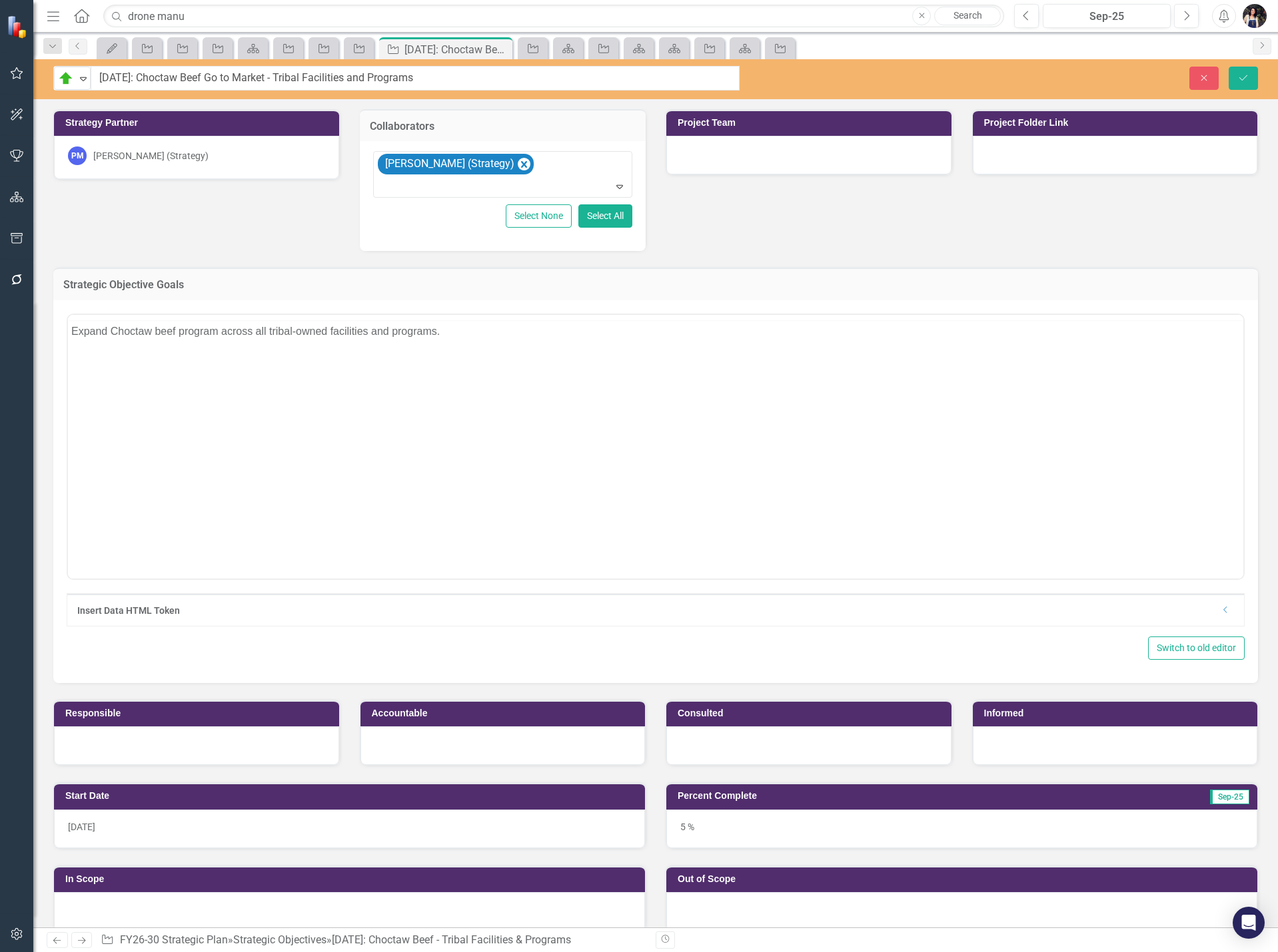
scroll to position [0, 0]
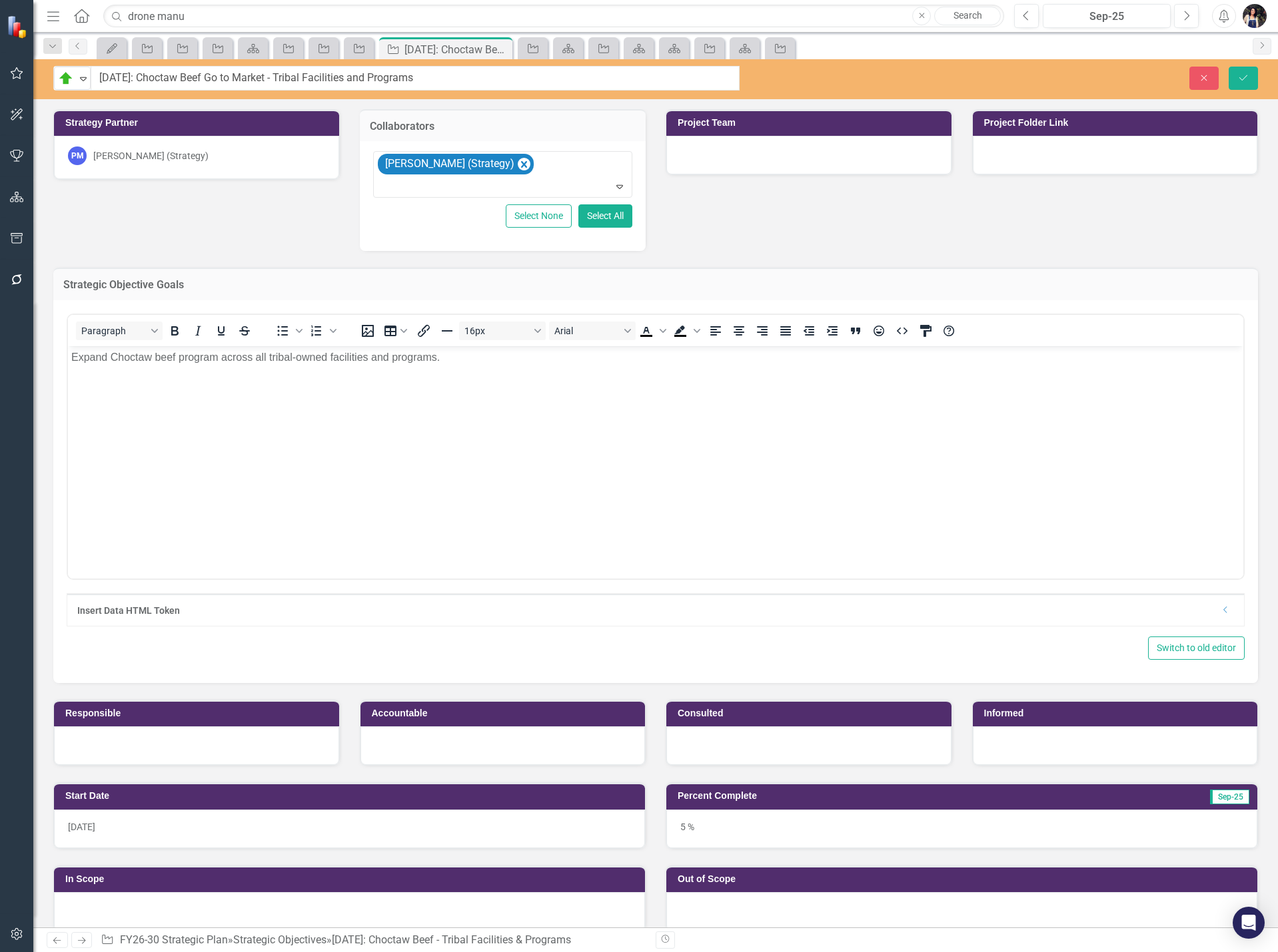
click at [856, 468] on body "Expand Choctaw beef program across all tribal-owned facilities and programs." at bounding box center [655, 446] width 1175 height 200
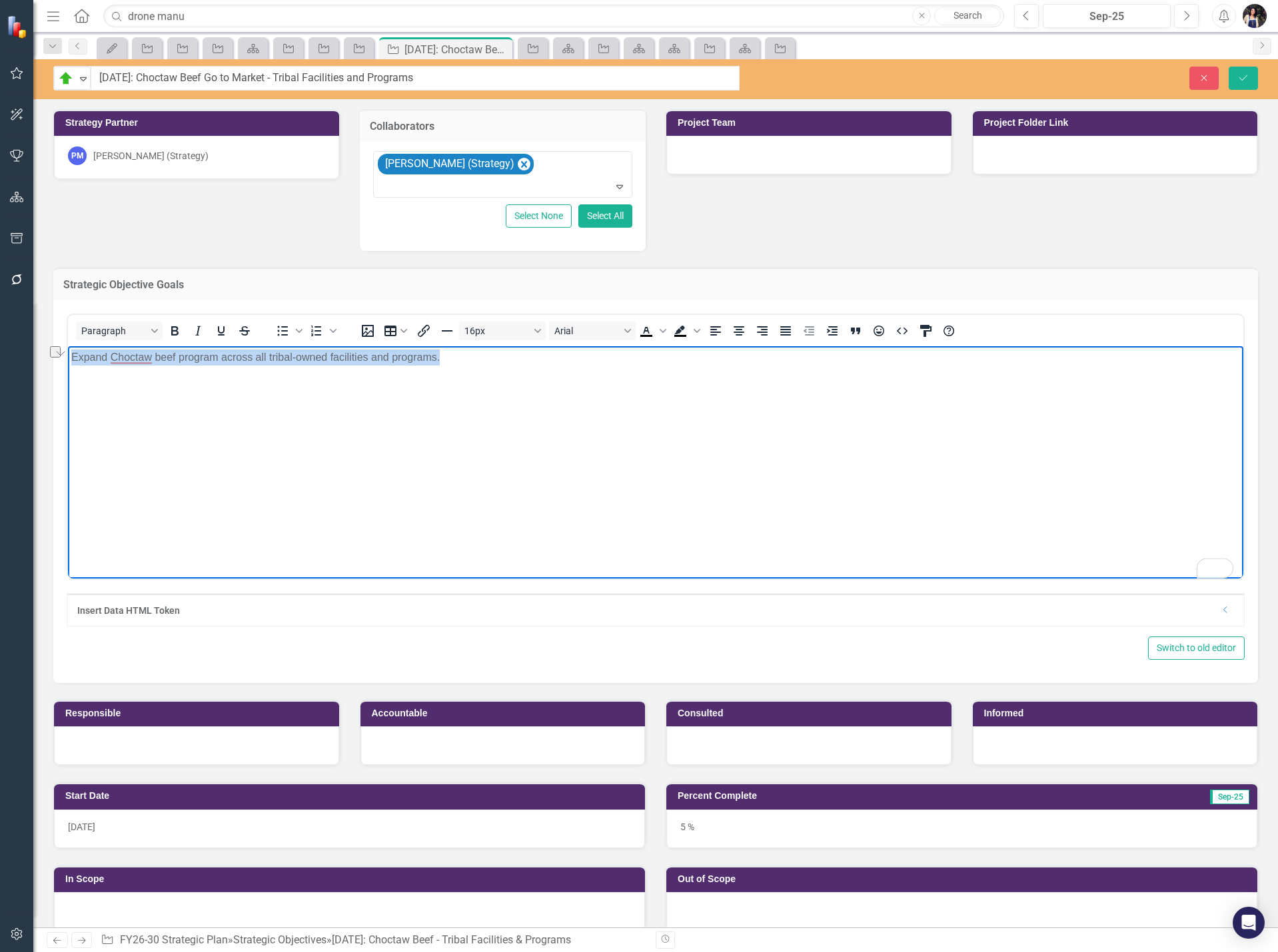
paste body "To enrich screen reader interactions, please activate Accessibility in Grammarl…"
click at [1246, 84] on button "Save" at bounding box center [1244, 78] width 30 height 23
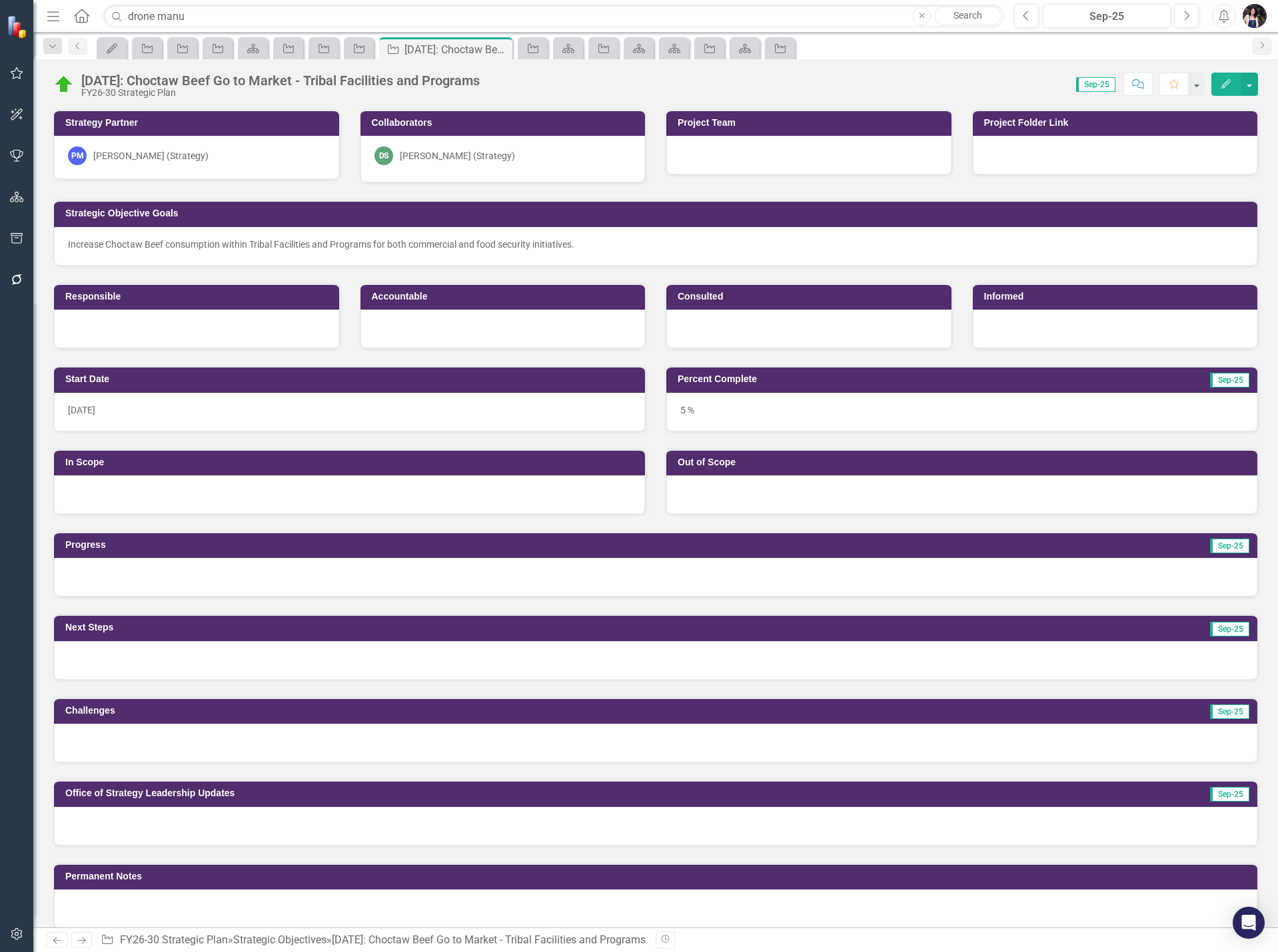
click at [55, 43] on icon "Dropdown" at bounding box center [52, 47] width 12 height 9
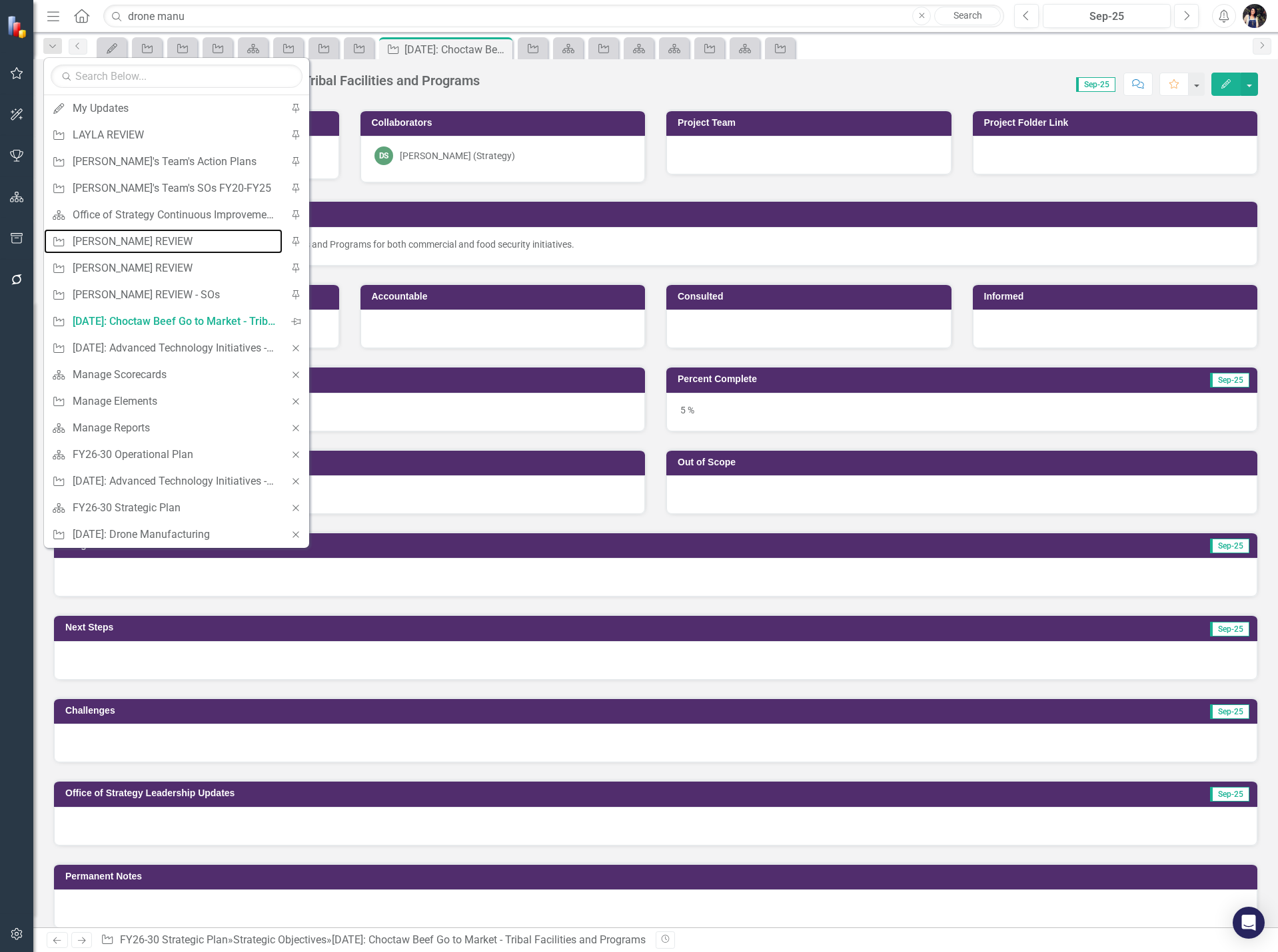
click at [148, 237] on div "[PERSON_NAME] REVIEW" at bounding box center [174, 241] width 203 height 16
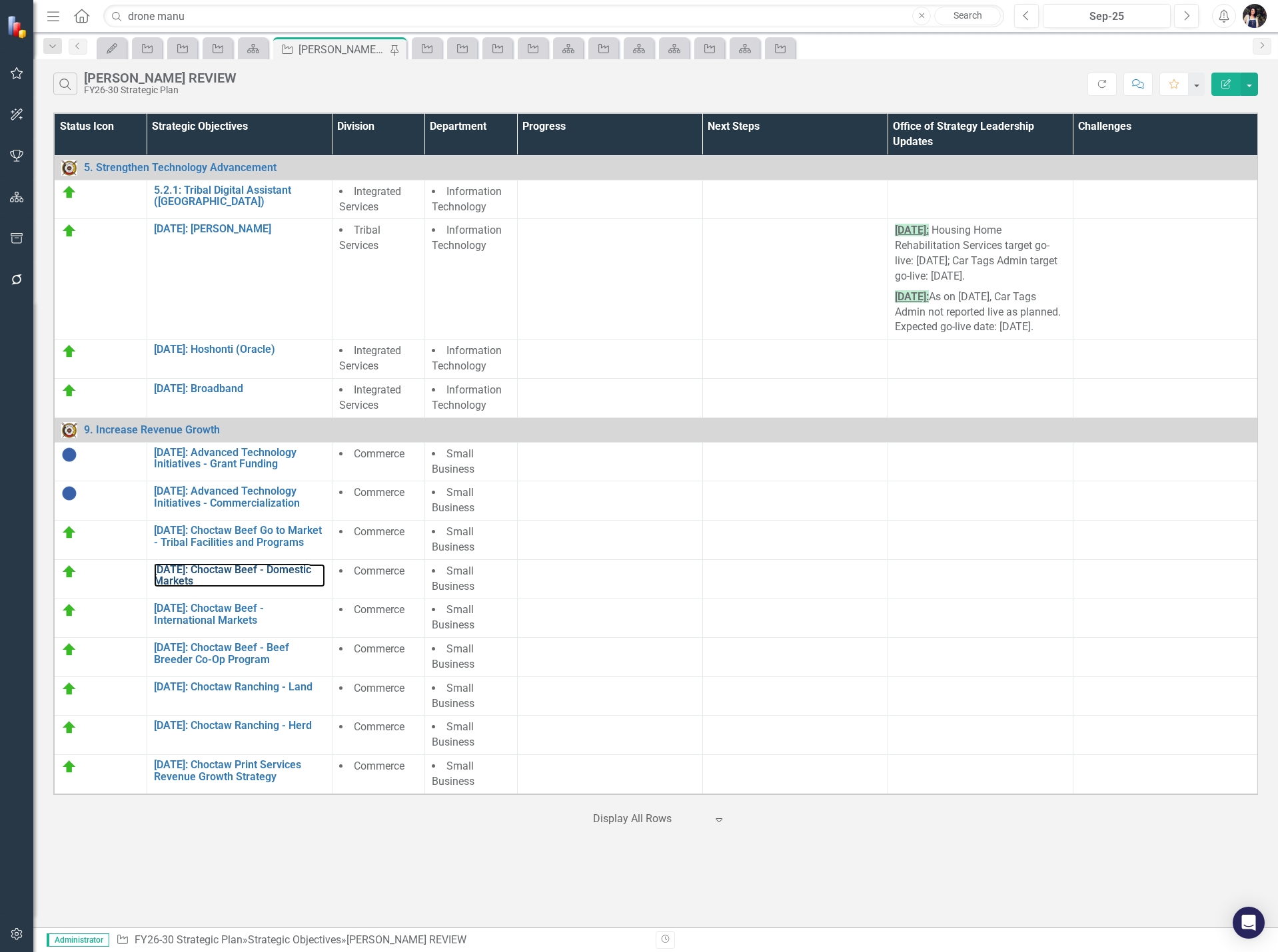
click at [239, 568] on link "[DATE]: Choctaw Beef - Domestic Markets" at bounding box center [239, 576] width 171 height 23
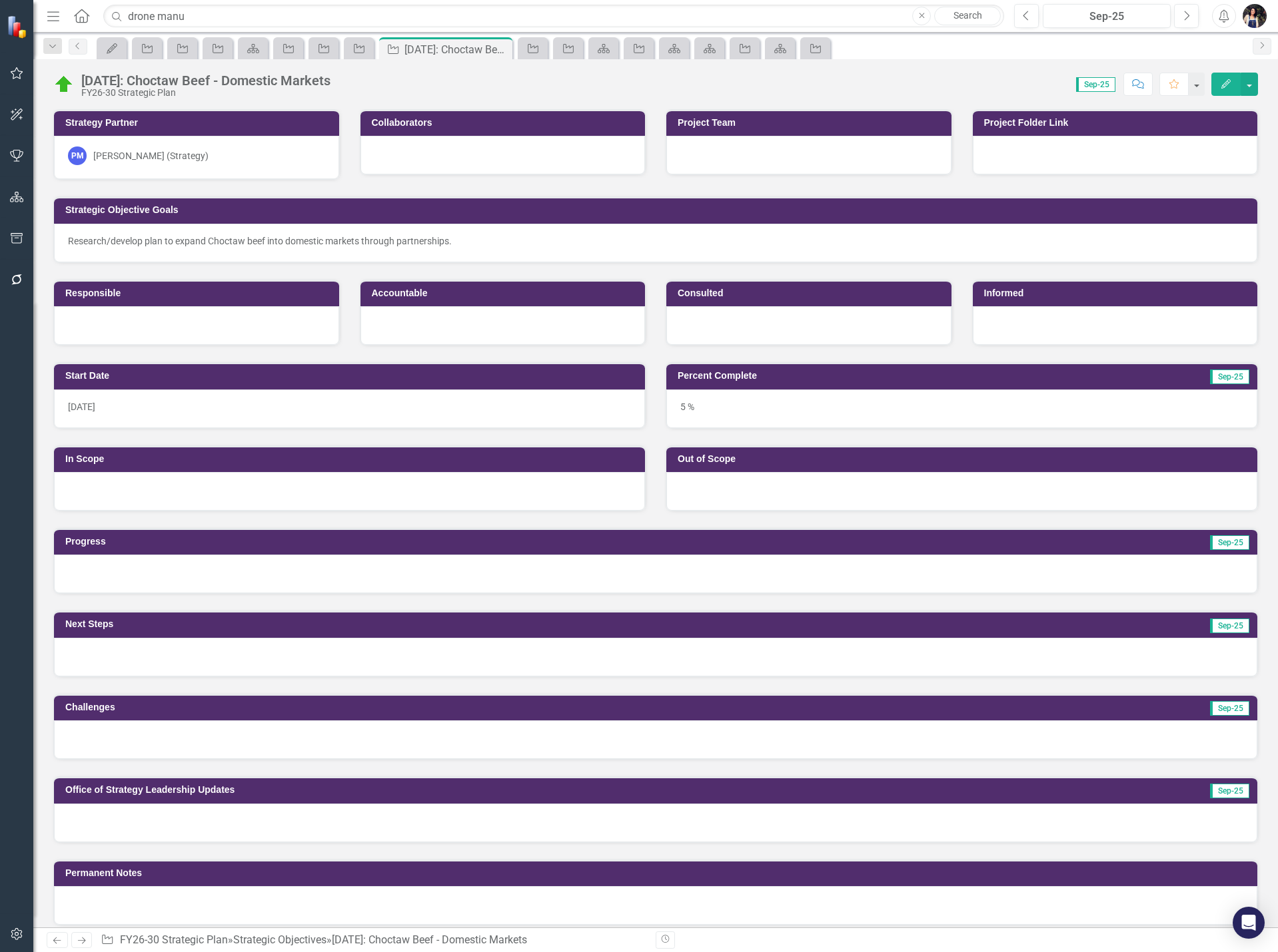
click at [264, 76] on div "[DATE]: Choctaw Beef - Domestic Markets" at bounding box center [205, 80] width 249 height 15
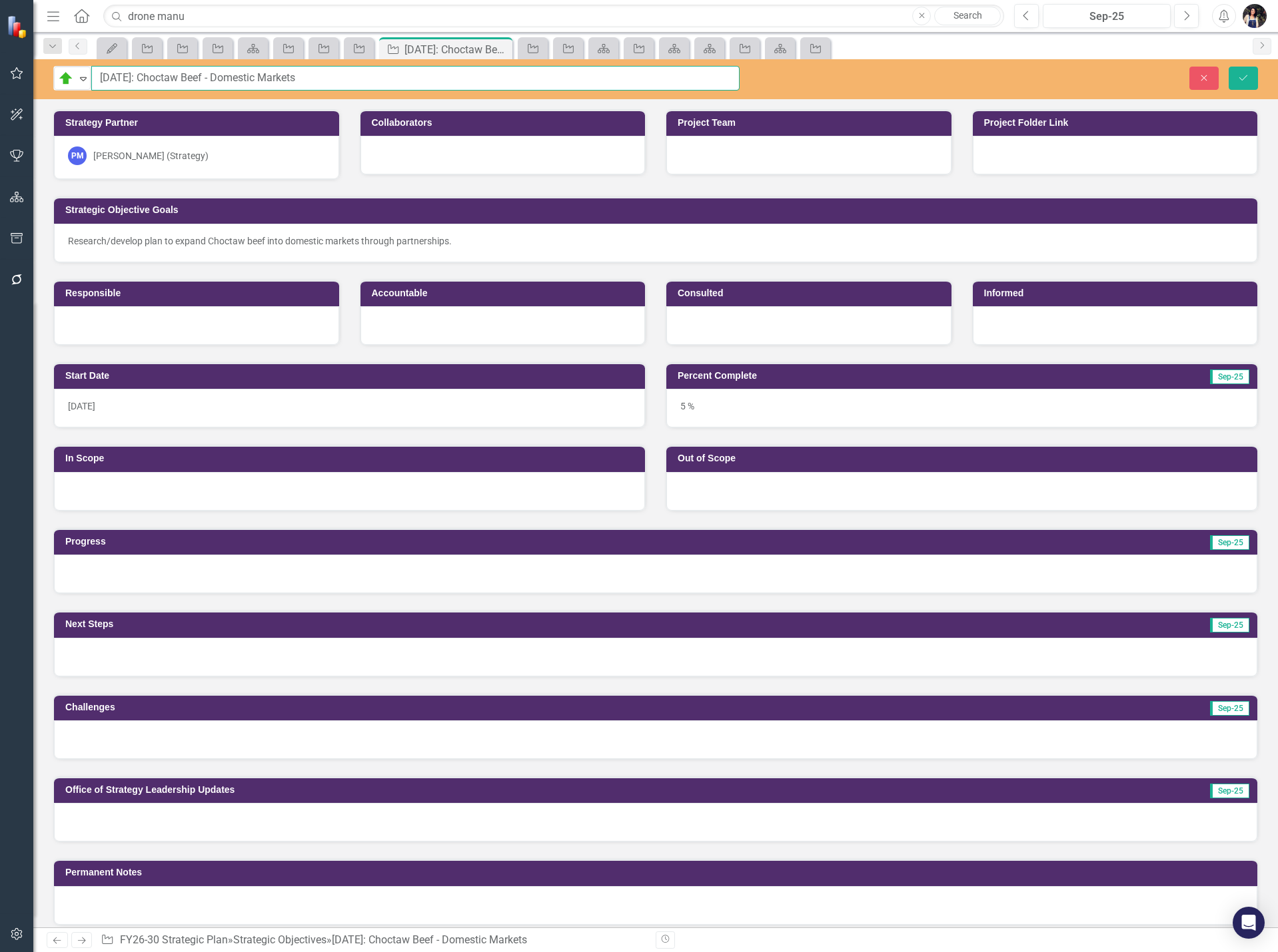
click at [207, 80] on input "[DATE]: Choctaw Beef - Domestic Markets" at bounding box center [415, 78] width 648 height 25
type input "9.4.49: Choctaw Beef Go to Market - Commercial"
click at [456, 164] on div at bounding box center [503, 155] width 285 height 38
click at [456, 163] on div at bounding box center [503, 155] width 285 height 38
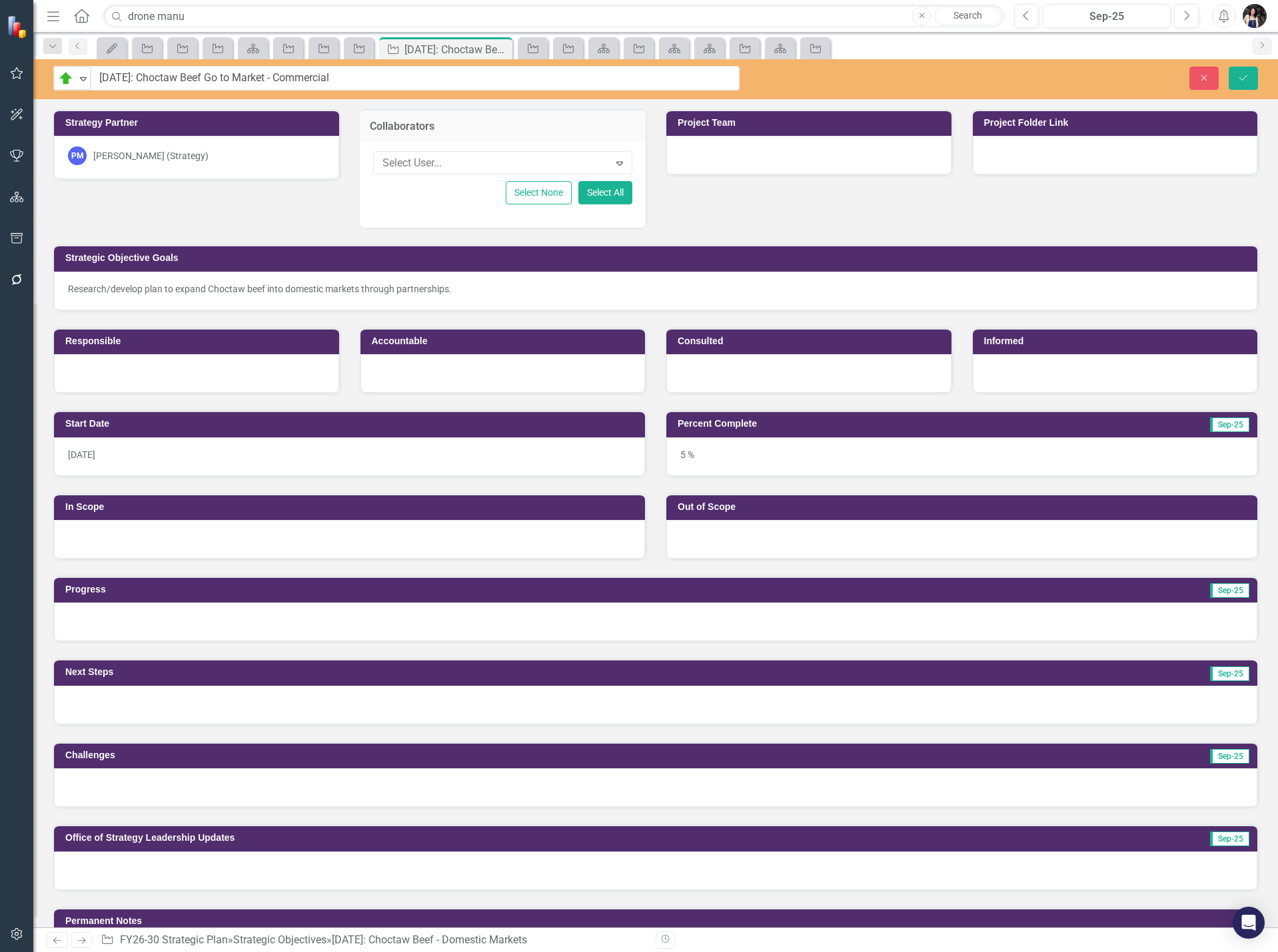
click at [456, 163] on div at bounding box center [493, 163] width 232 height 18
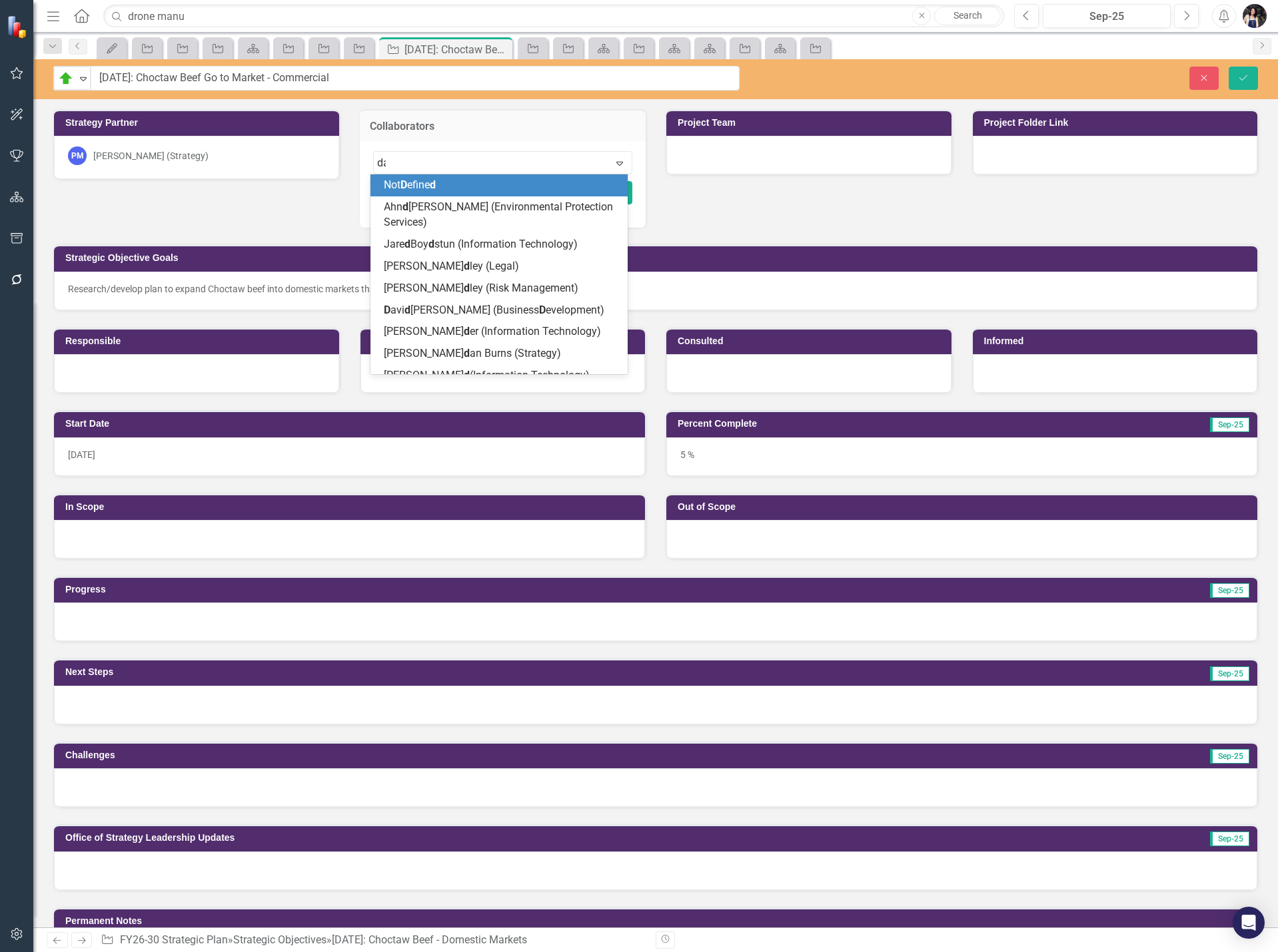
type input "dav"
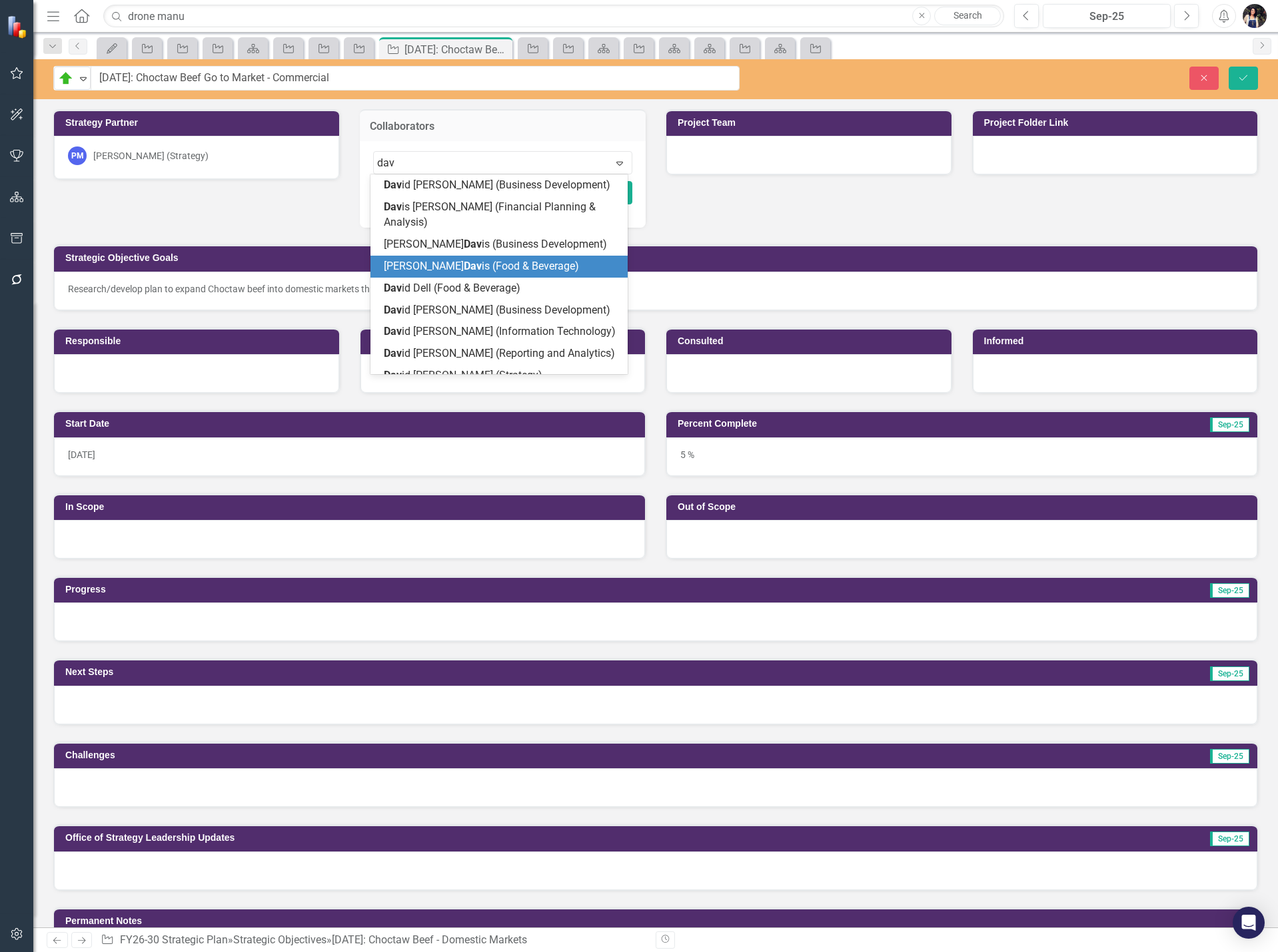
scroll to position [19, 0]
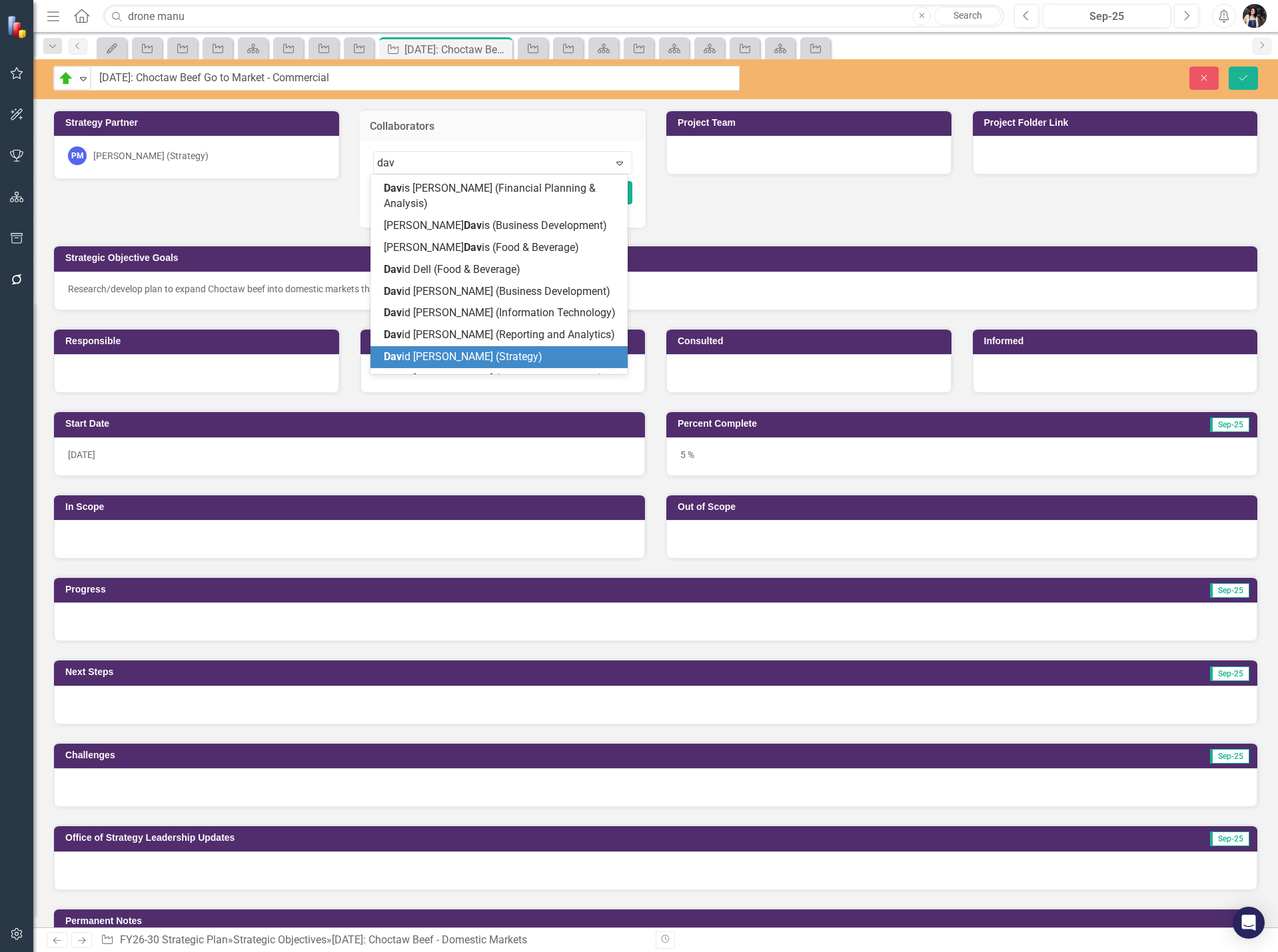
click at [487, 350] on span "Dav id [PERSON_NAME] (Strategy)" at bounding box center [463, 357] width 158 height 12
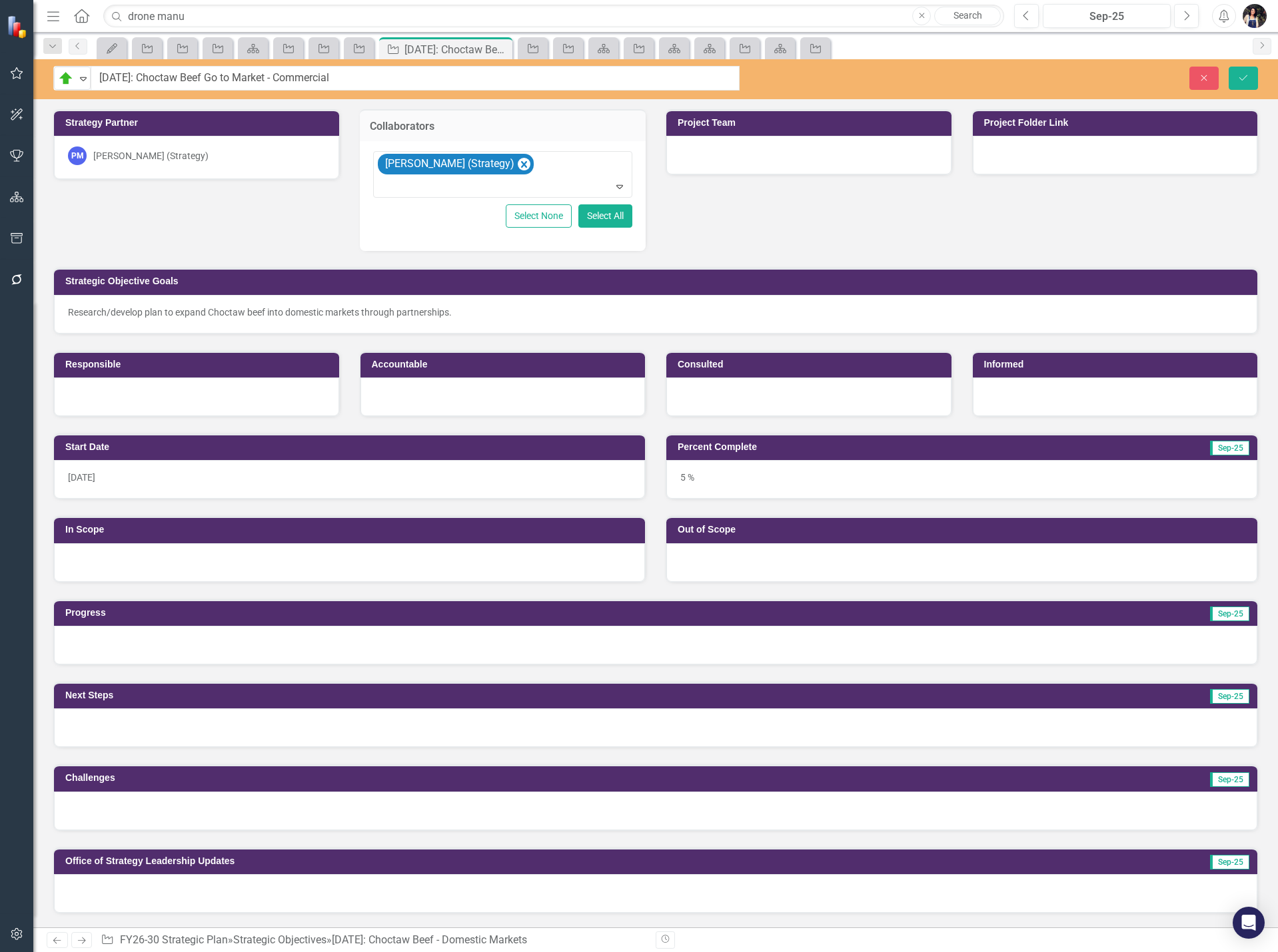
click at [464, 316] on div "Research/develop plan to expand Choctaw beef into domestic markets through part…" at bounding box center [655, 312] width 1175 height 13
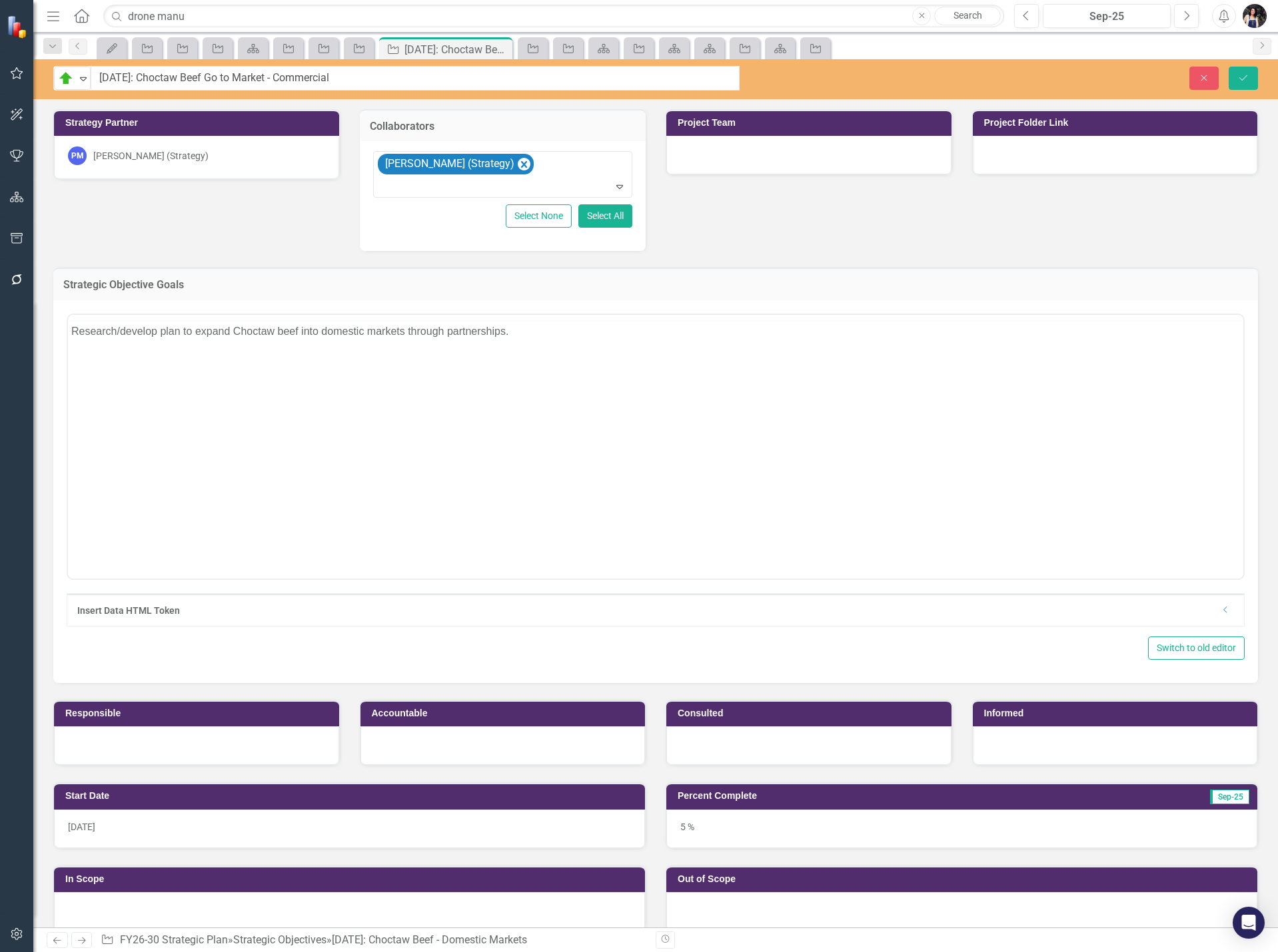
scroll to position [0, 0]
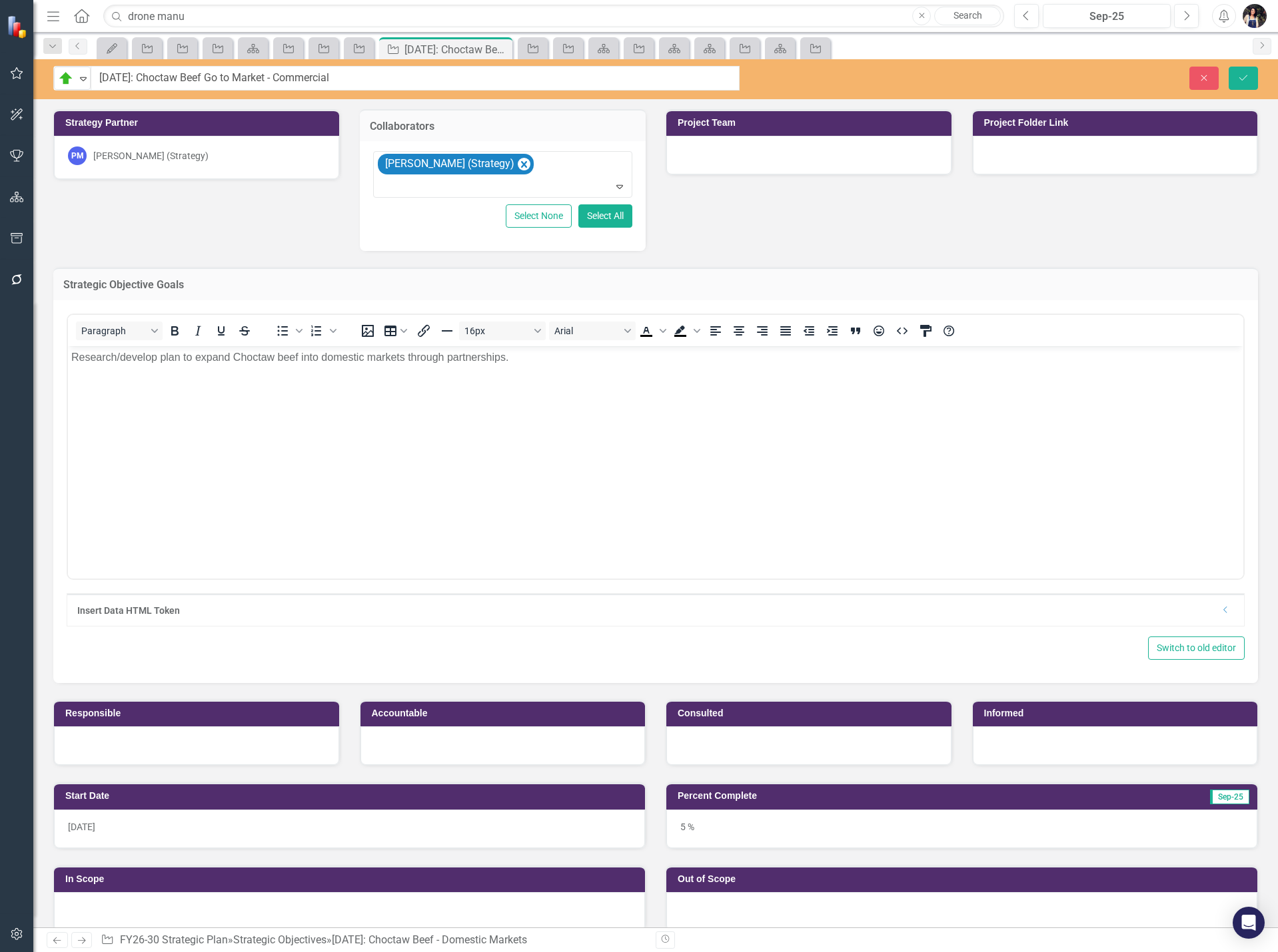
click at [529, 364] on div "Research/develop plan to expand Choctaw beef into domestic markets through part…" at bounding box center [655, 357] width 1169 height 16
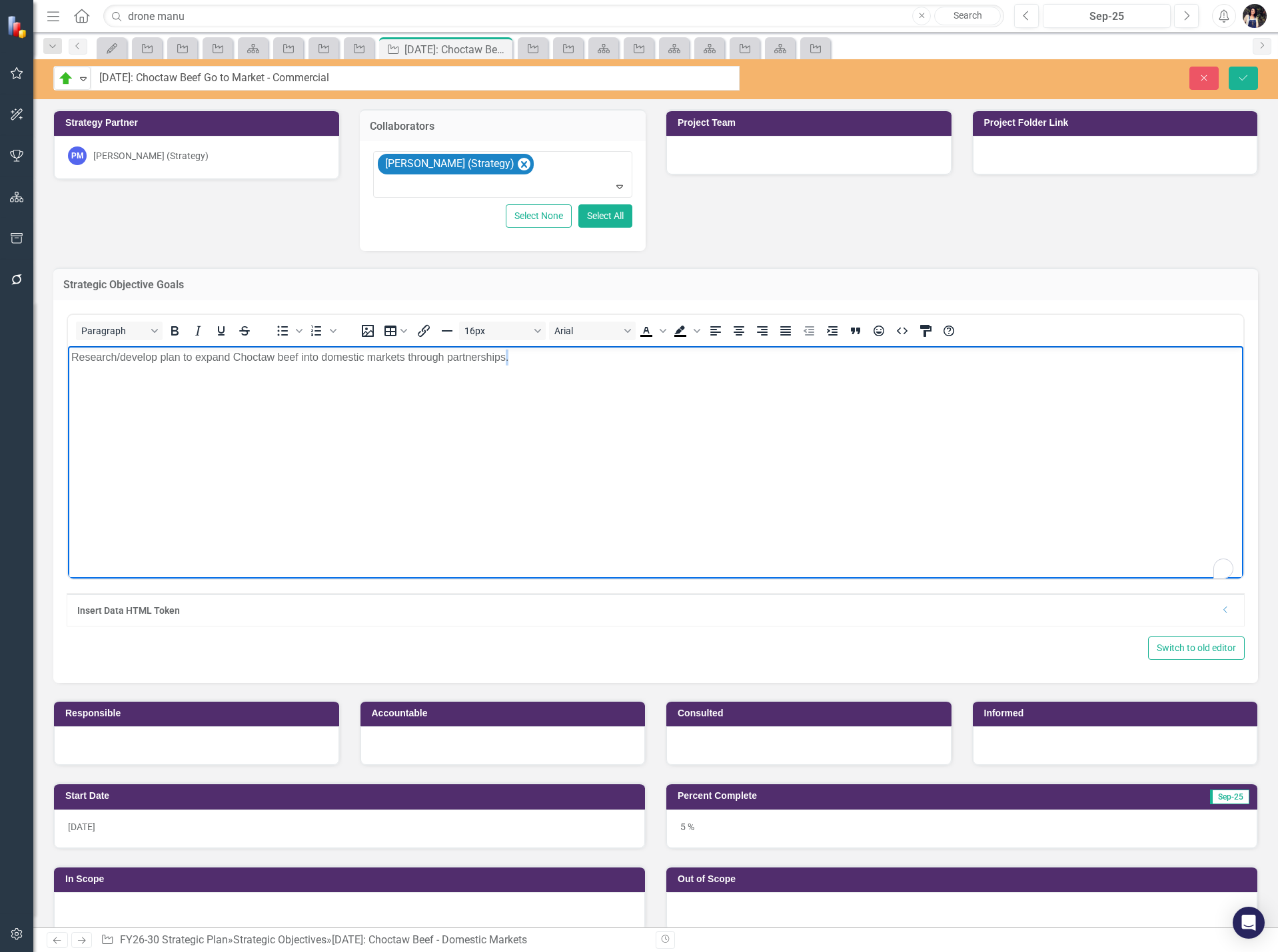
click at [529, 364] on div "Research/develop plan to expand Choctaw beef into domestic markets through part…" at bounding box center [655, 357] width 1169 height 16
click at [529, 362] on div "Research/develop plan to expand Choctaw beef into domestic markets through part…" at bounding box center [655, 357] width 1169 height 16
paste body "To enrich screen reader interactions, please activate Accessibility in Grammarl…"
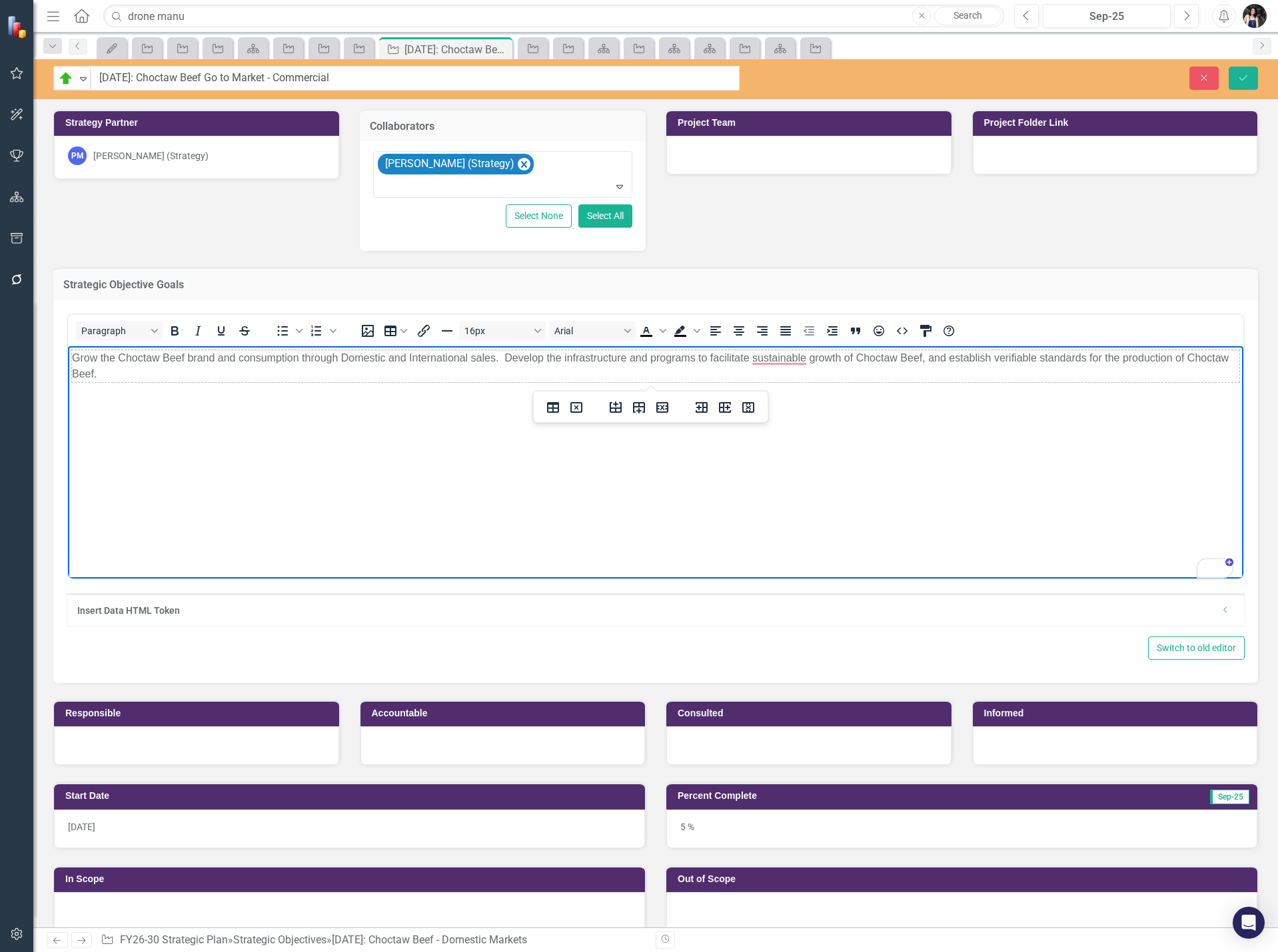
click at [261, 428] on body "Grow the Choctaw Beef brand and consumption through Domestic and International …" at bounding box center [655, 446] width 1175 height 200
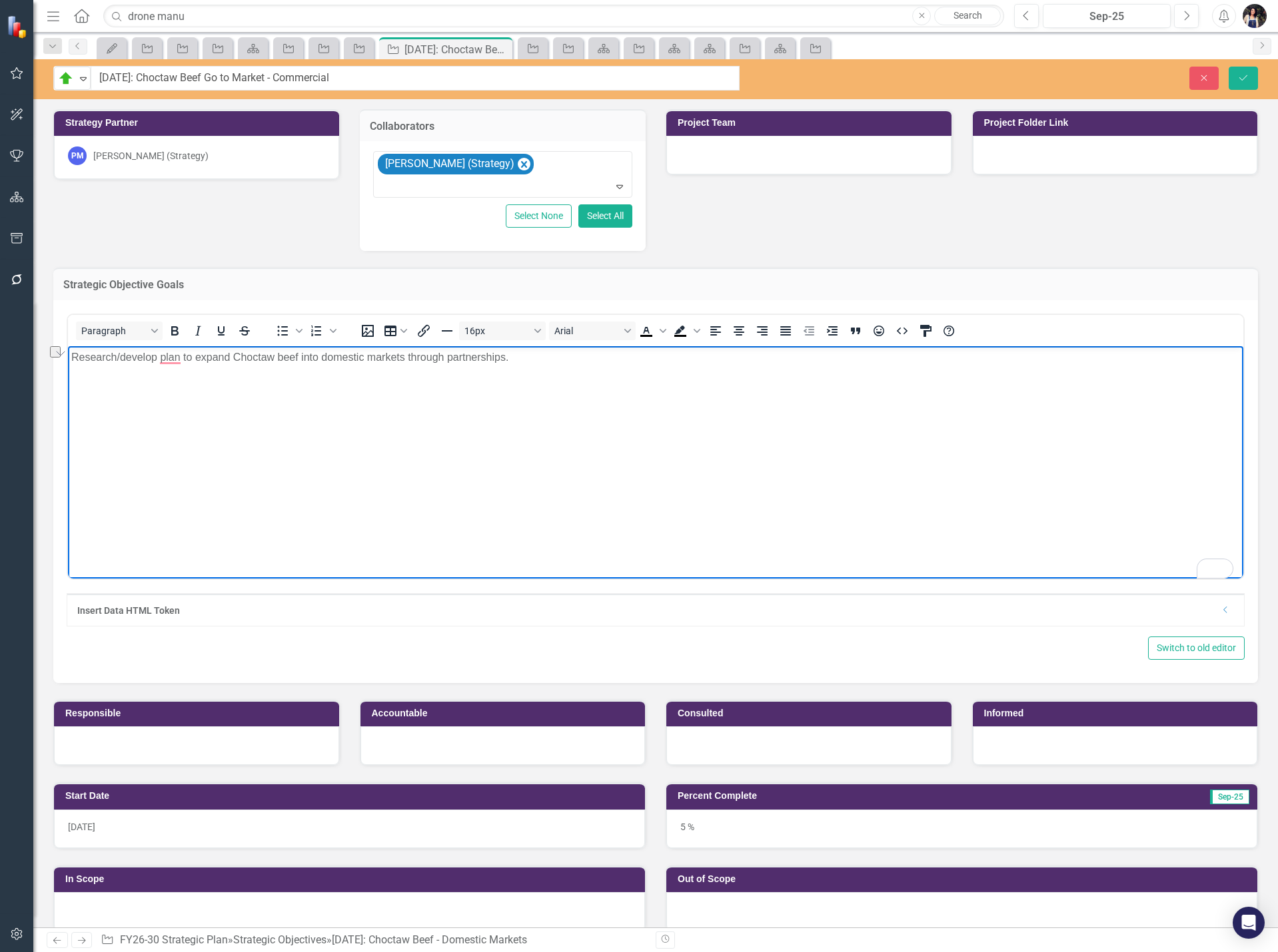
click at [511, 435] on body "Research/develop plan to expand Choctaw beef into domestic markets through part…" at bounding box center [655, 446] width 1175 height 200
click at [550, 366] on body "Research/develop plan to expand Choctaw beef into domestic markets through part…" at bounding box center [655, 446] width 1175 height 200
click at [703, 503] on body "Research/develop plan to expand Choctaw beef into domestic markets through part…" at bounding box center [655, 446] width 1175 height 200
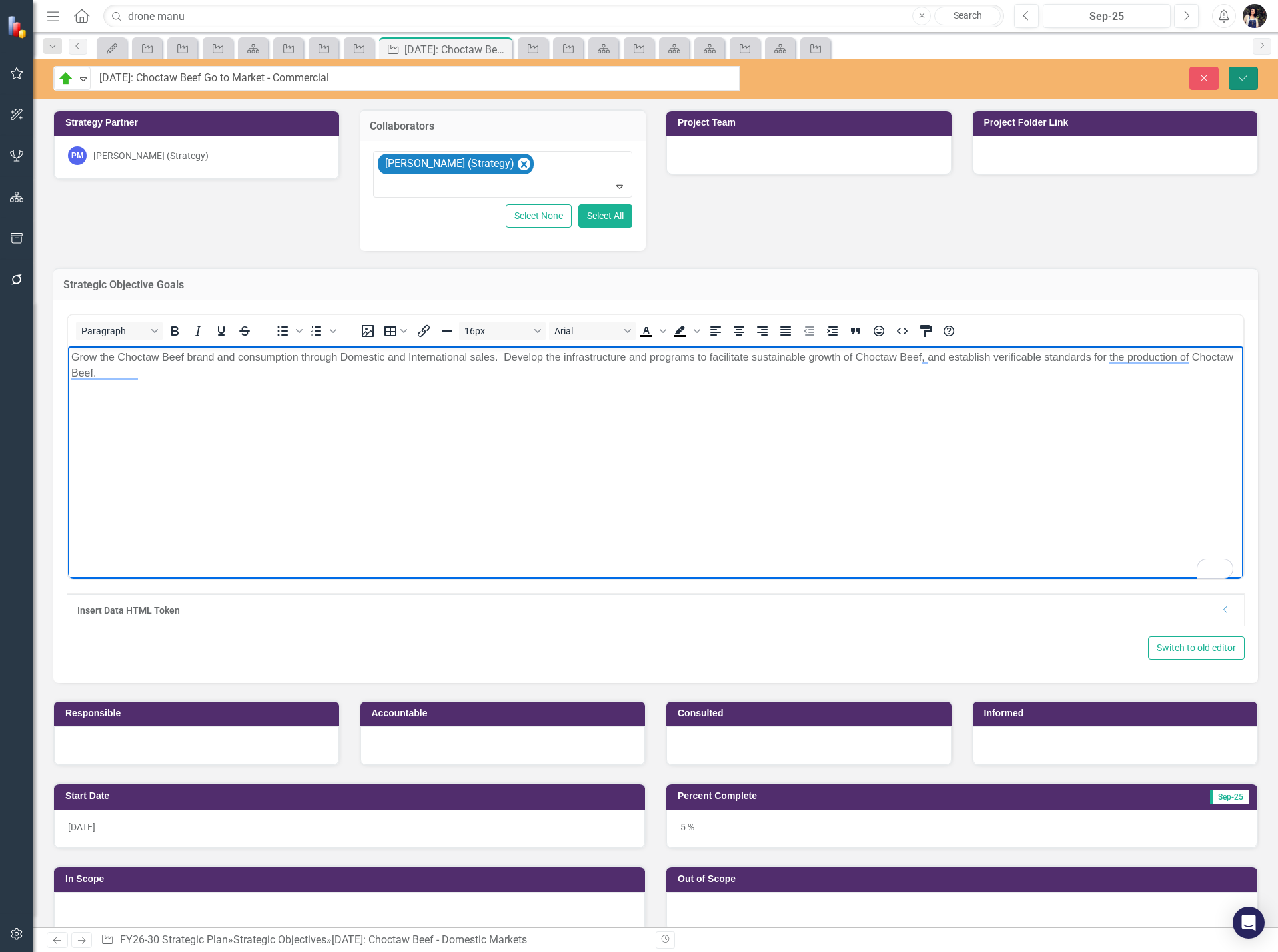
click at [1248, 80] on icon "Save" at bounding box center [1243, 78] width 12 height 9
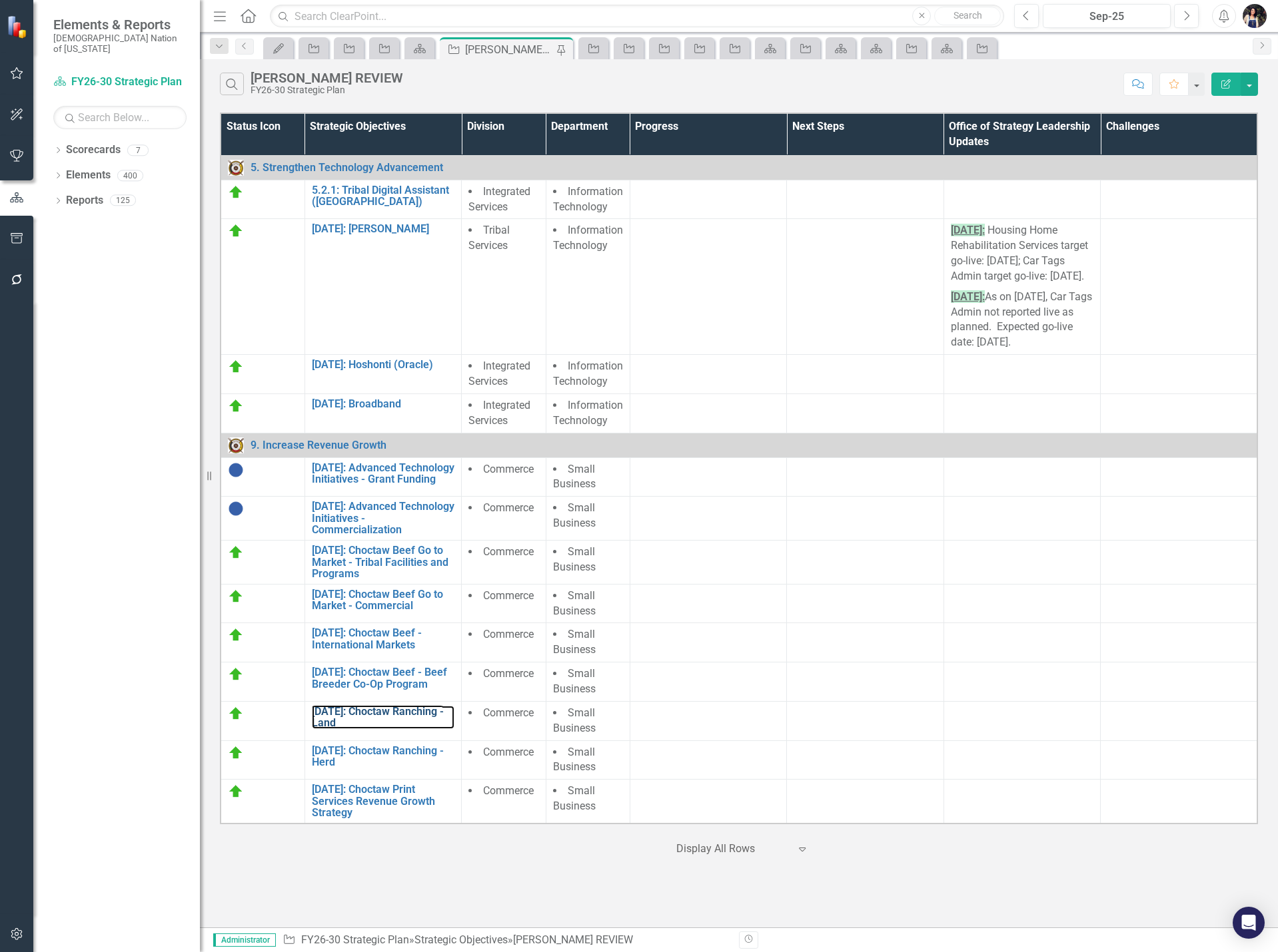
click at [372, 723] on link "[DATE]: Choctaw Ranching - Land" at bounding box center [383, 718] width 143 height 23
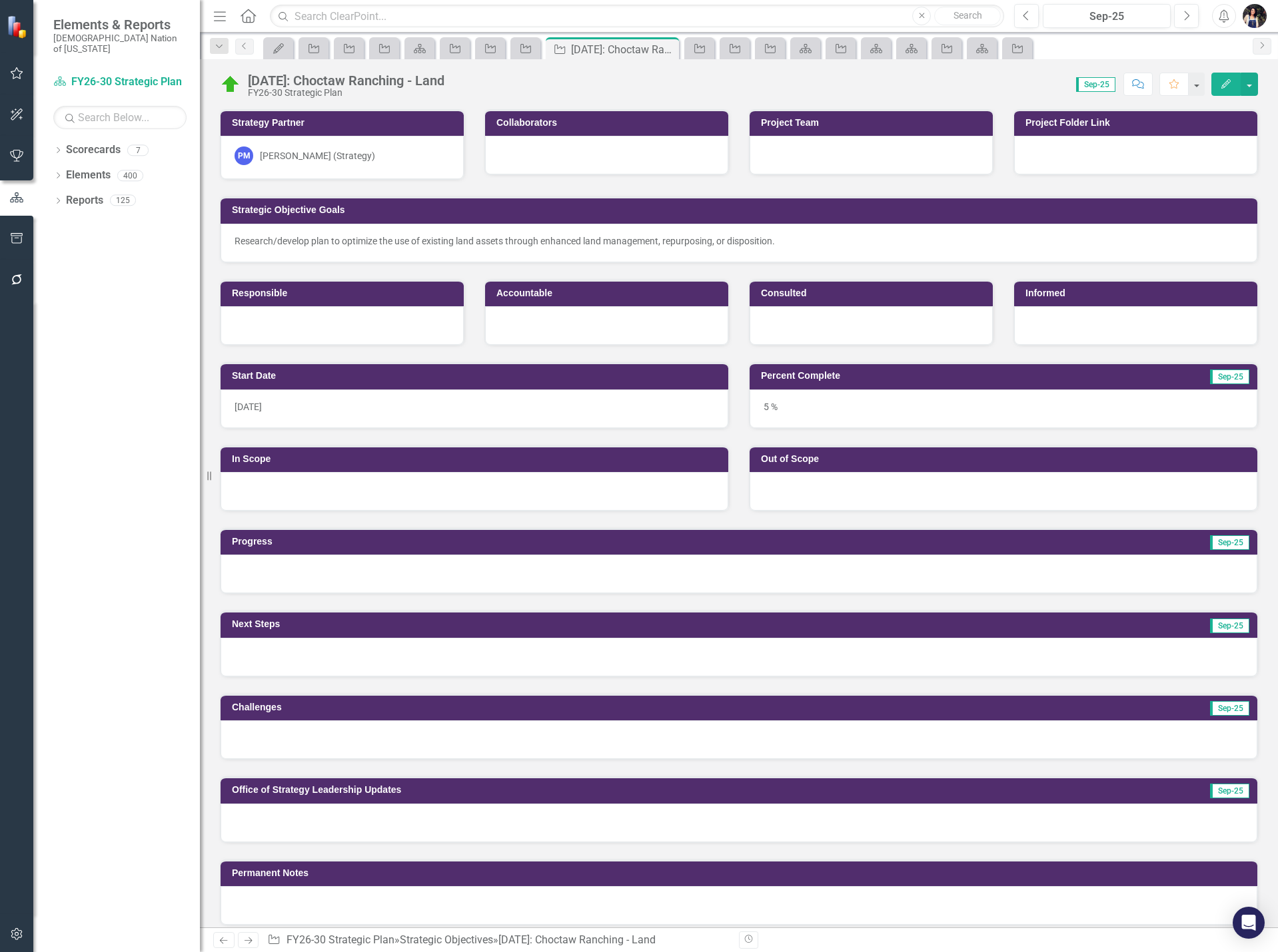
click at [397, 83] on div "9.4.52: Choctaw Ranching - Land" at bounding box center [346, 80] width 197 height 15
click at [397, 82] on div "9.4.52: Choctaw Ranching - Land" at bounding box center [346, 80] width 197 height 15
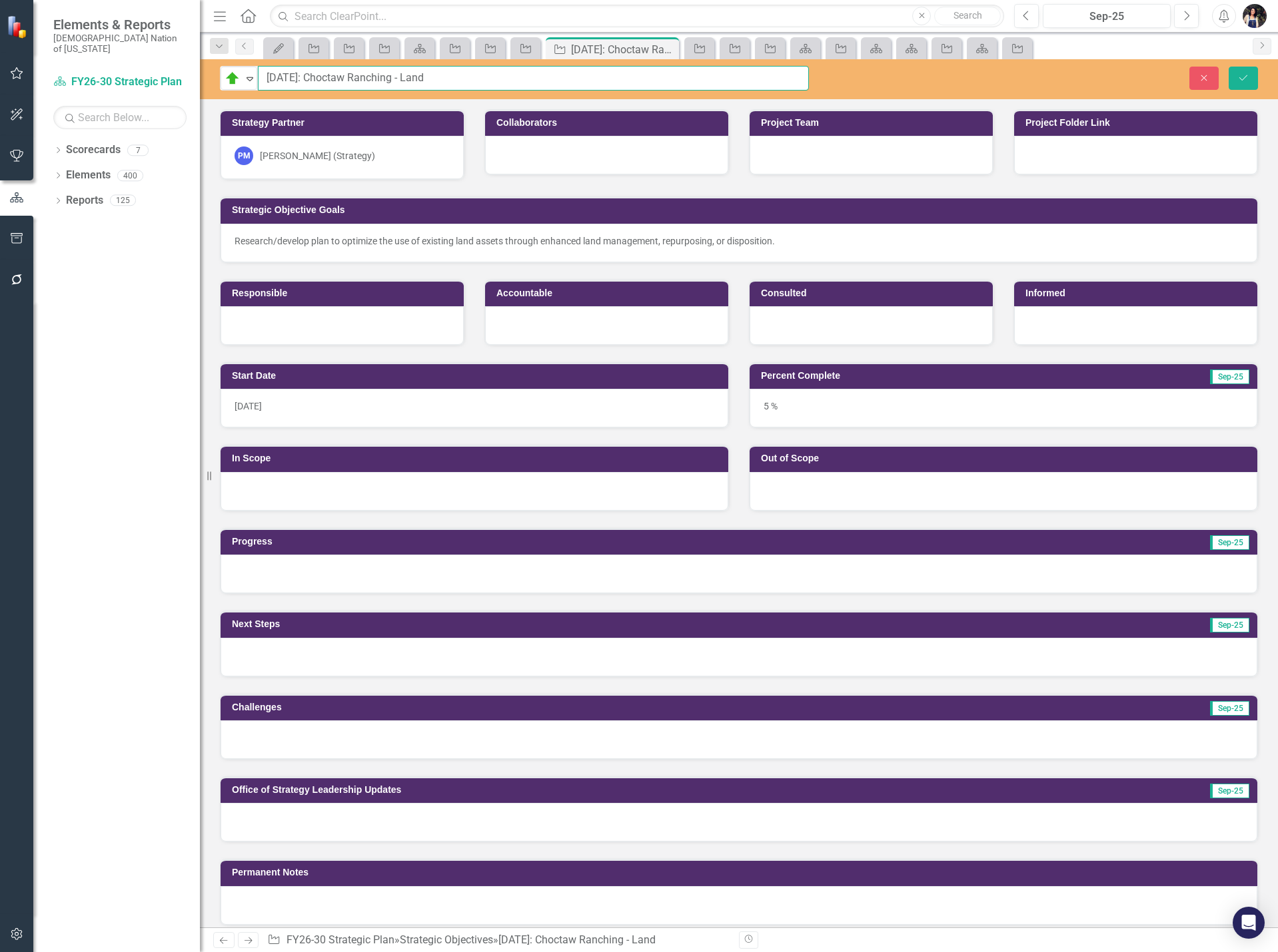
click at [457, 80] on input "9.4.52: Choctaw Ranching - Land" at bounding box center [533, 78] width 551 height 25
type input "[DATE]: Choctaw Ranches"
click at [563, 238] on div "Research/develop plan to optimize the use of existing land assets through enhan…" at bounding box center [739, 240] width 1009 height 13
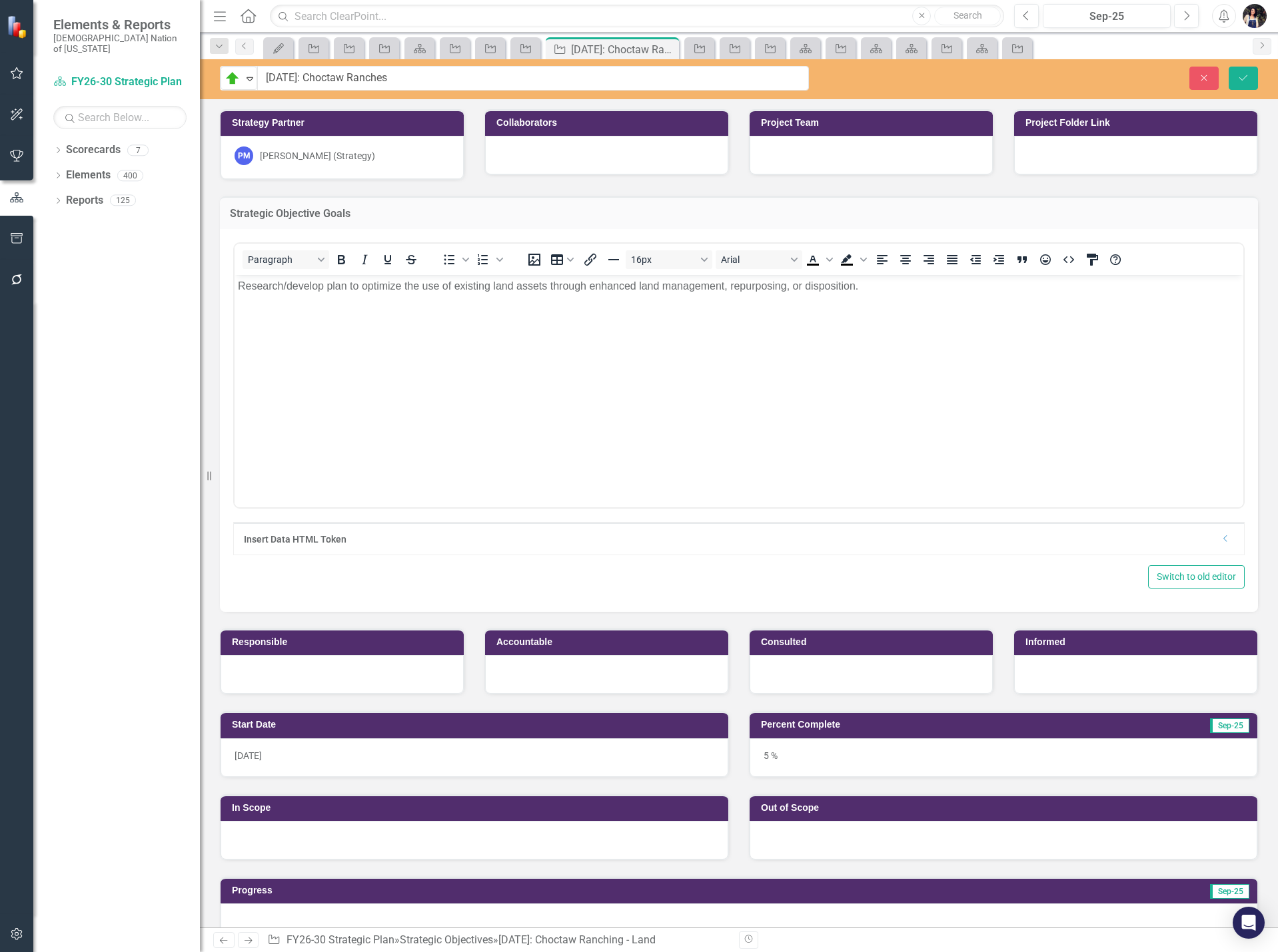
click at [617, 311] on body "Research/develop plan to optimize the use of existing land assets through enhan…" at bounding box center [739, 375] width 1009 height 200
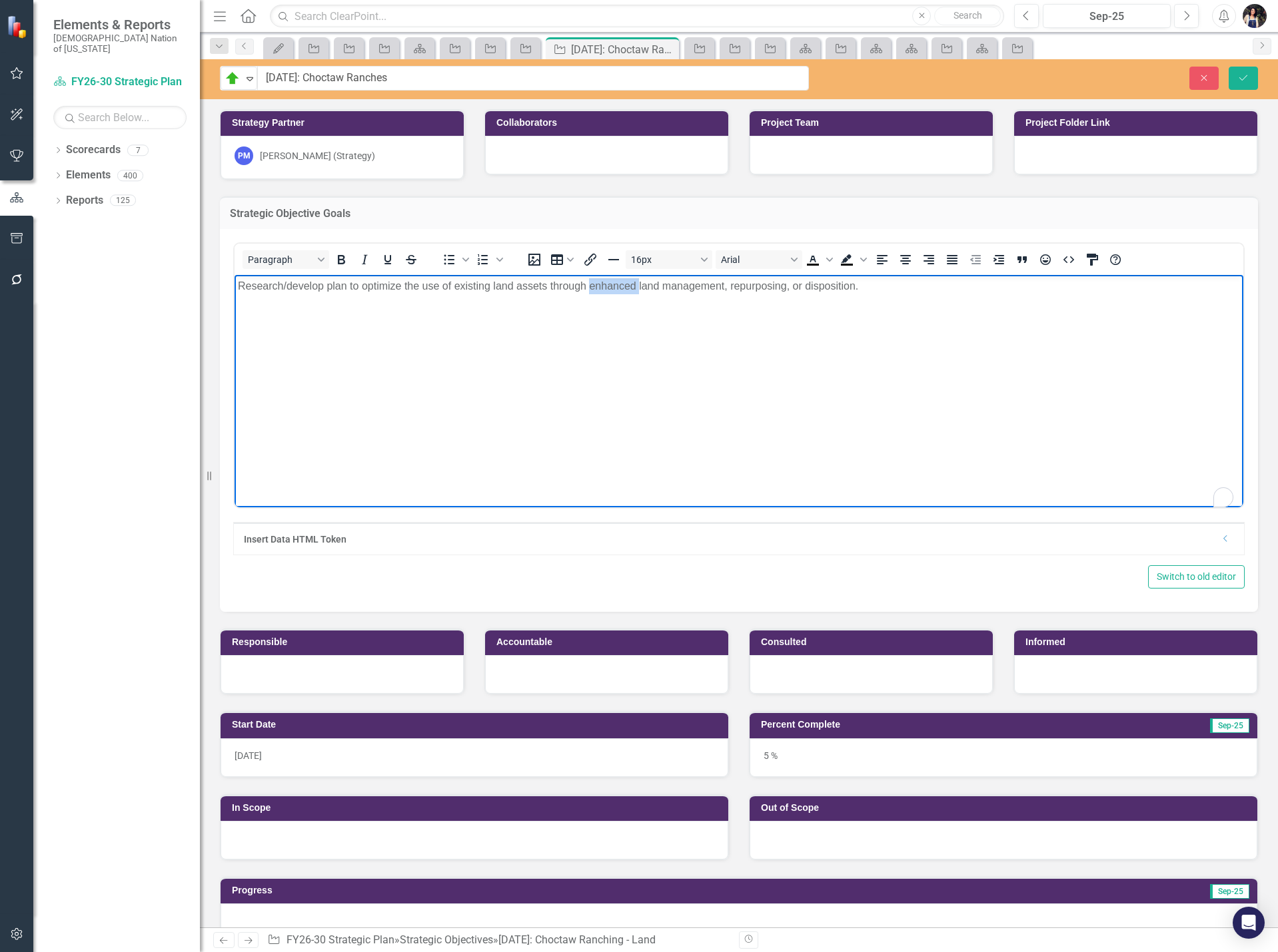
click at [617, 311] on body "Research/develop plan to optimize the use of existing land assets through enhan…" at bounding box center [739, 375] width 1009 height 200
paste body "To enrich screen reader interactions, please activate Accessibility in Grammarl…"
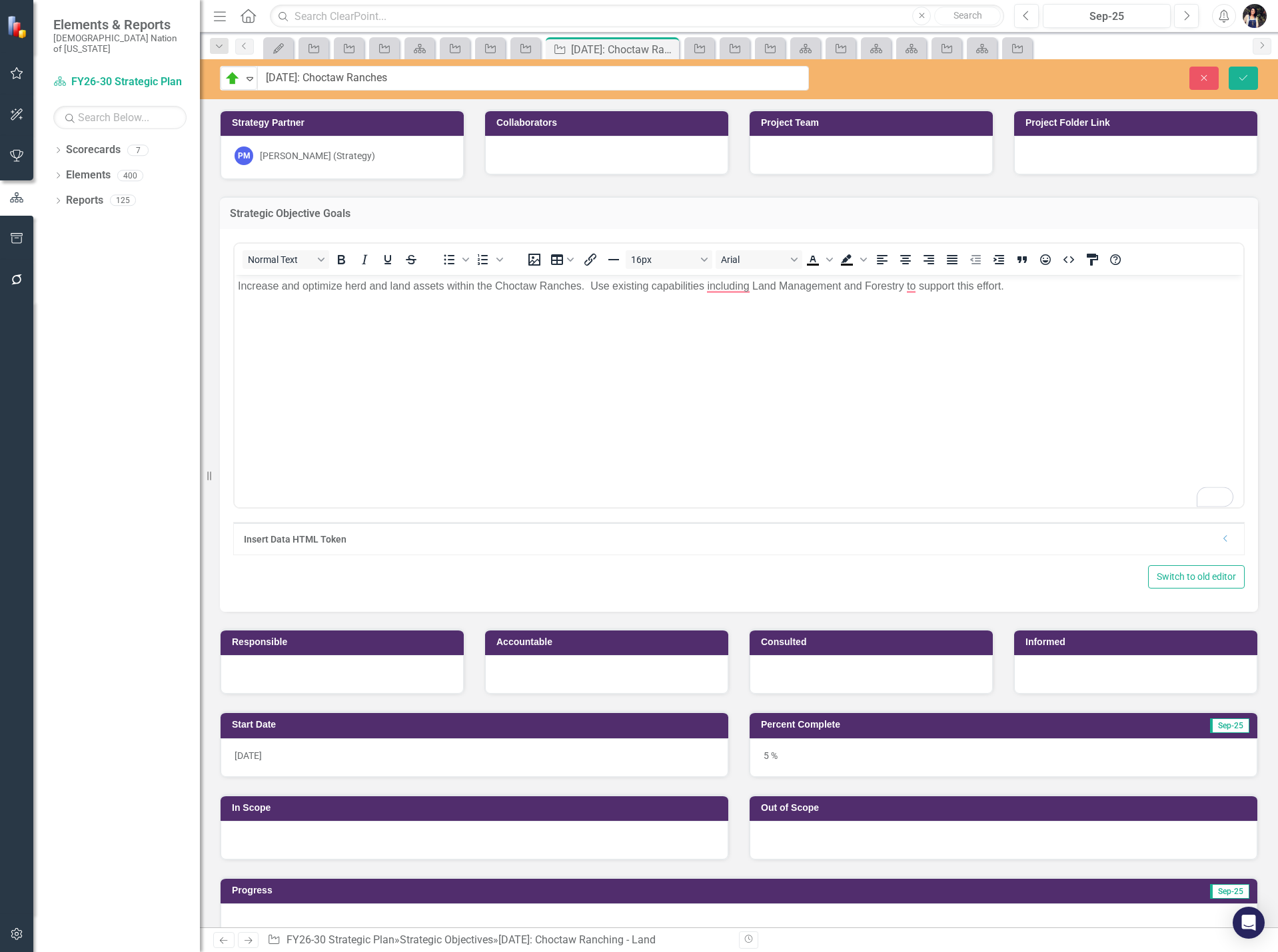
click at [595, 162] on div at bounding box center [607, 155] width 244 height 38
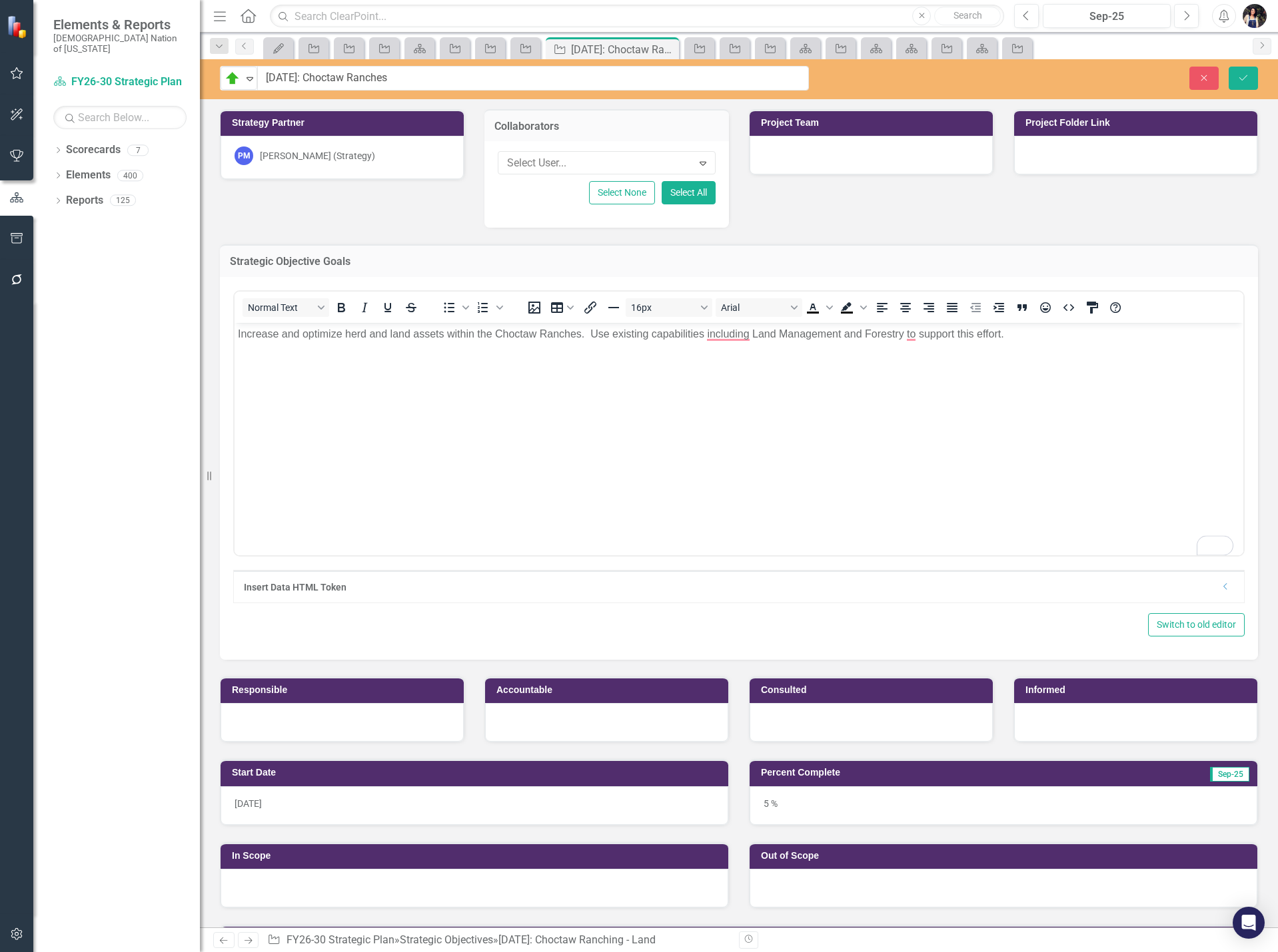
click at [595, 162] on div at bounding box center [597, 163] width 190 height 18
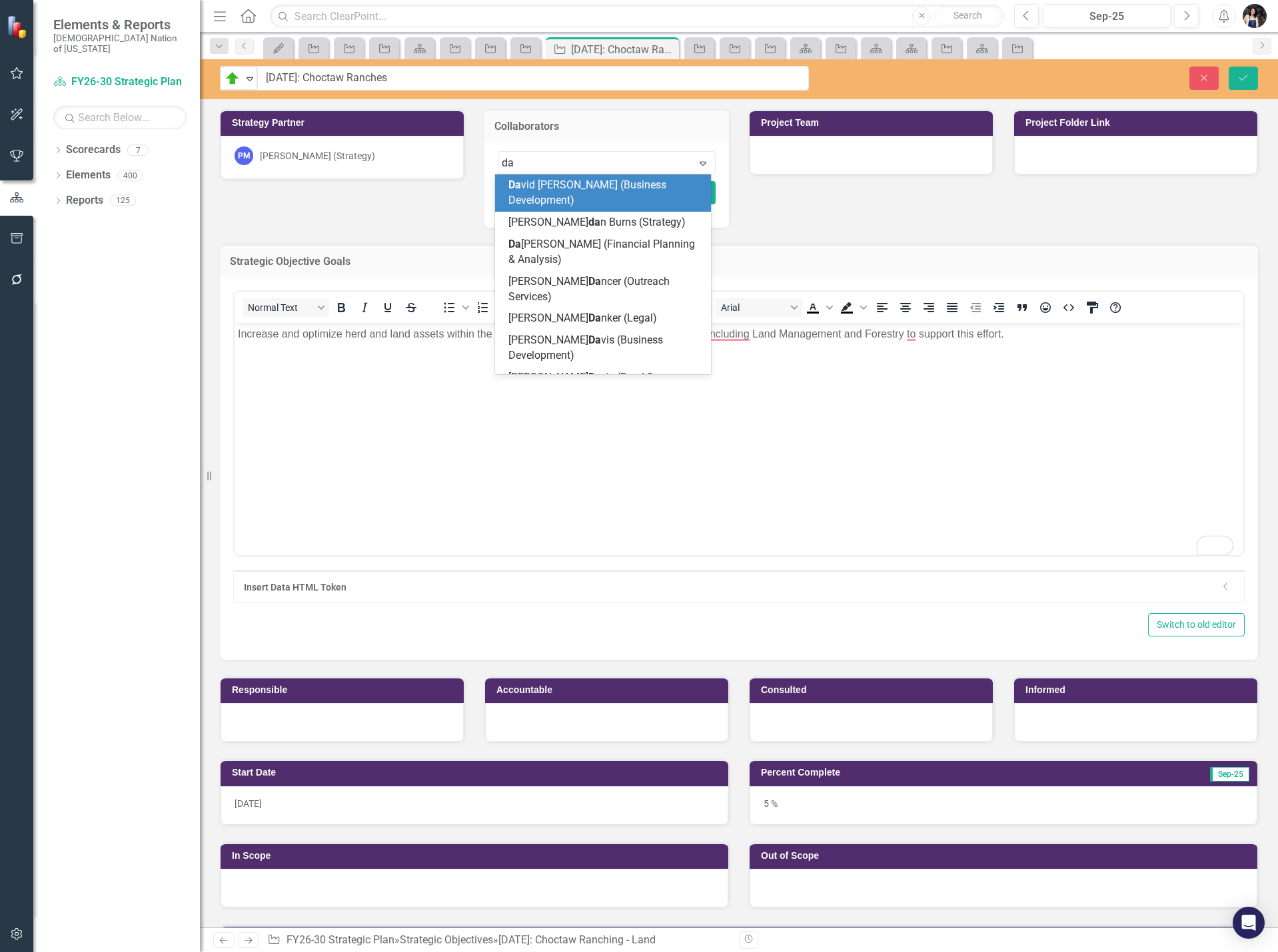
type input "dav"
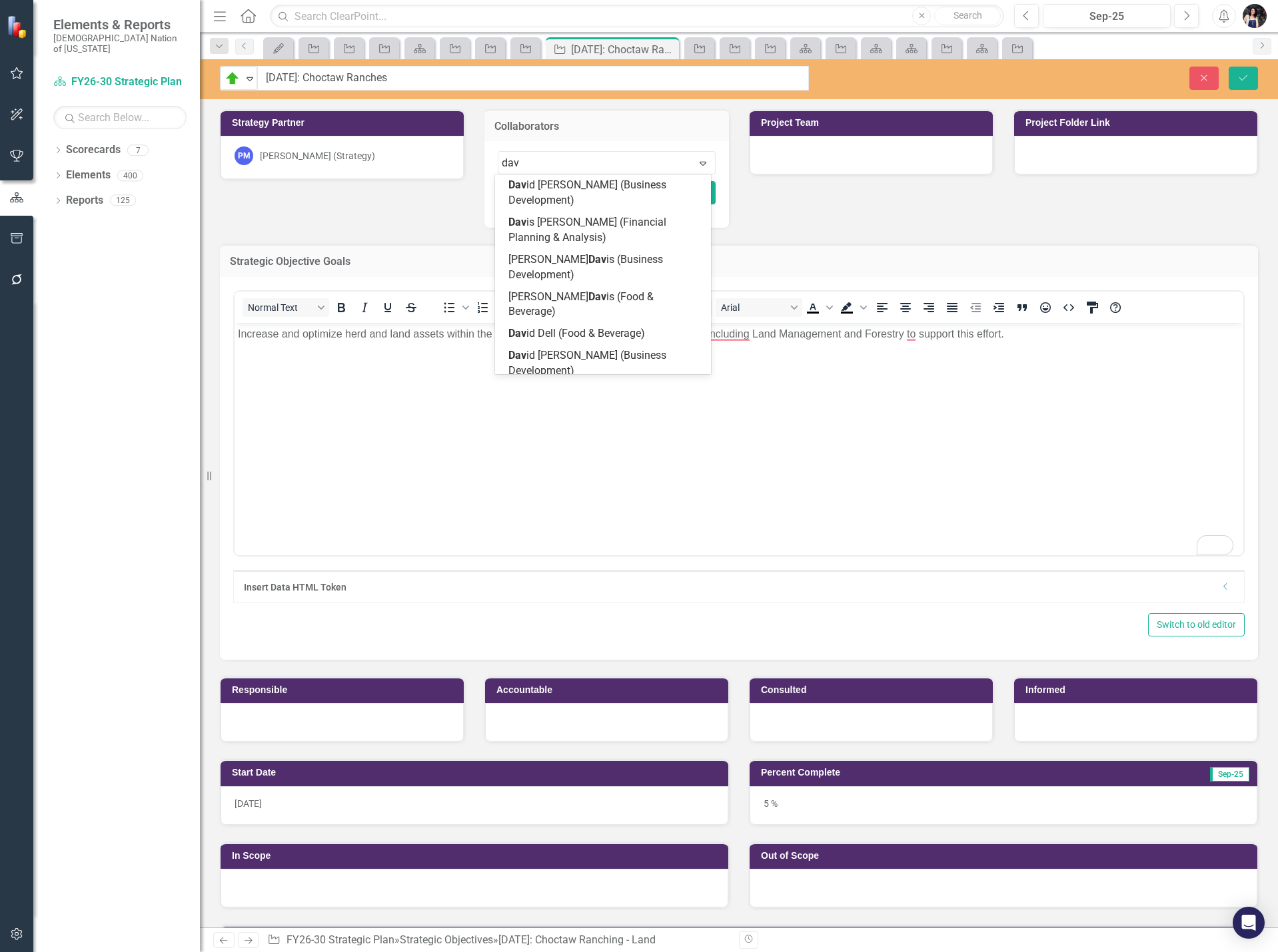
scroll to position [95, 0]
click at [586, 364] on div "Dav id Spaugh (Strategy)" at bounding box center [605, 372] width 194 height 16
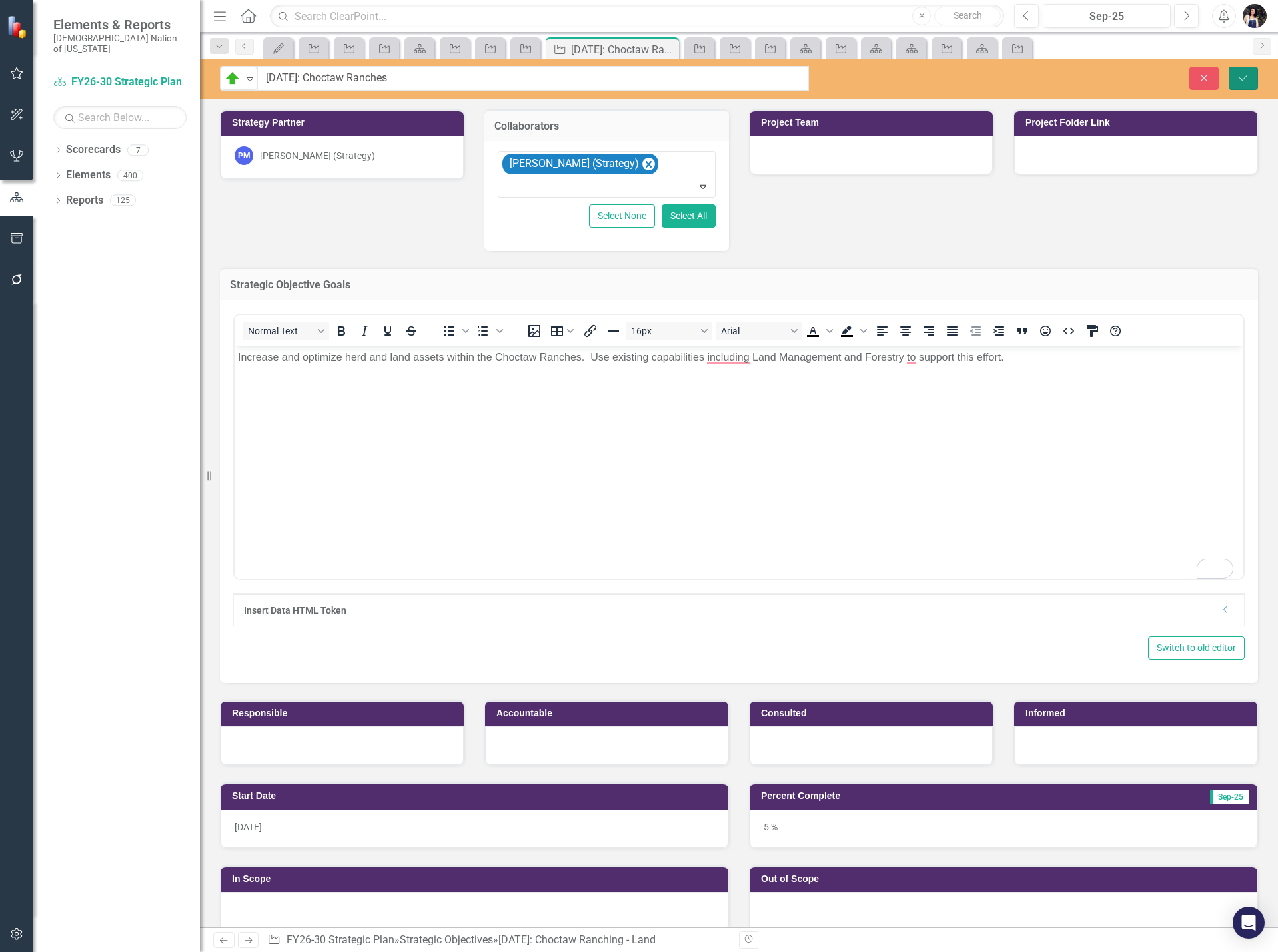
click at [1241, 82] on icon "Save" at bounding box center [1243, 78] width 12 height 9
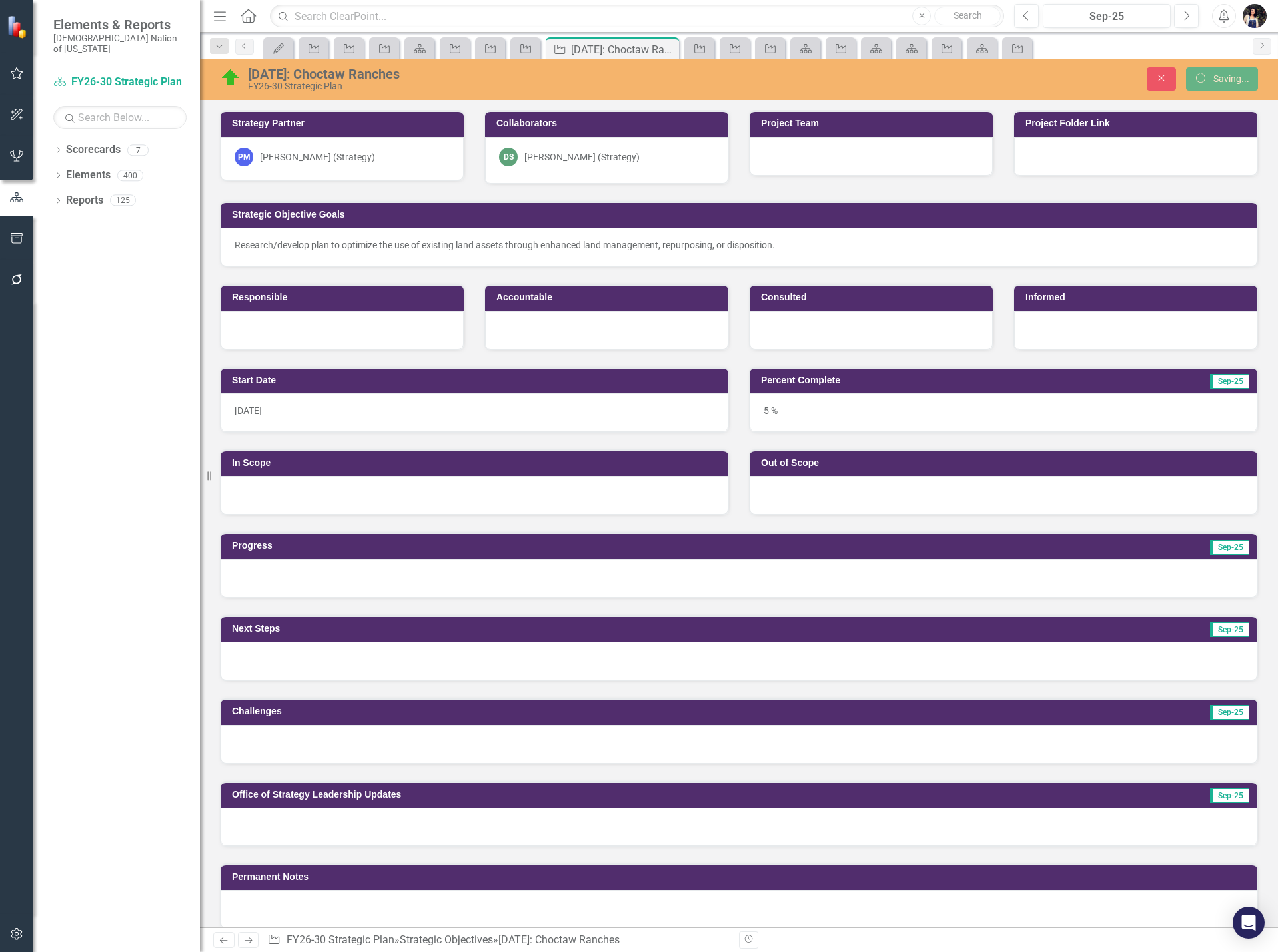
click at [216, 48] on icon "Dropdown" at bounding box center [219, 47] width 12 height 9
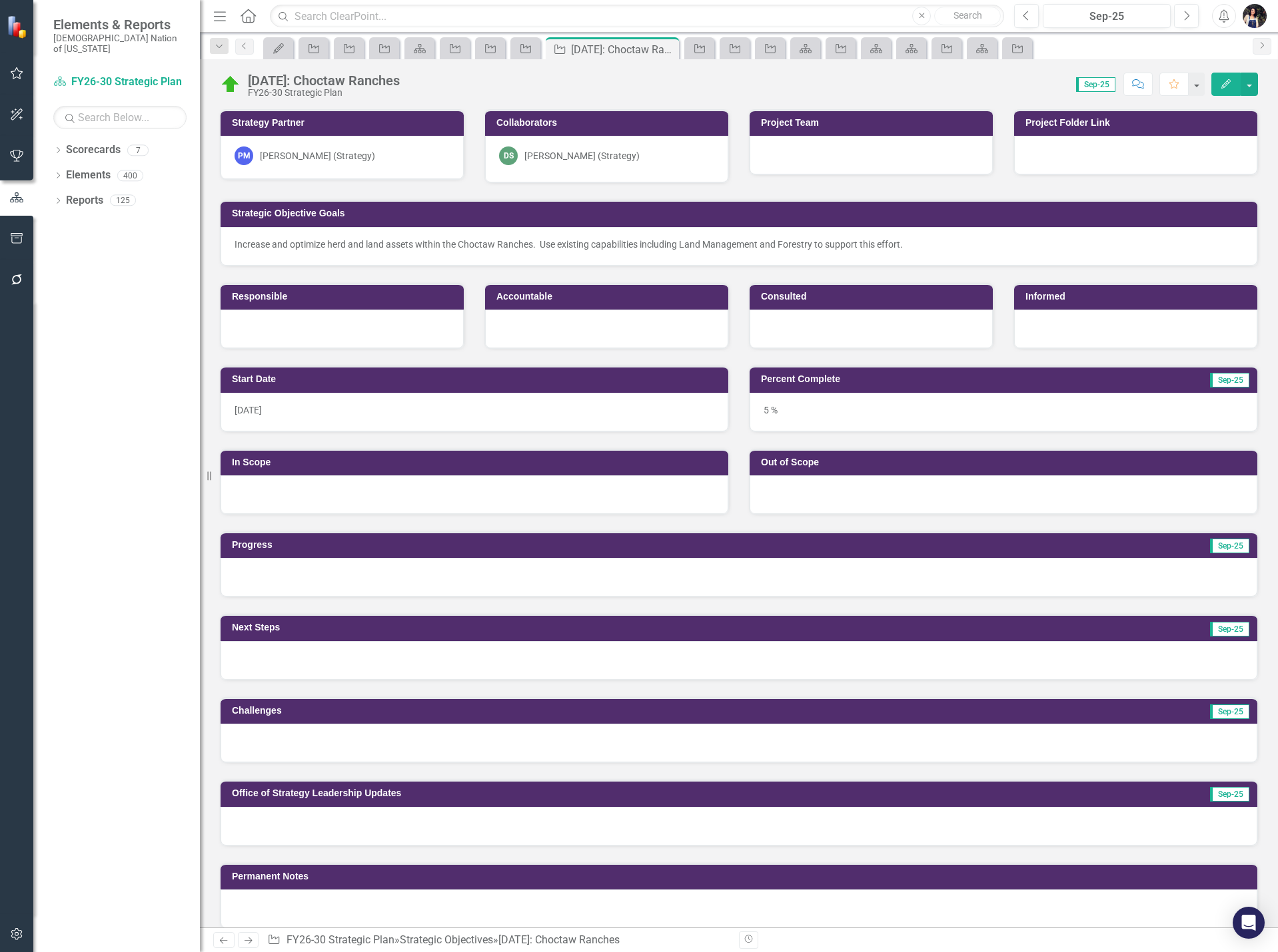
click at [220, 48] on icon "Dropdown" at bounding box center [219, 47] width 12 height 9
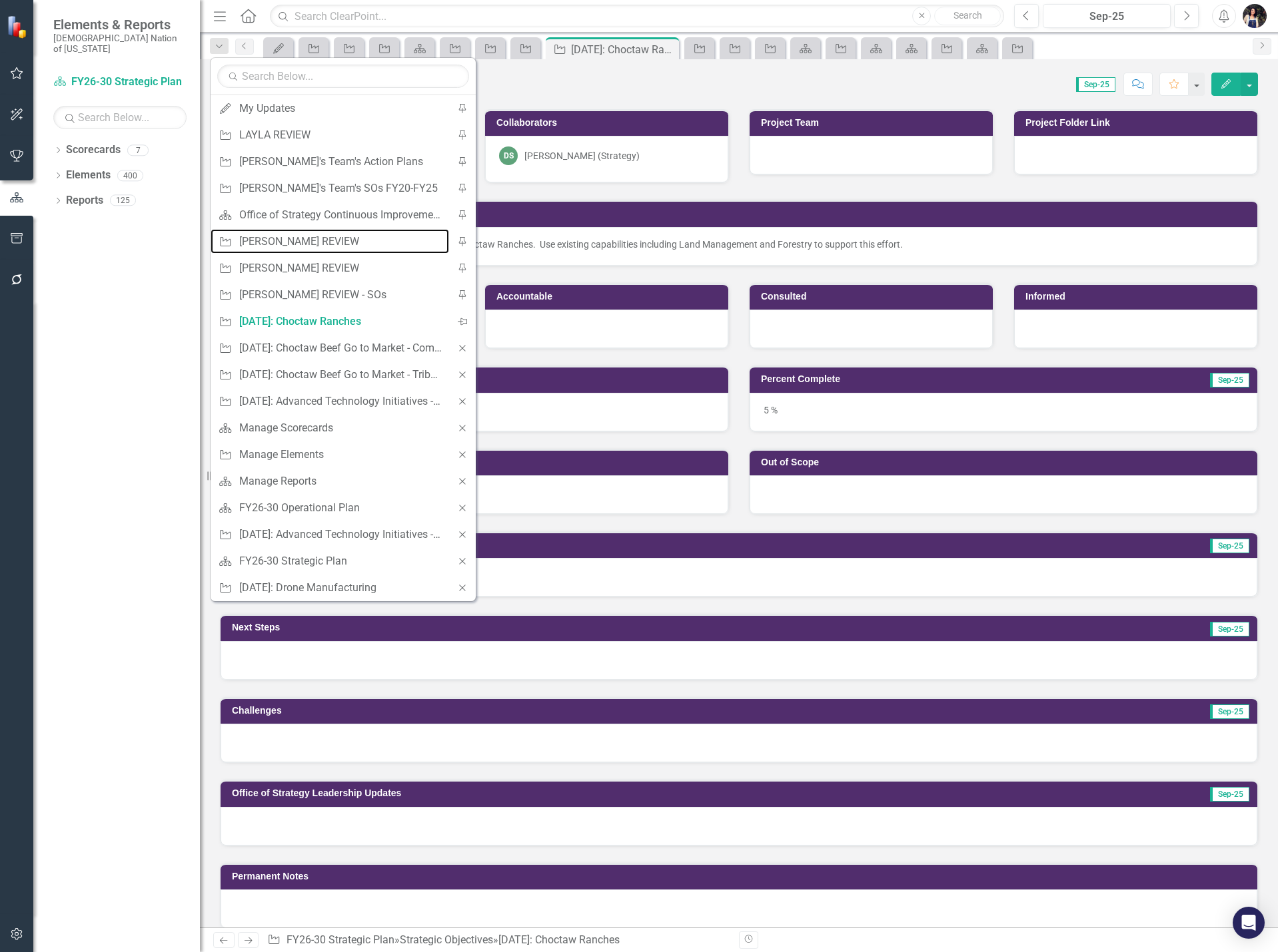
click at [294, 239] on div "[PERSON_NAME] REVIEW" at bounding box center [340, 241] width 203 height 16
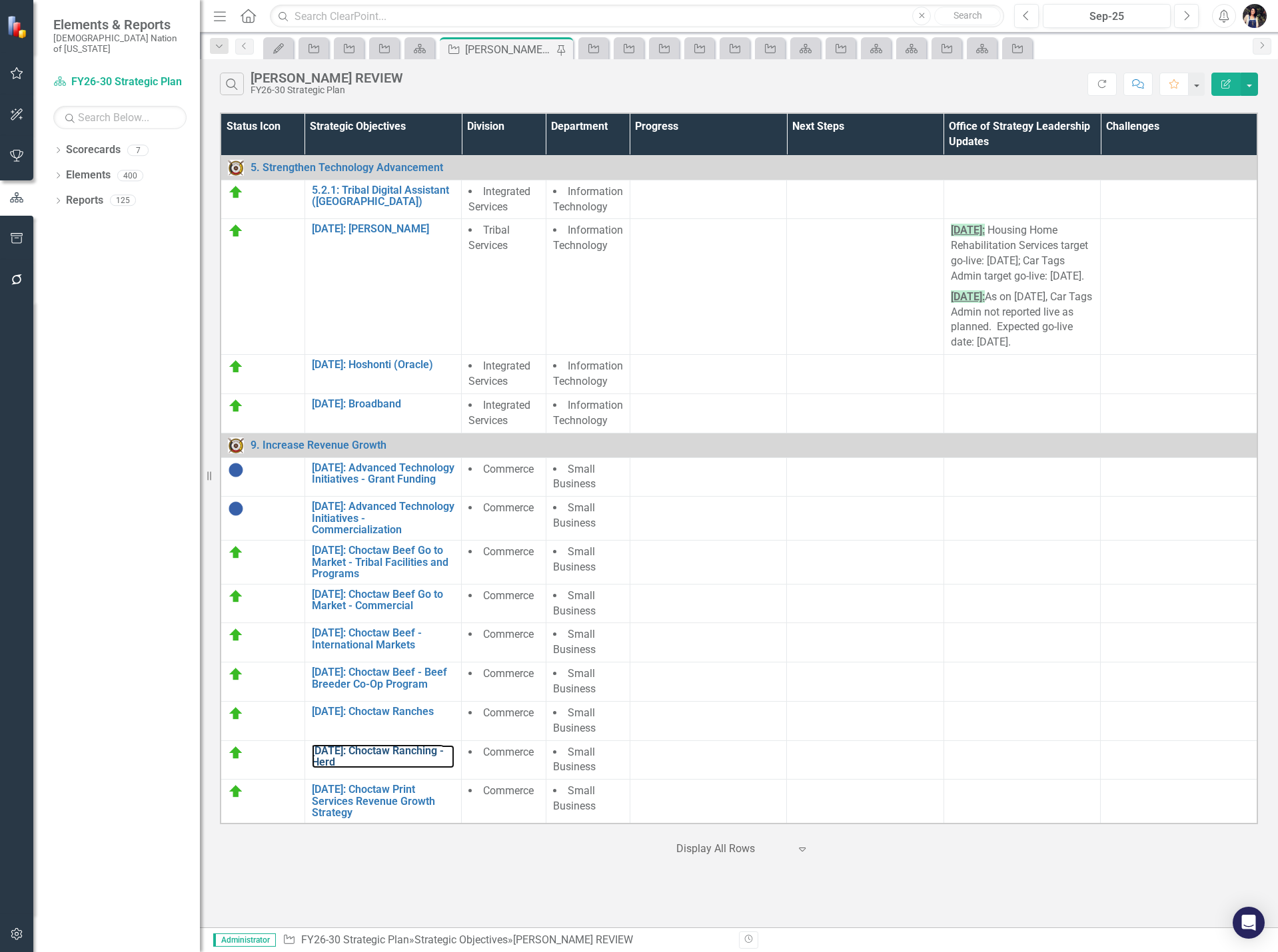
click at [393, 766] on link "[DATE]: Choctaw Ranching - Herd" at bounding box center [383, 757] width 143 height 23
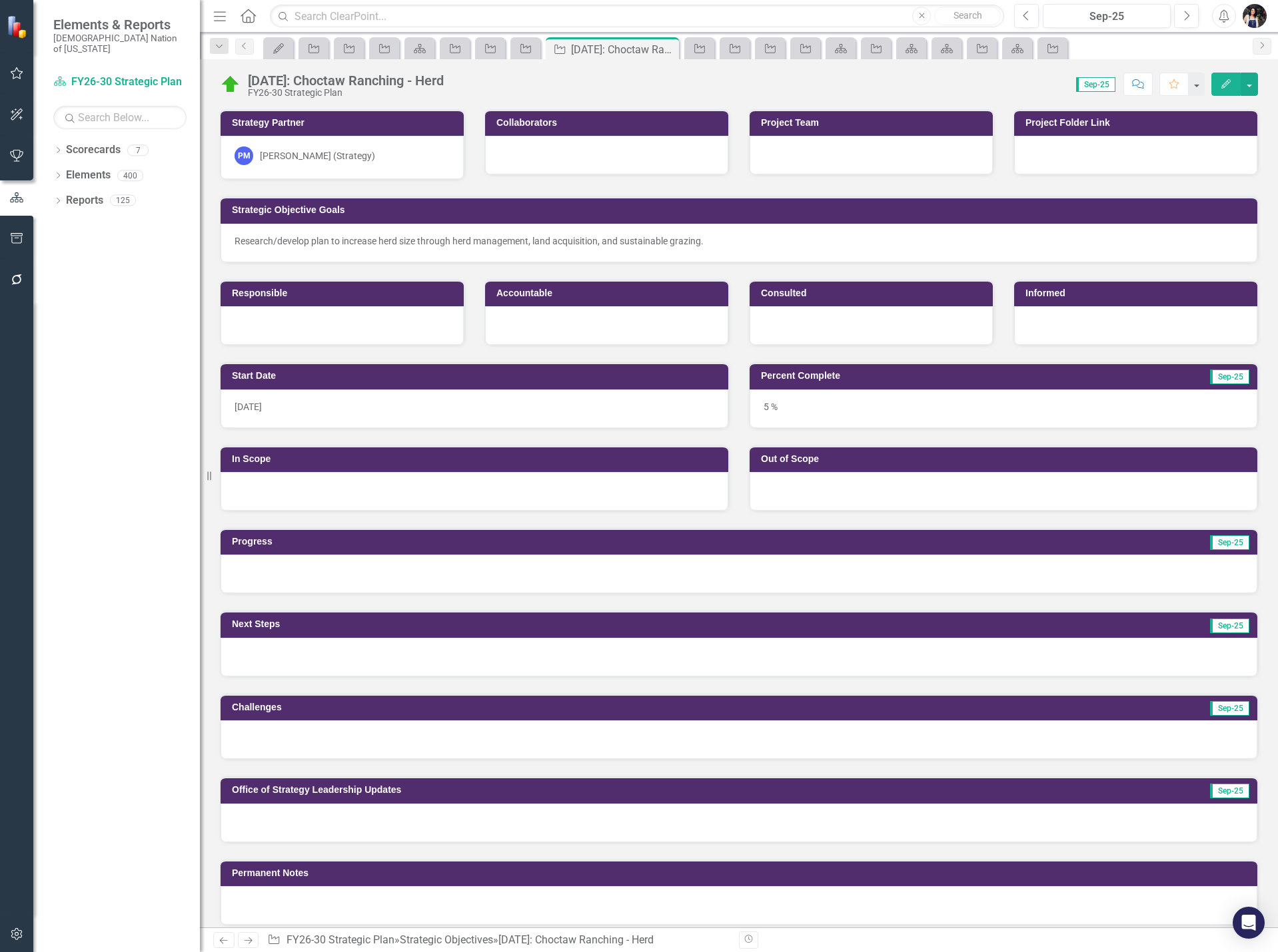
click at [411, 82] on div "[DATE]: Choctaw Ranching - Herd" at bounding box center [345, 80] width 196 height 15
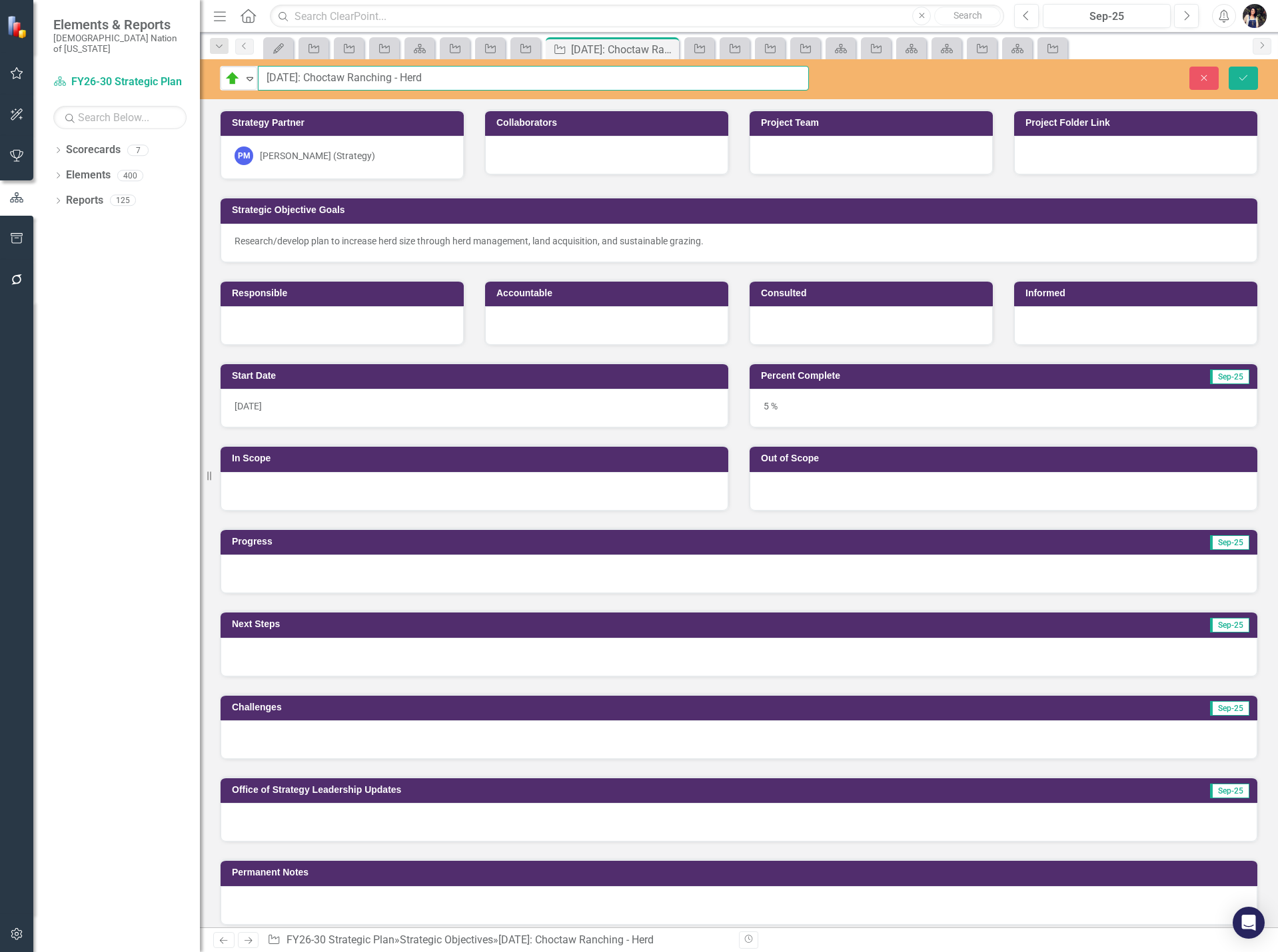
click at [465, 83] on input "[DATE]: Choctaw Ranching - Herd" at bounding box center [533, 78] width 551 height 25
type input "9.4.53: Choctaw Agriculture - Technology"
click at [584, 156] on div at bounding box center [607, 155] width 244 height 38
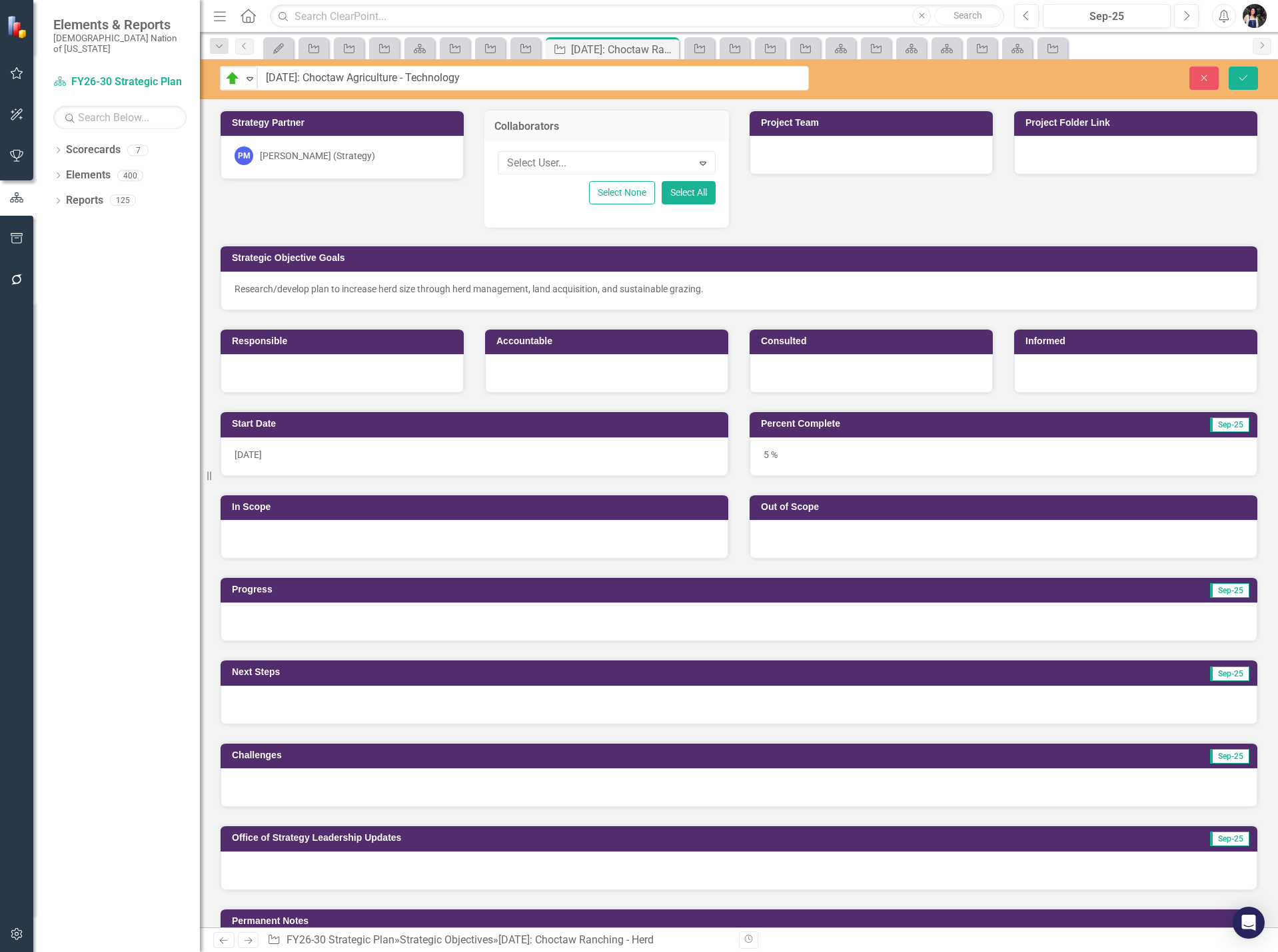
click at [558, 169] on div at bounding box center [597, 163] width 190 height 18
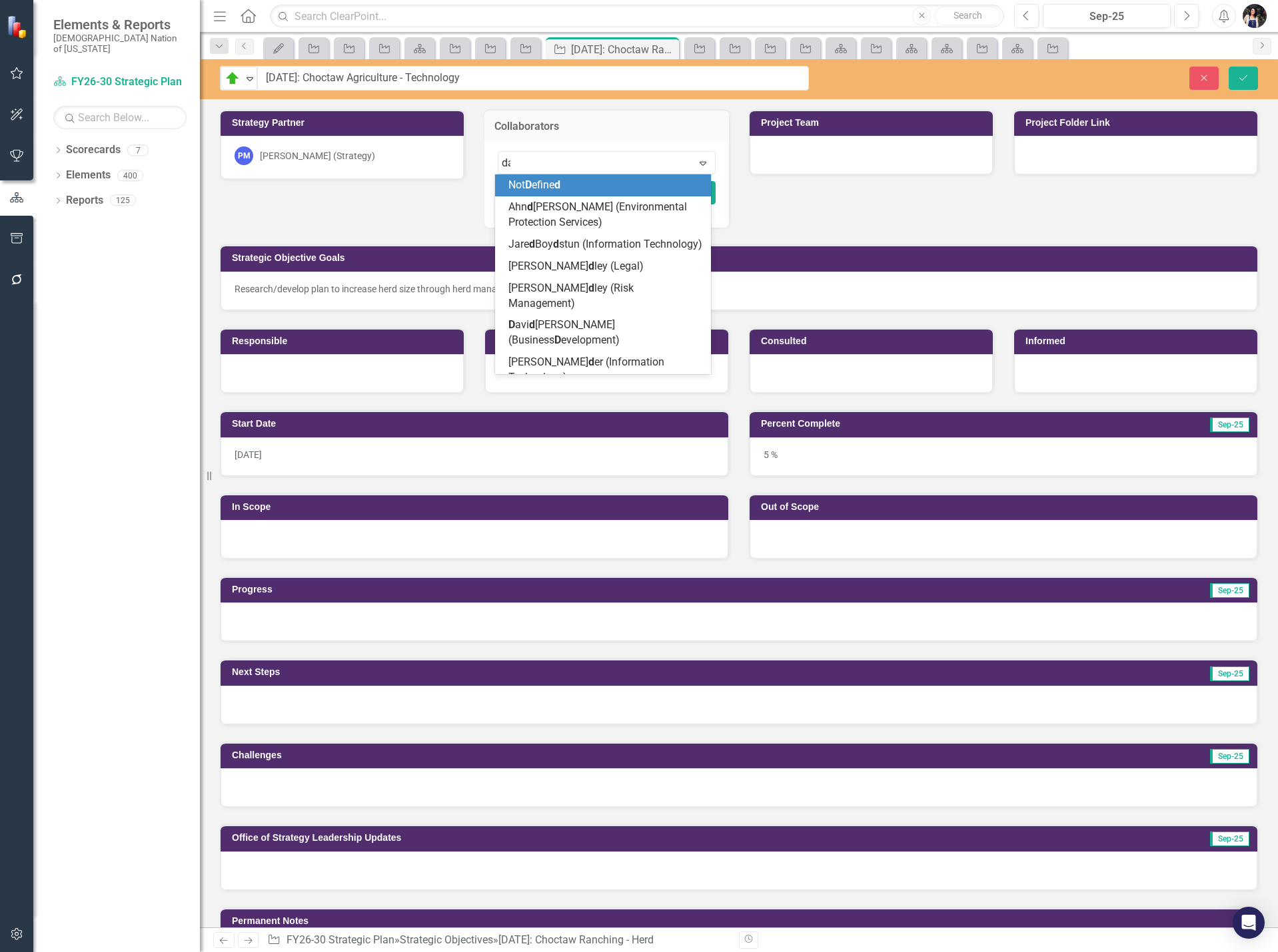
type input "dav"
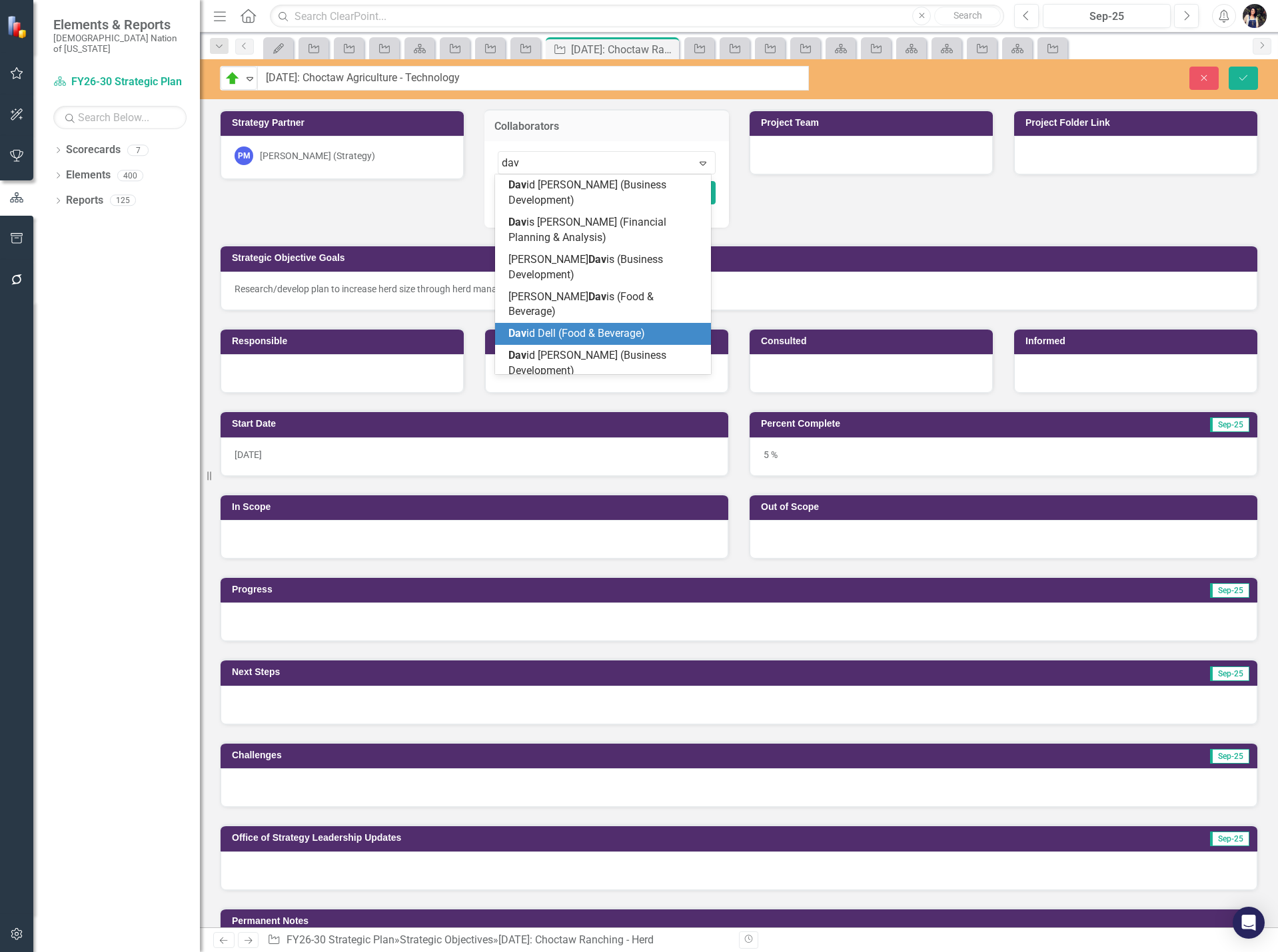
scroll to position [95, 0]
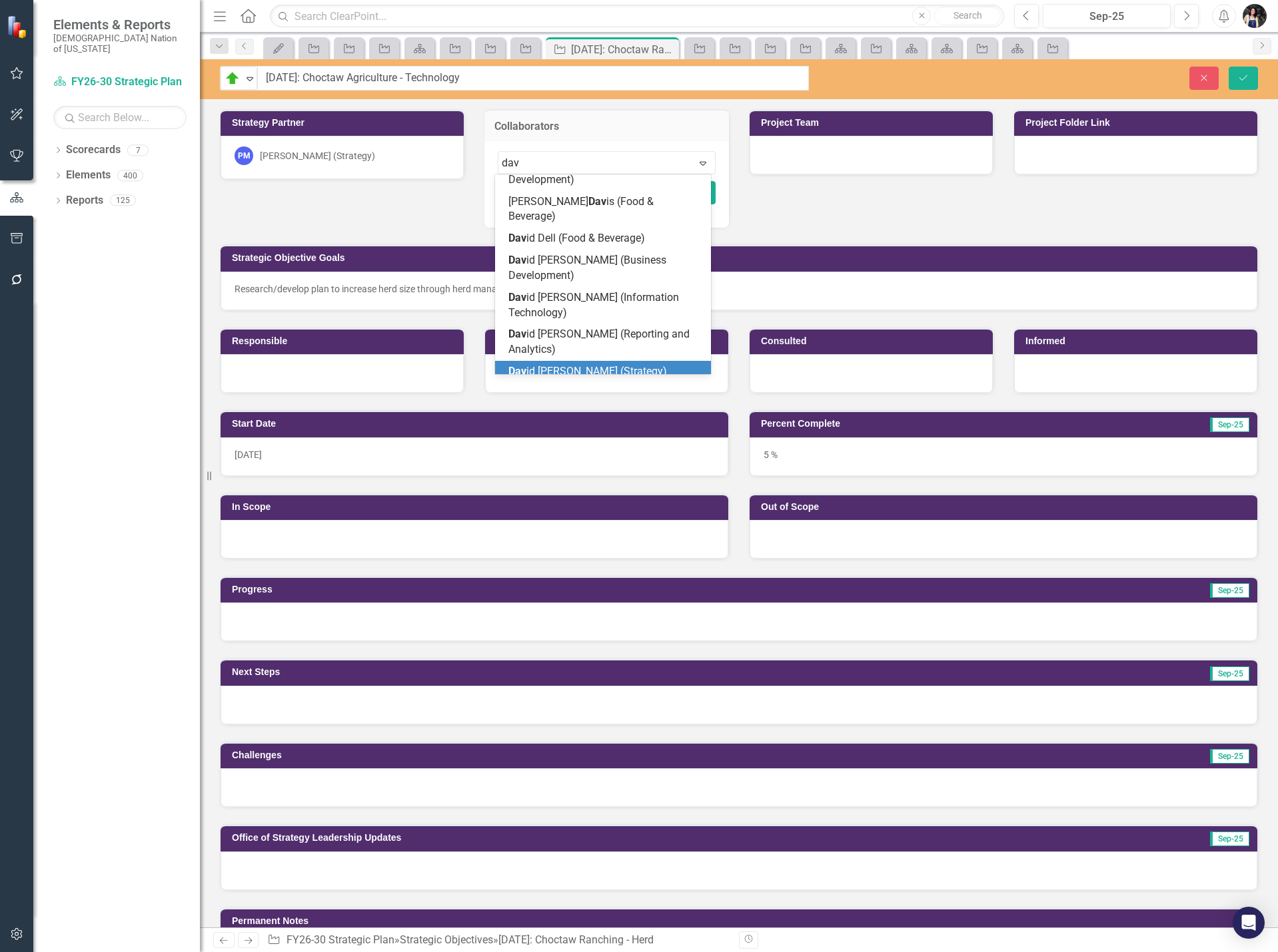
click at [600, 365] on span "Dav id [PERSON_NAME] (Strategy)" at bounding box center [587, 371] width 158 height 12
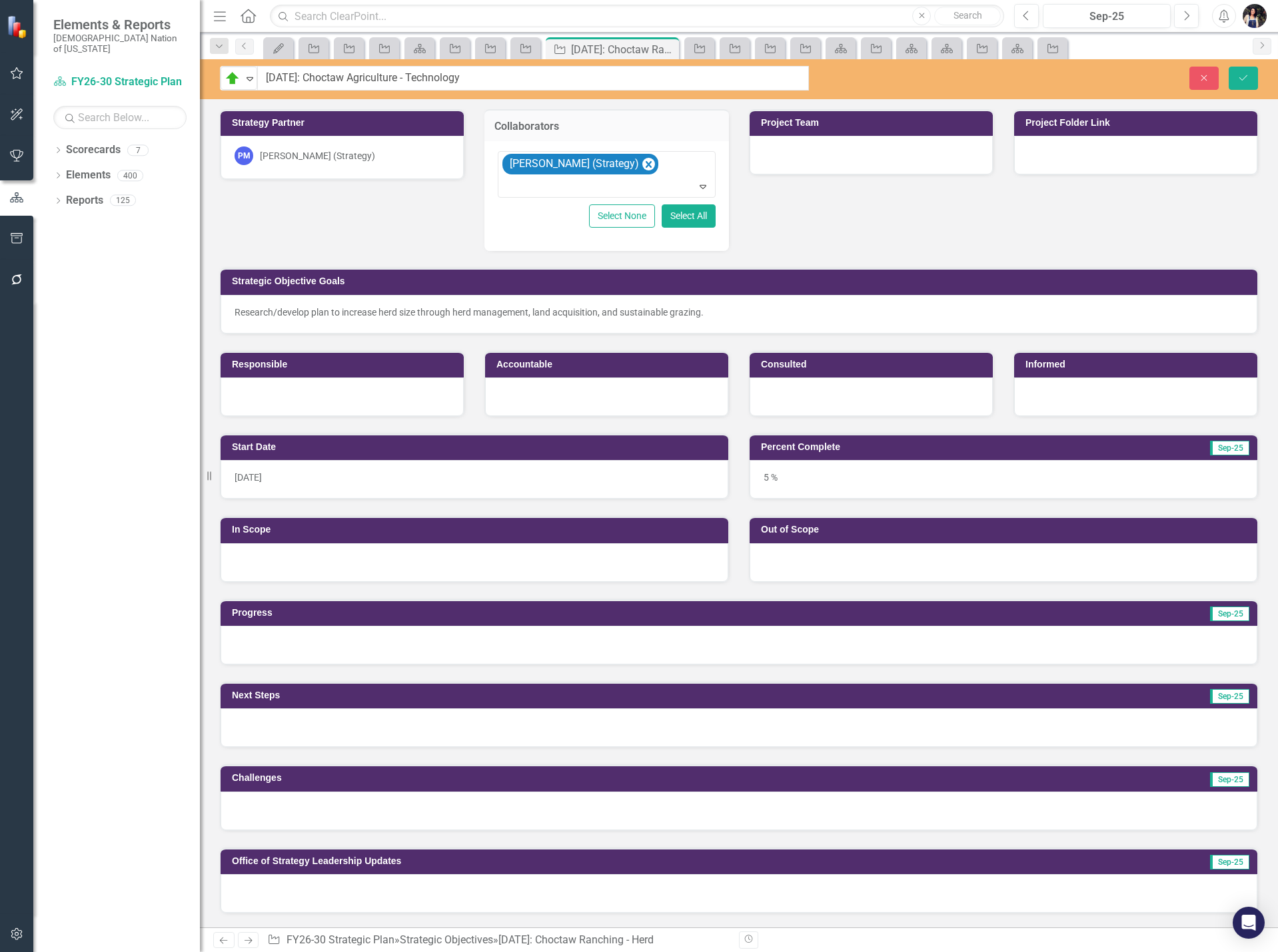
click at [612, 314] on div "Research/develop plan to increase herd size through herd management, land acqui…" at bounding box center [739, 312] width 1009 height 13
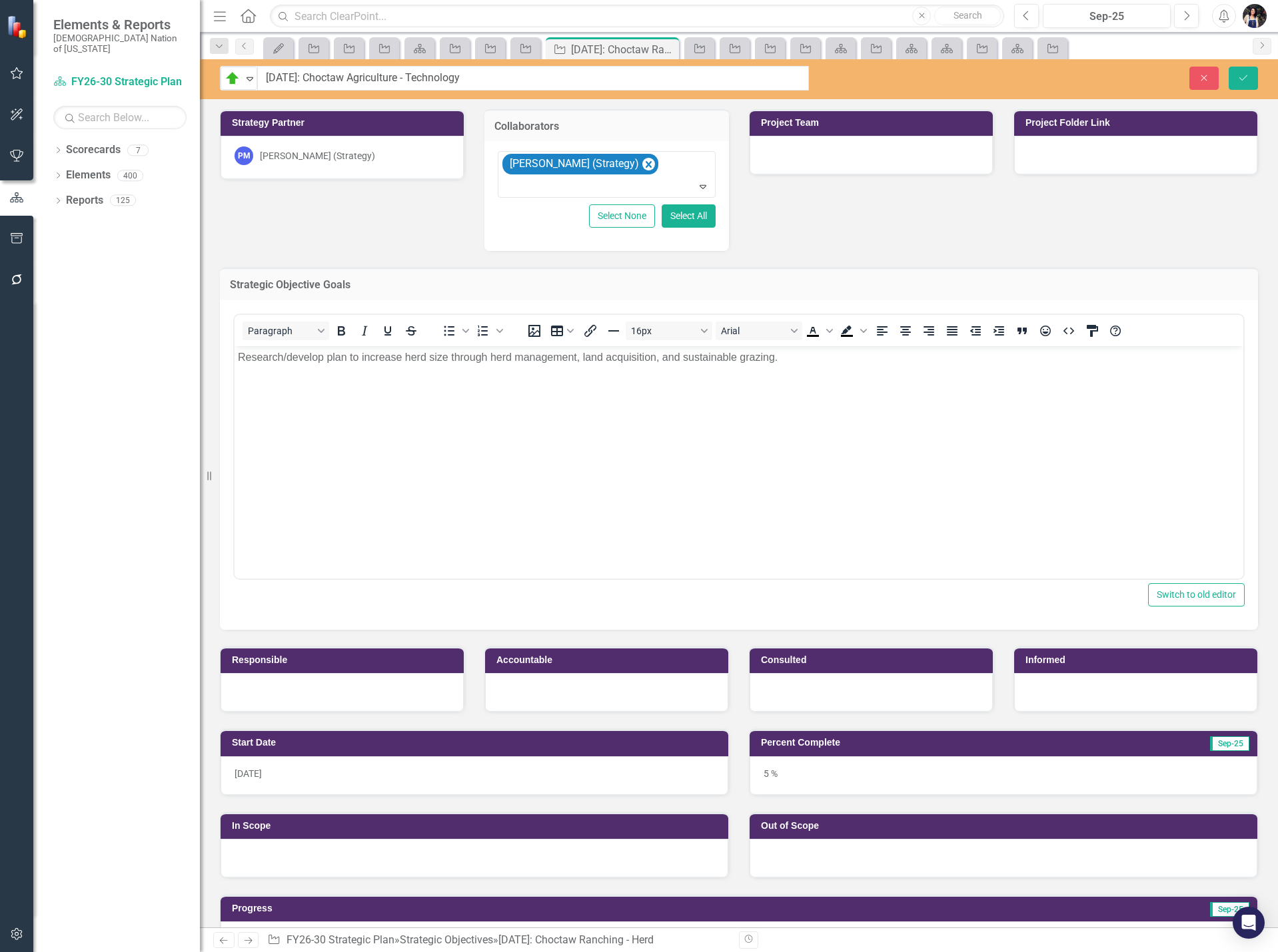
scroll to position [0, 0]
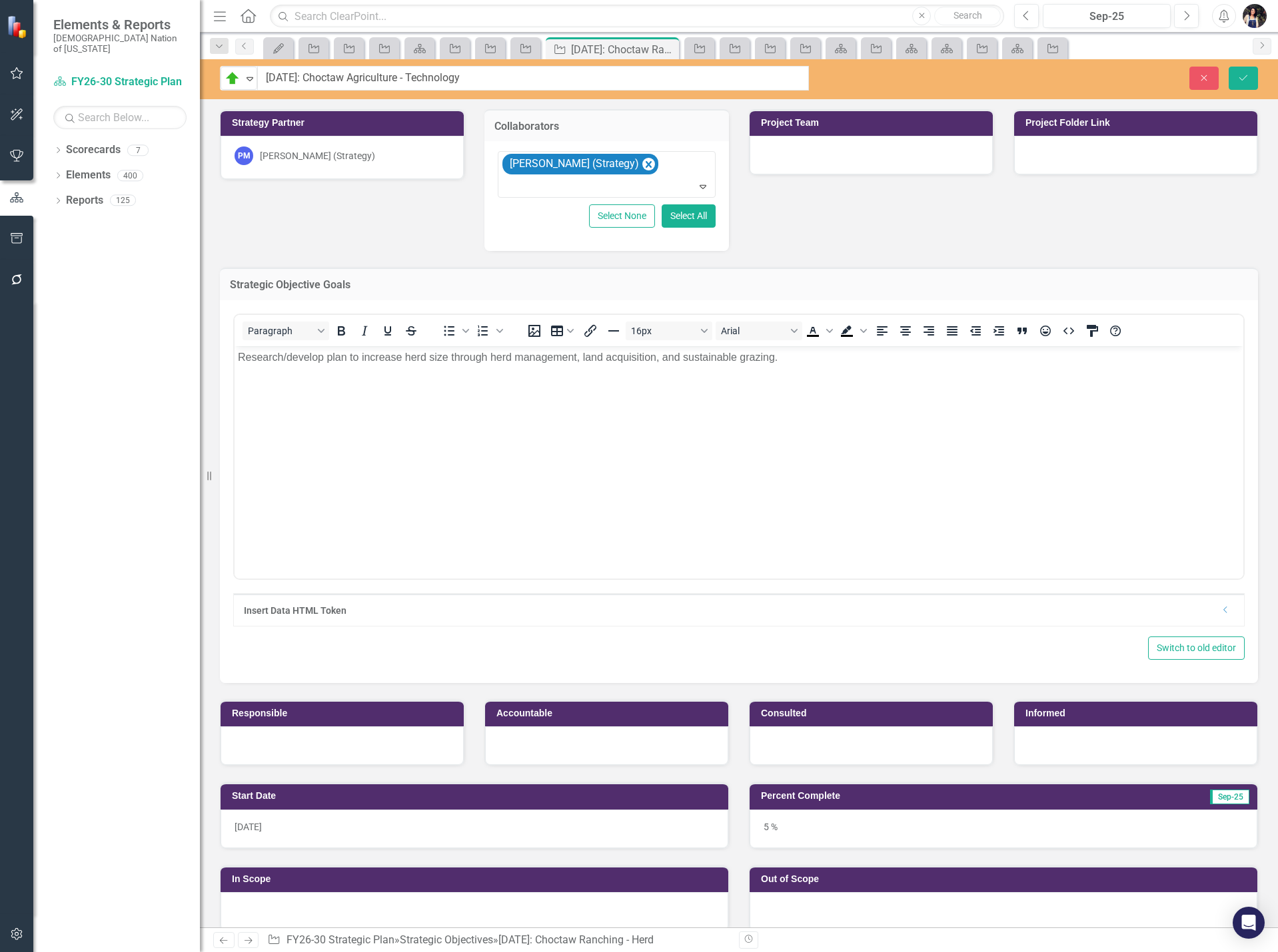
click at [862, 403] on body "Research/develop plan to increase herd size through herd management, land acqui…" at bounding box center [739, 446] width 1009 height 200
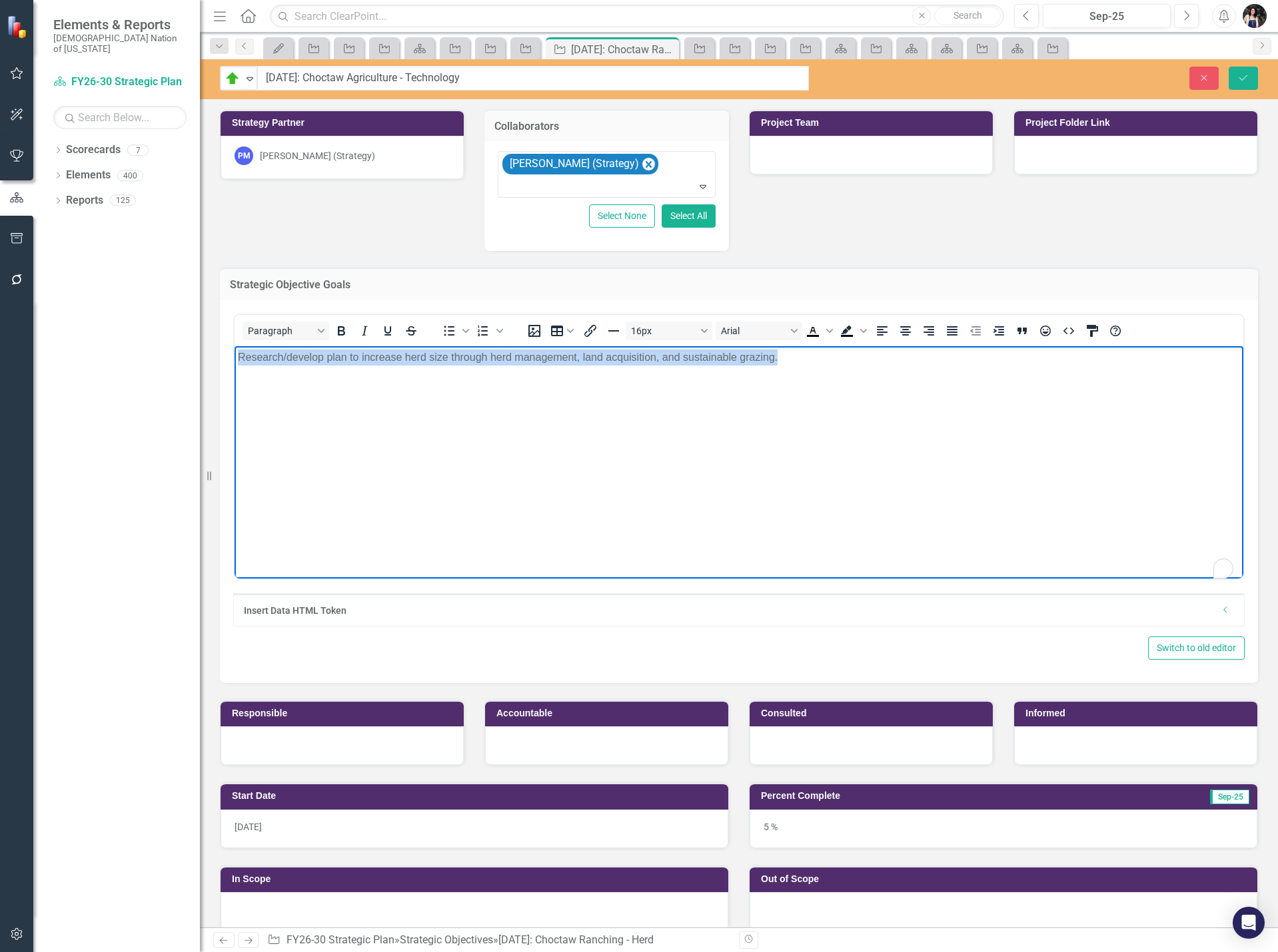
paste body "To enrich screen reader interactions, please activate Accessibility in Grammarl…"
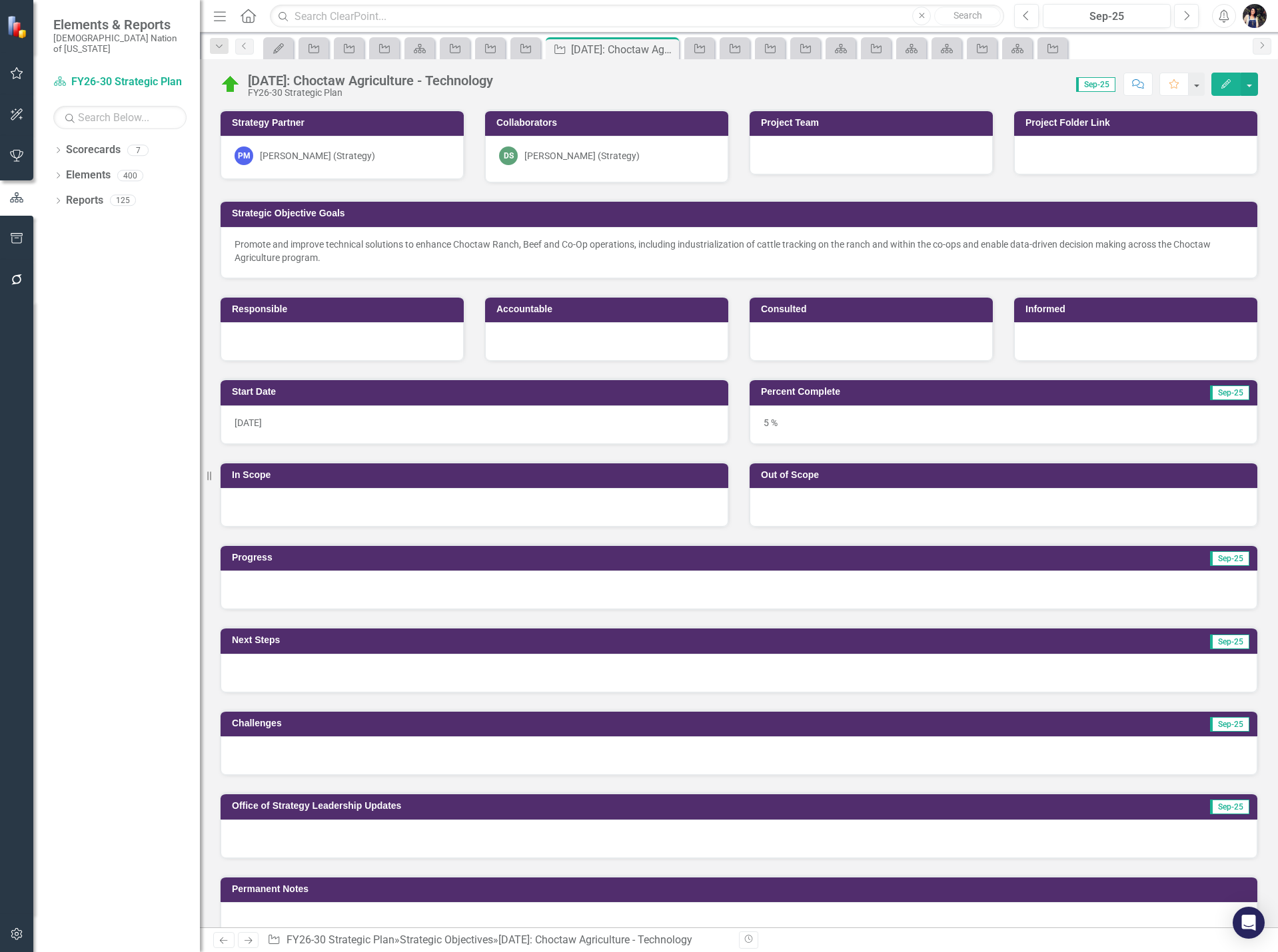
click at [216, 48] on icon "Dropdown" at bounding box center [219, 47] width 12 height 9
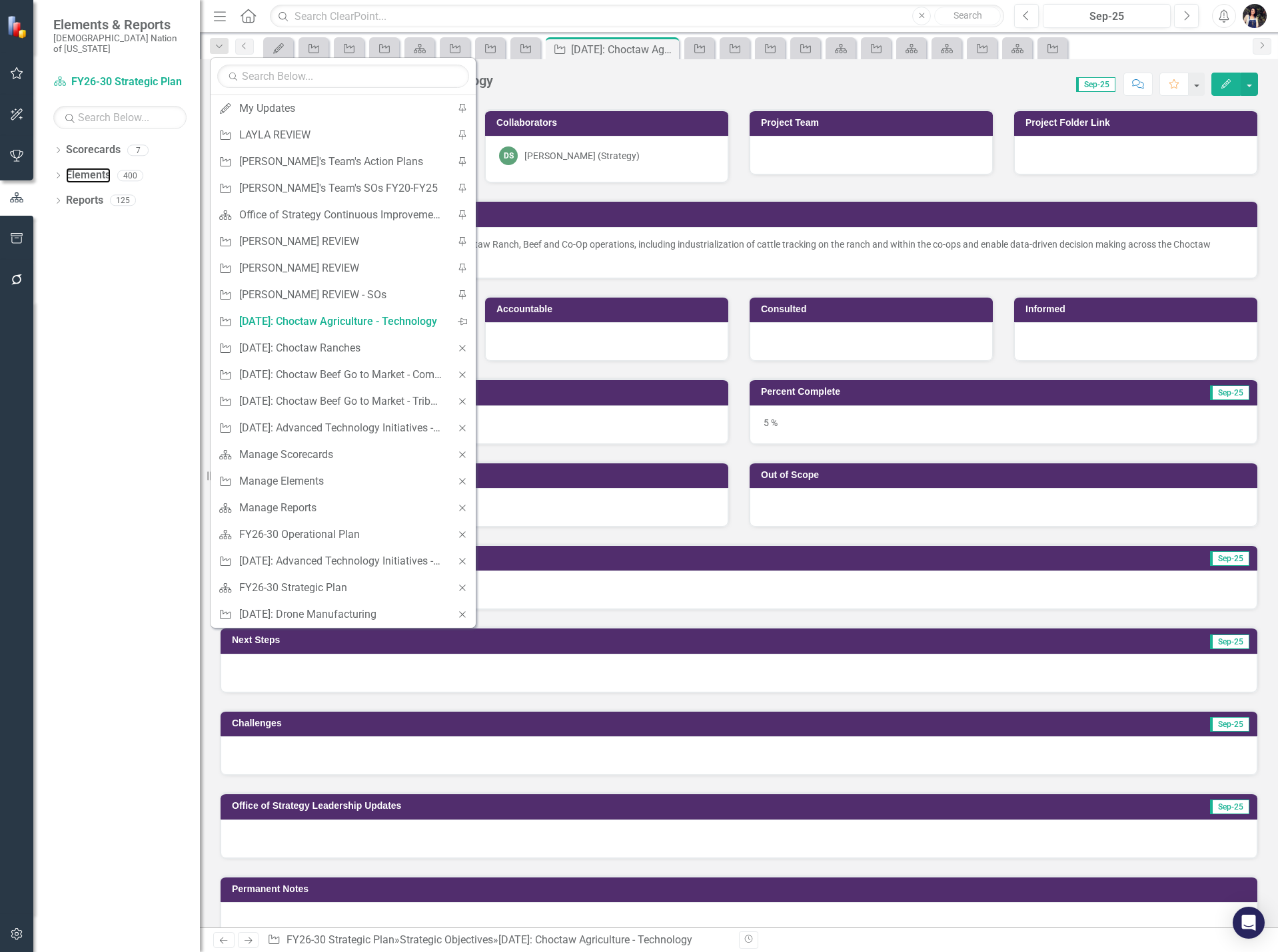
click at [99, 168] on link "Elements" at bounding box center [87, 176] width 44 height 16
